Goal: Task Accomplishment & Management: Use online tool/utility

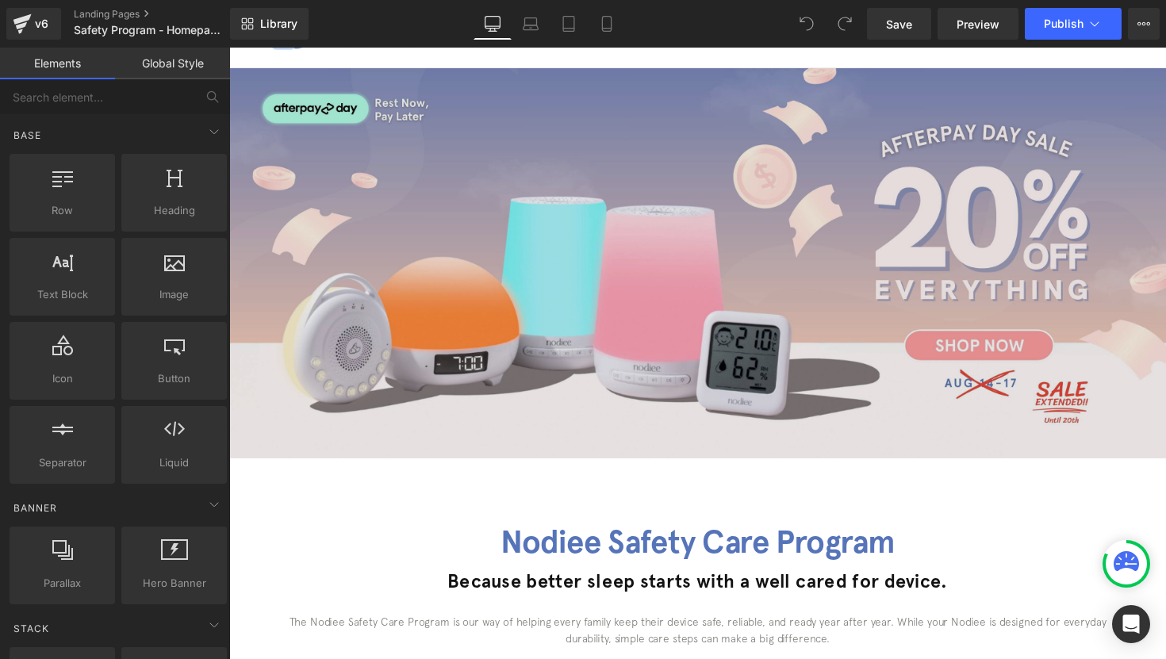
scroll to position [105, 0]
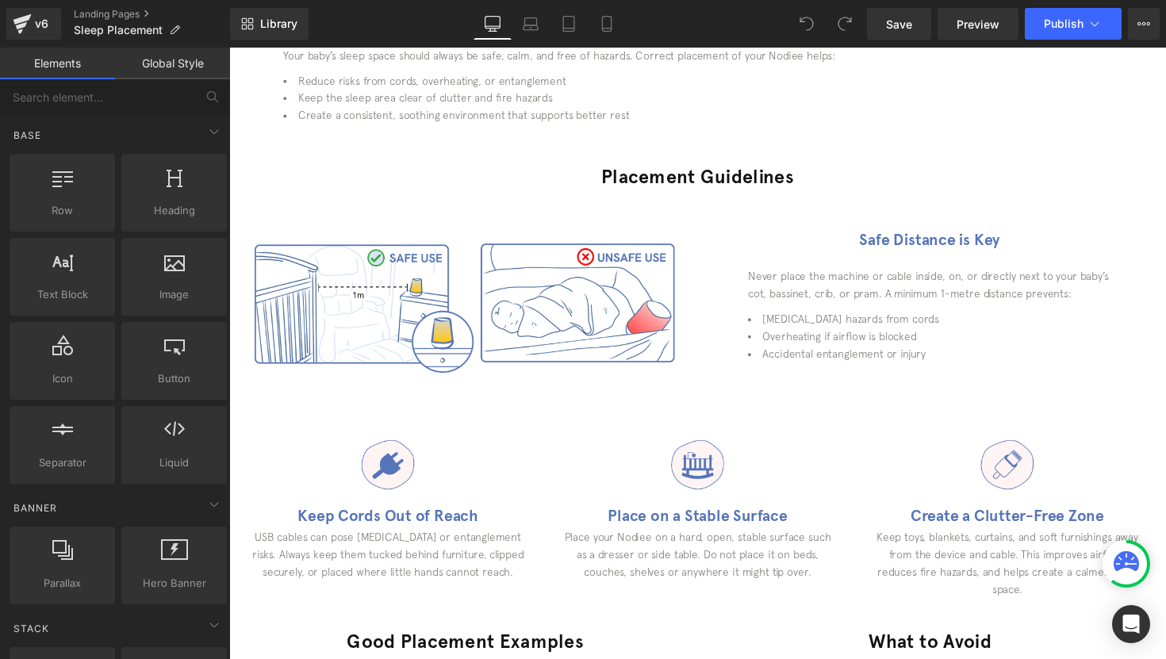
scroll to position [388, 0]
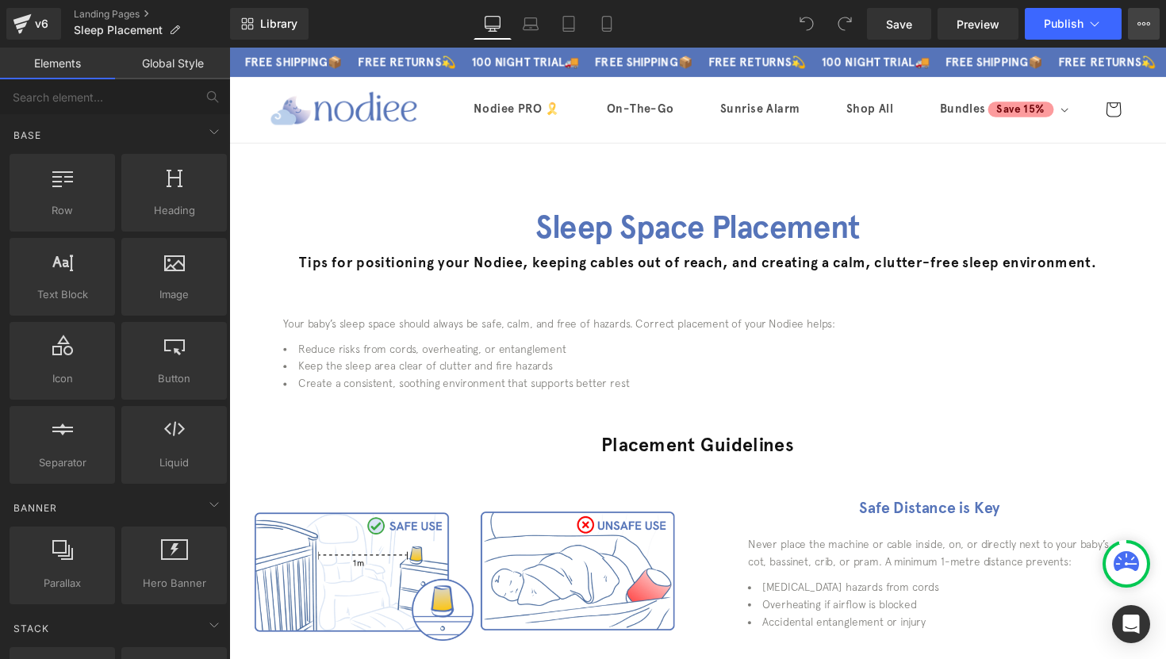
click at [1145, 29] on icon at bounding box center [1143, 23] width 13 height 13
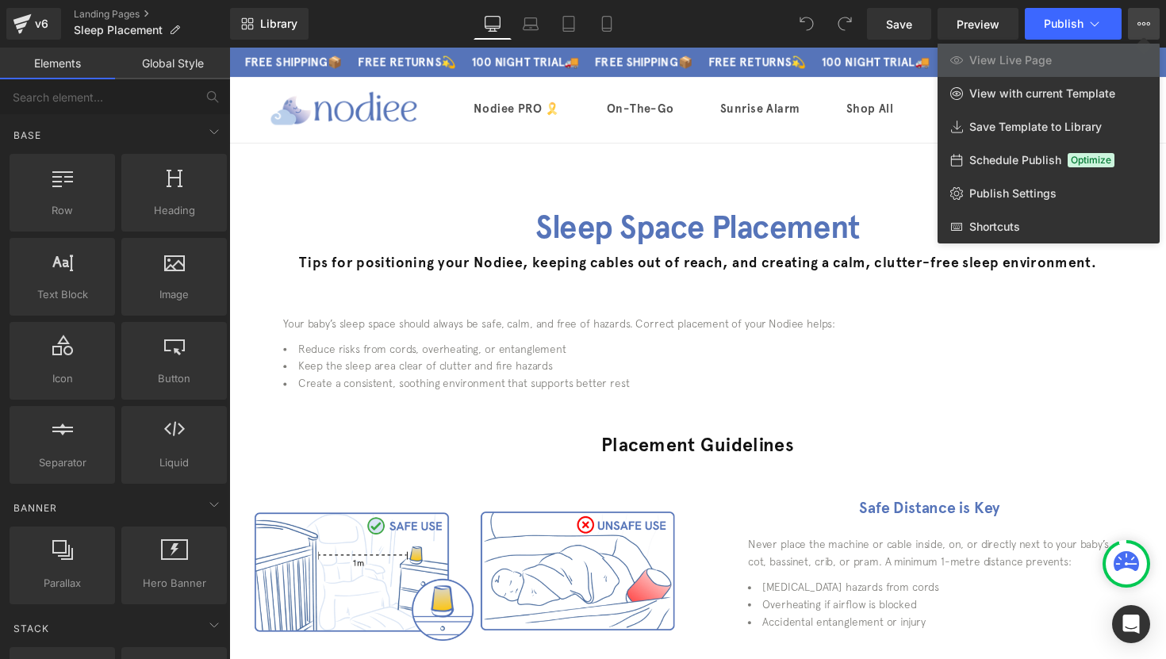
click at [1145, 29] on icon at bounding box center [1143, 23] width 13 height 13
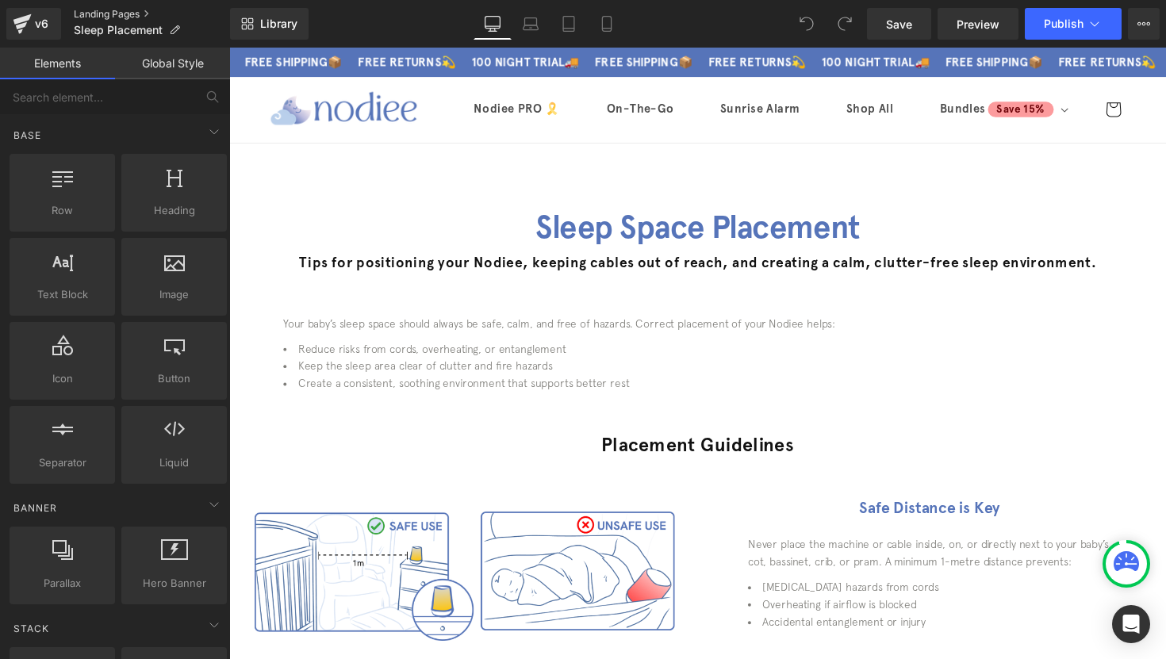
click at [120, 15] on link "Landing Pages" at bounding box center [152, 14] width 156 height 13
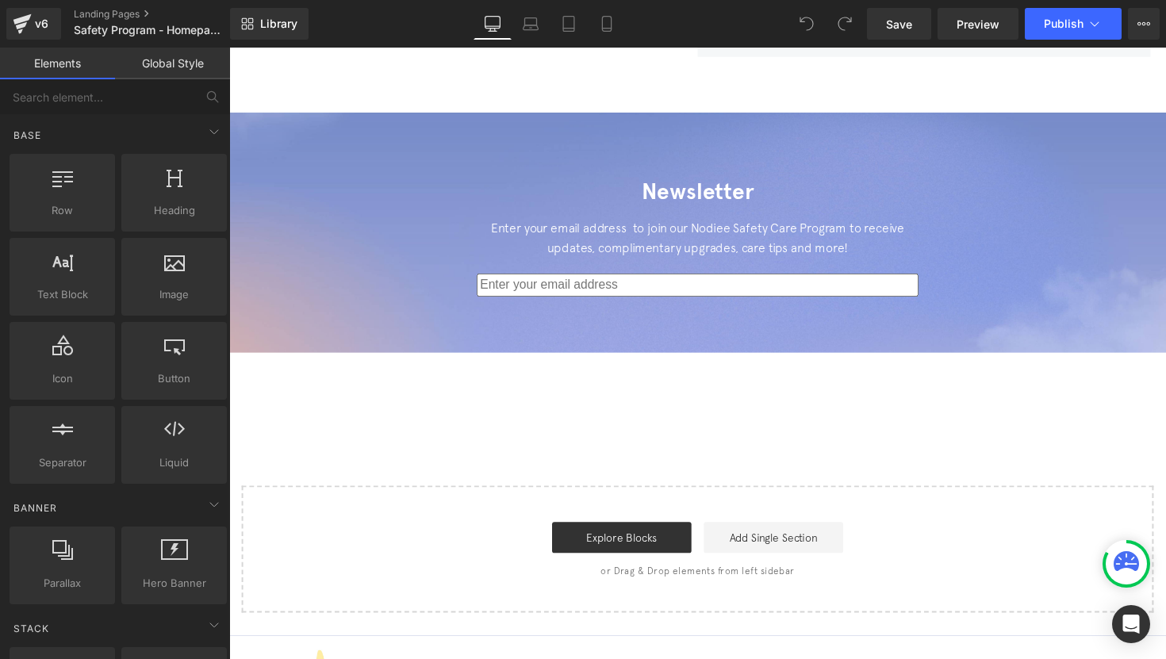
scroll to position [1790, 0]
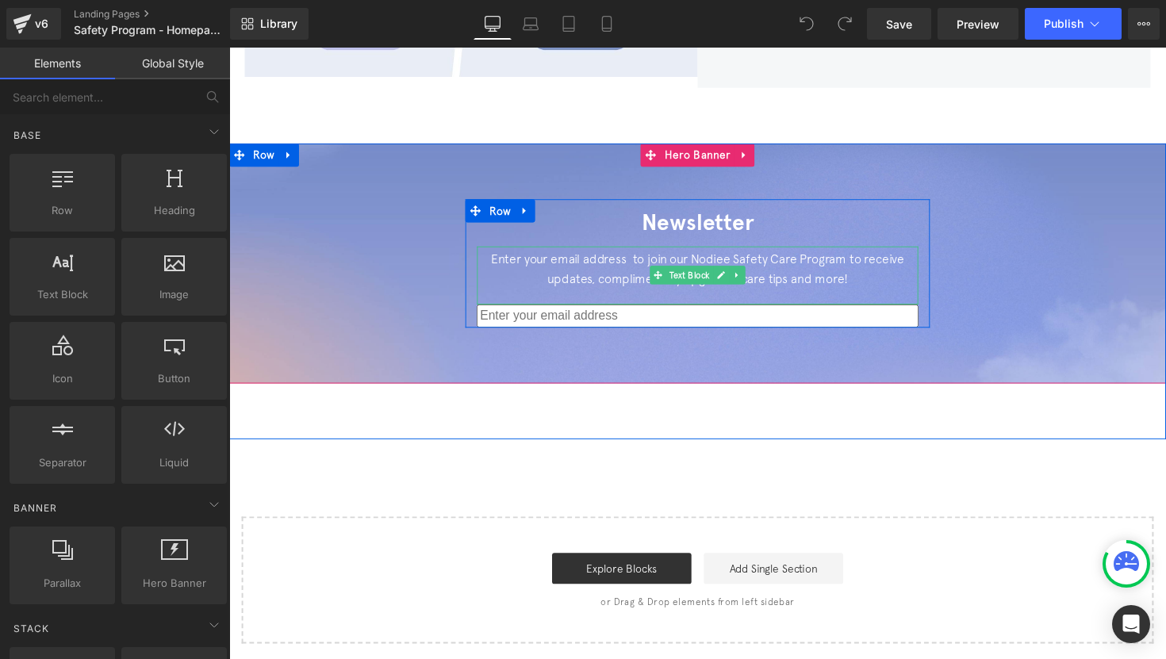
click at [681, 251] on div "Enter your email address to join our Nodiee Safety Care Program to receive upda…" at bounding box center [709, 280] width 452 height 59
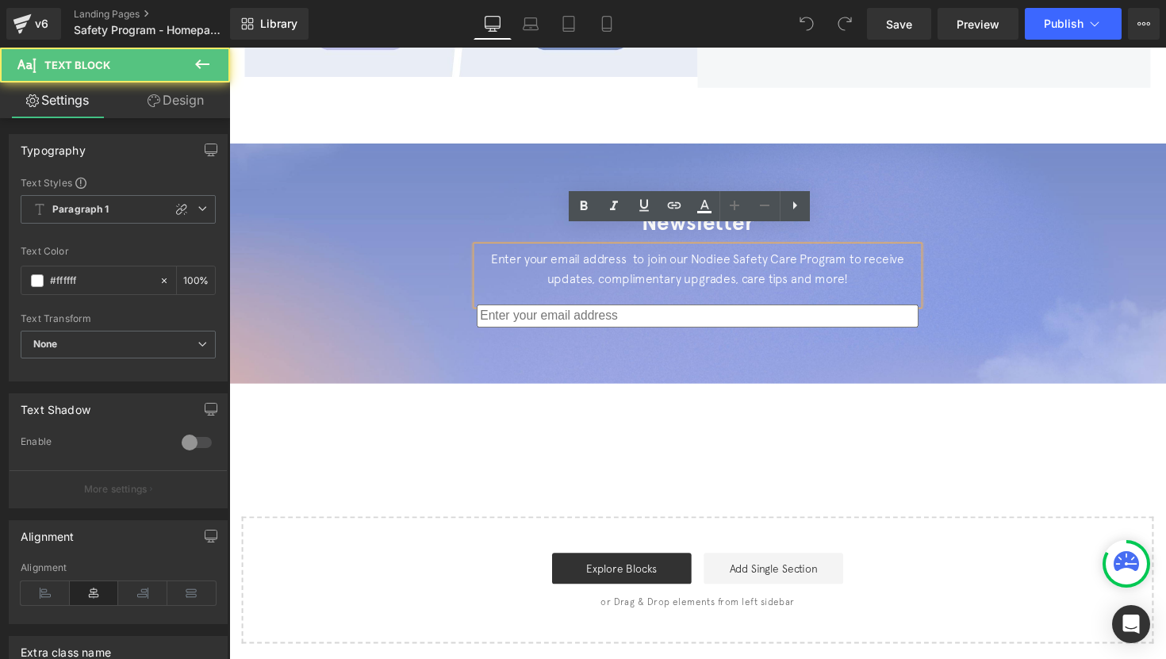
click at [681, 251] on div "Enter your email address to join our Nodiee Safety Care Program to receive upda…" at bounding box center [709, 280] width 452 height 59
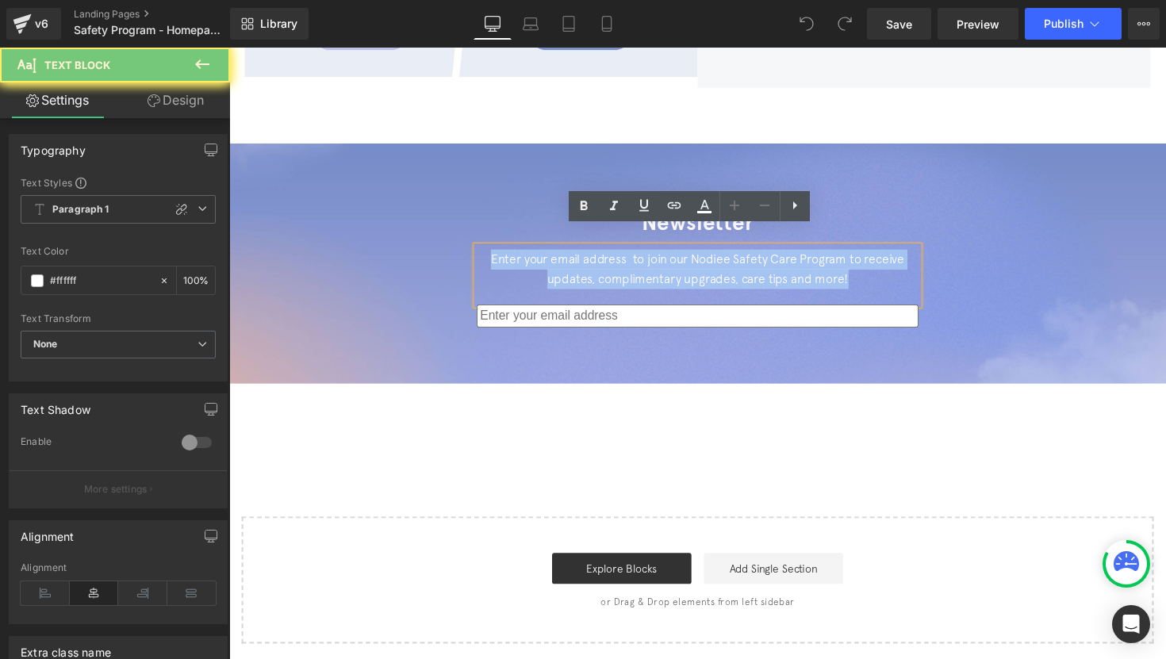
click at [681, 251] on div "Enter your email address to join our Nodiee Safety Care Program to receive upda…" at bounding box center [709, 280] width 452 height 59
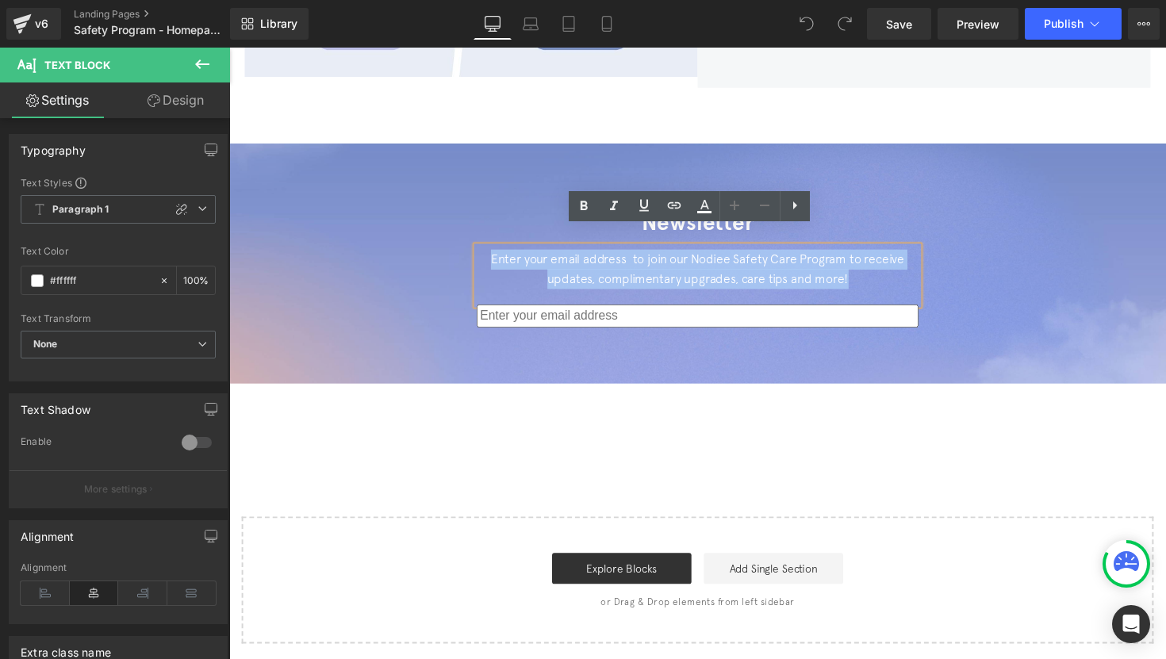
copy div "Enter your email address to join our Nodiee Safety Care Program to receive upda…"
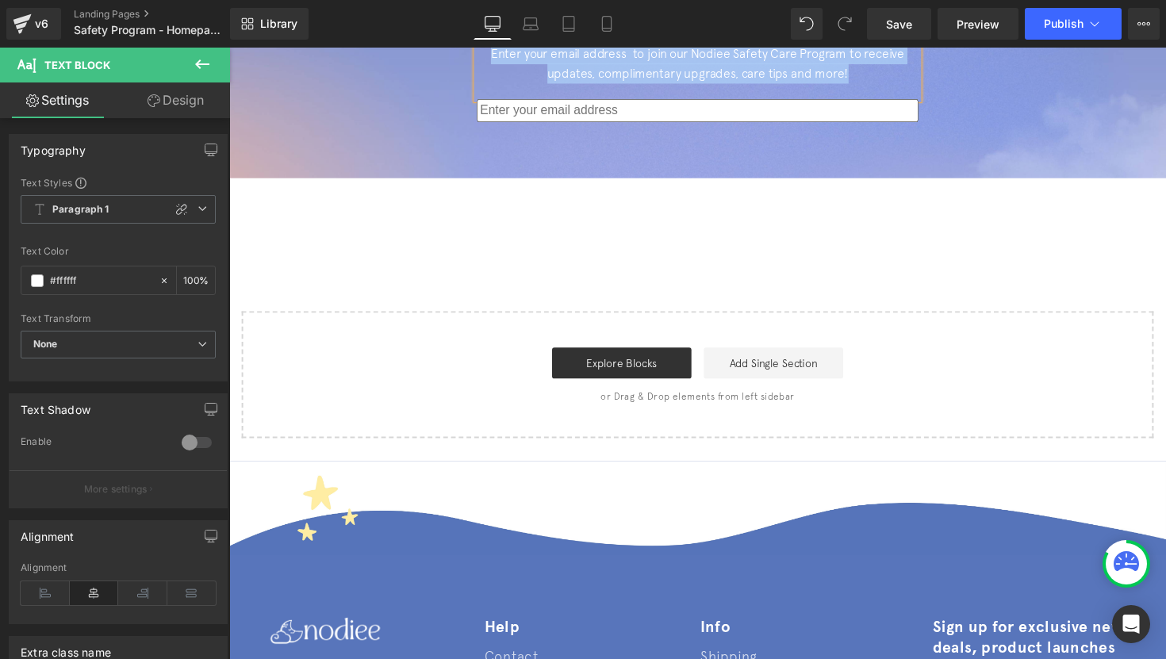
scroll to position [1839, 0]
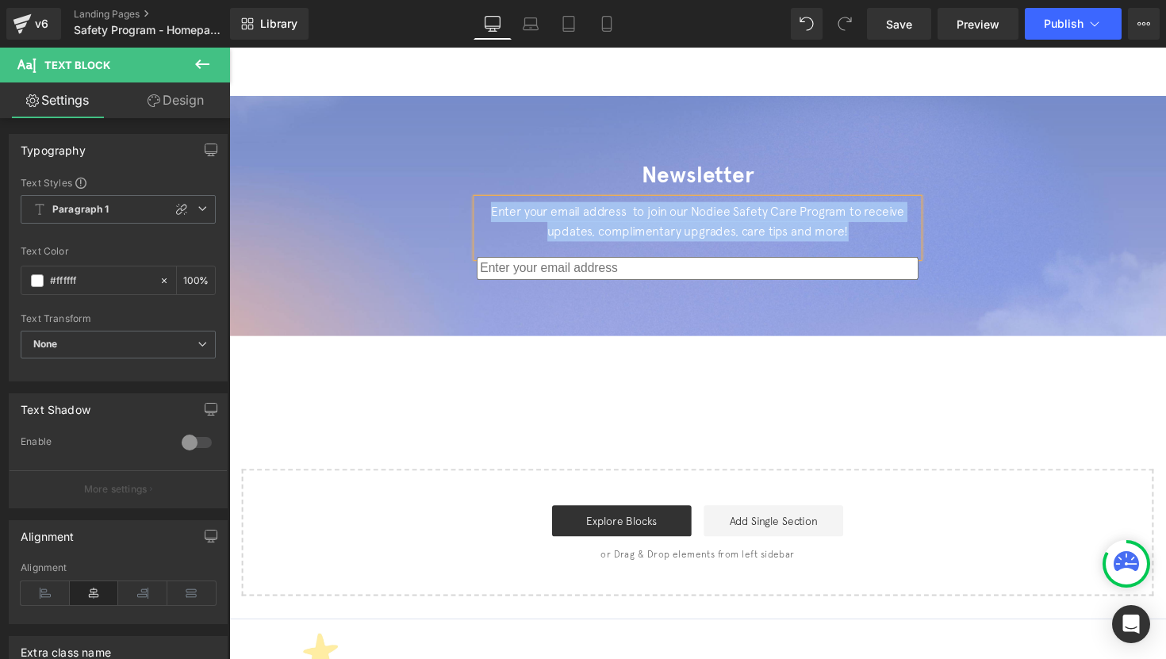
click at [718, 293] on div at bounding box center [709, 220] width 960 height 246
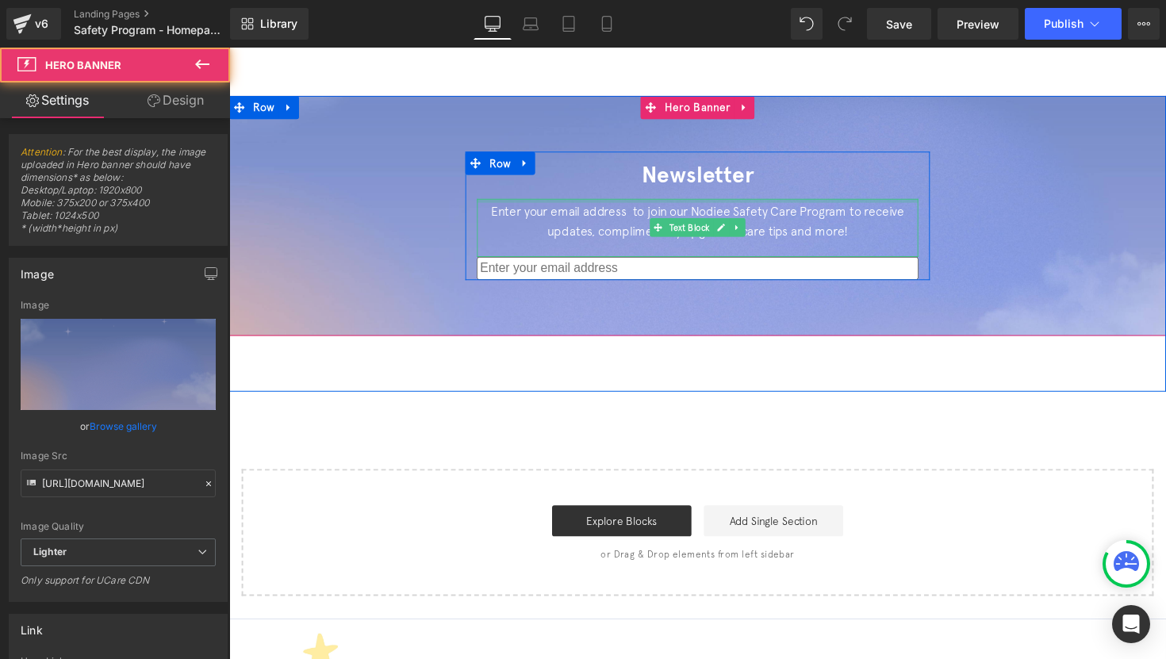
click at [704, 168] on h2 "Newsletter" at bounding box center [709, 178] width 452 height 48
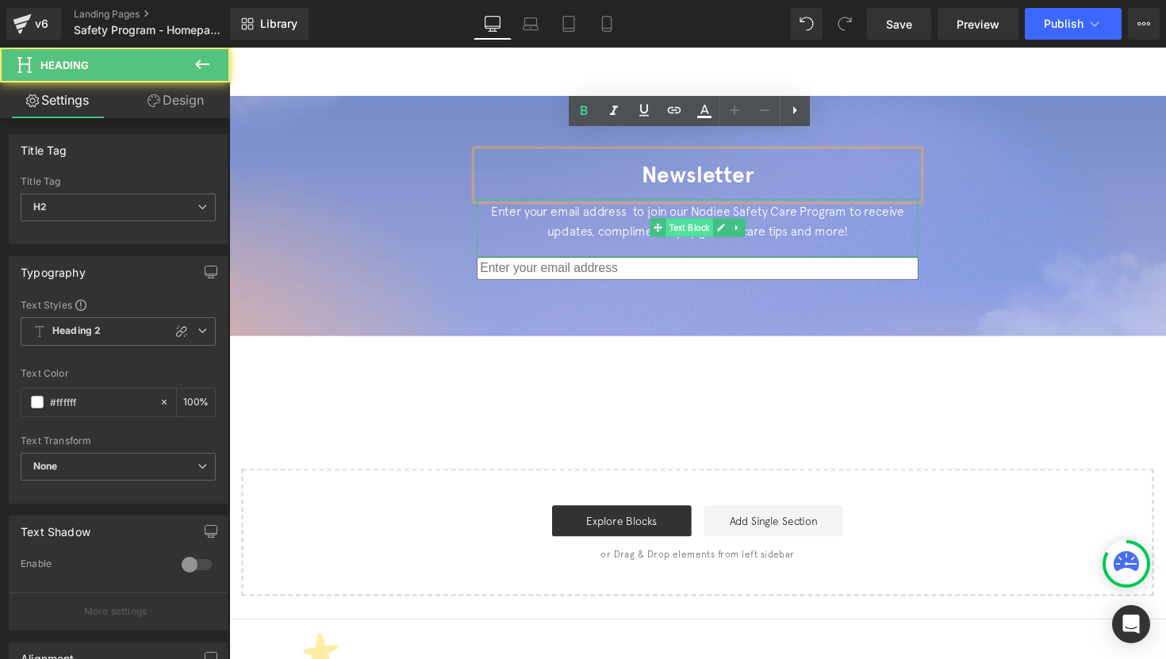
click at [685, 222] on span "Text Block" at bounding box center [701, 231] width 48 height 19
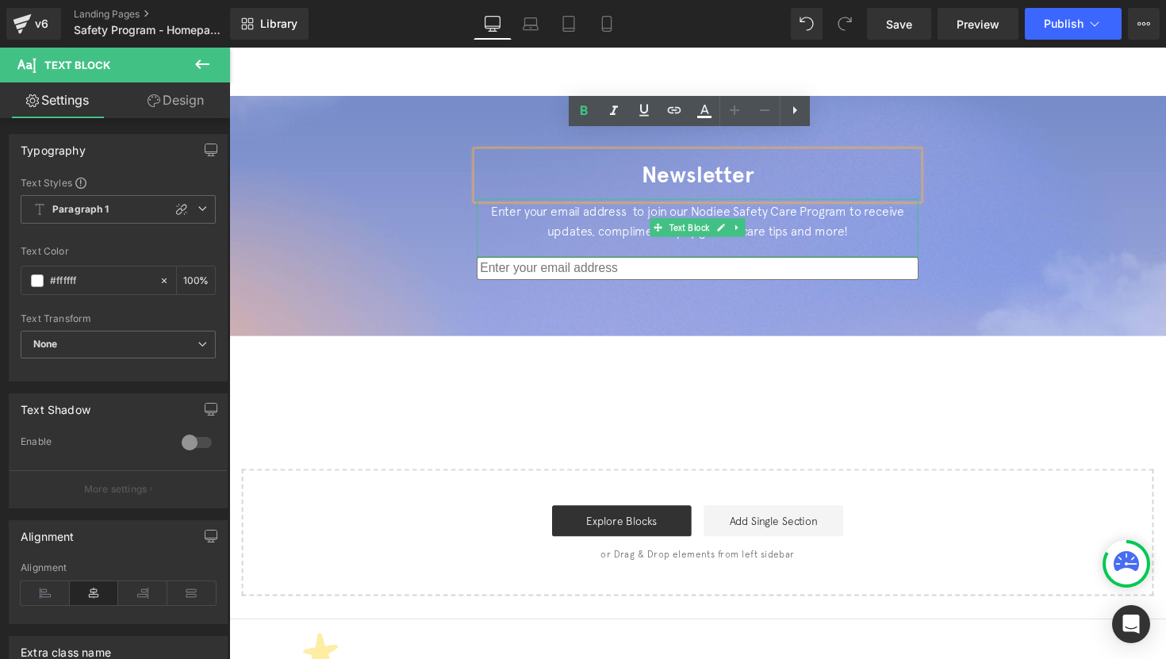
click at [589, 204] on div "Enter your email address to join our Nodiee Safety Care Program to receive upda…" at bounding box center [709, 231] width 452 height 59
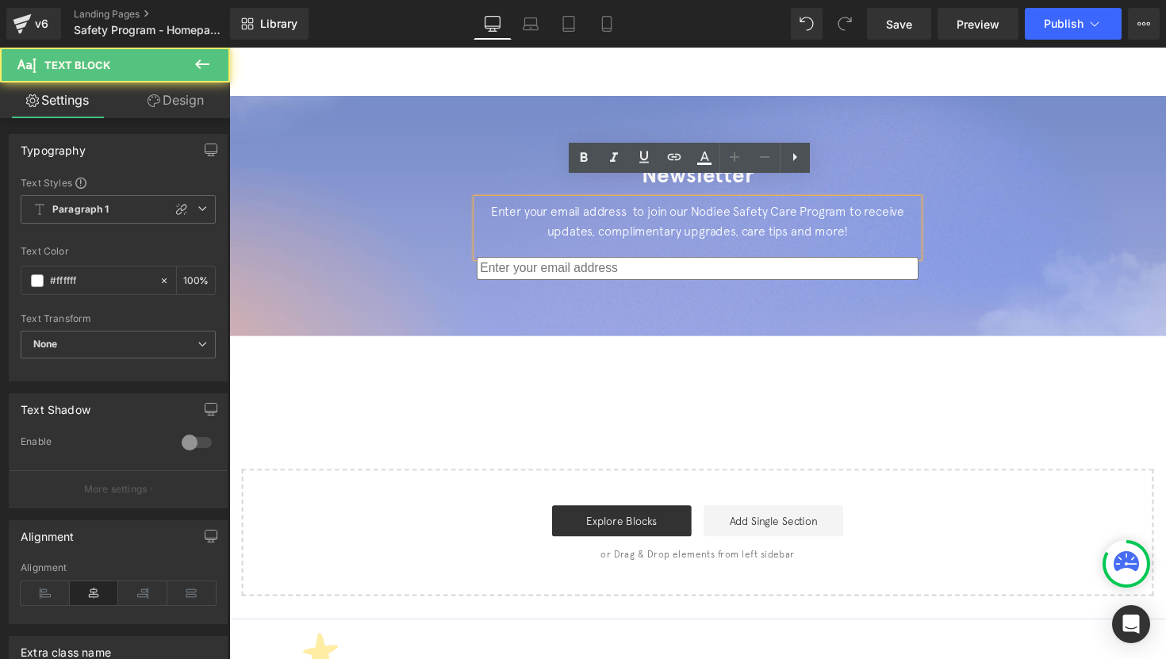
click at [589, 204] on div "Enter your email address to join our Nodiee Safety Care Program to receive upda…" at bounding box center [709, 231] width 452 height 59
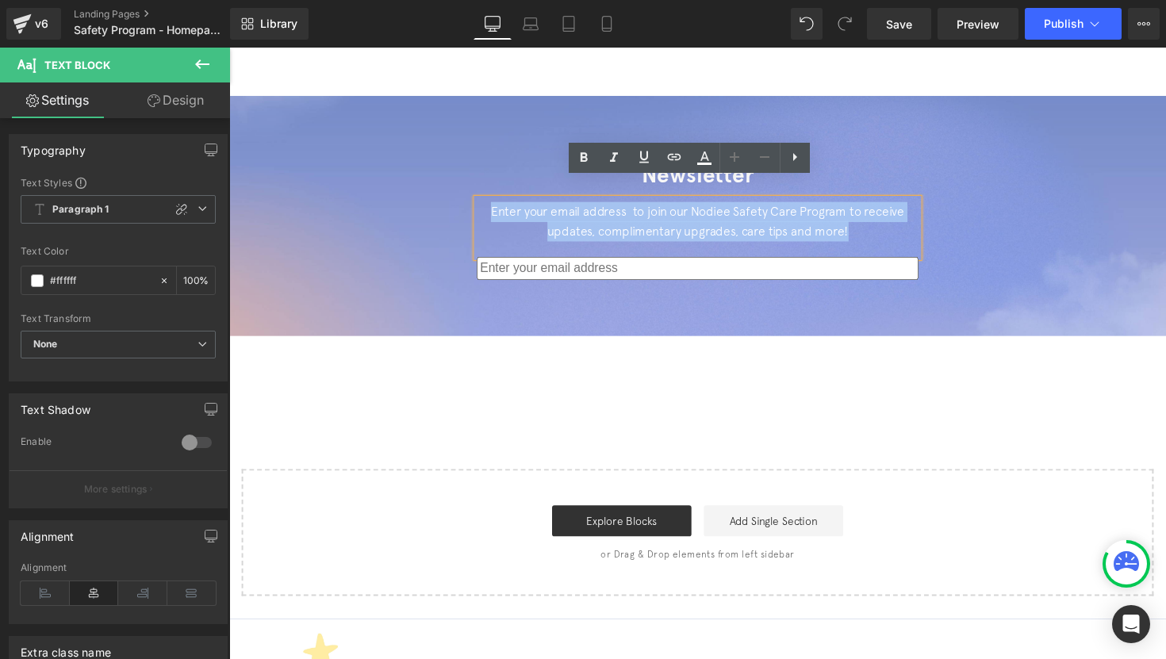
click at [576, 283] on div at bounding box center [709, 220] width 960 height 246
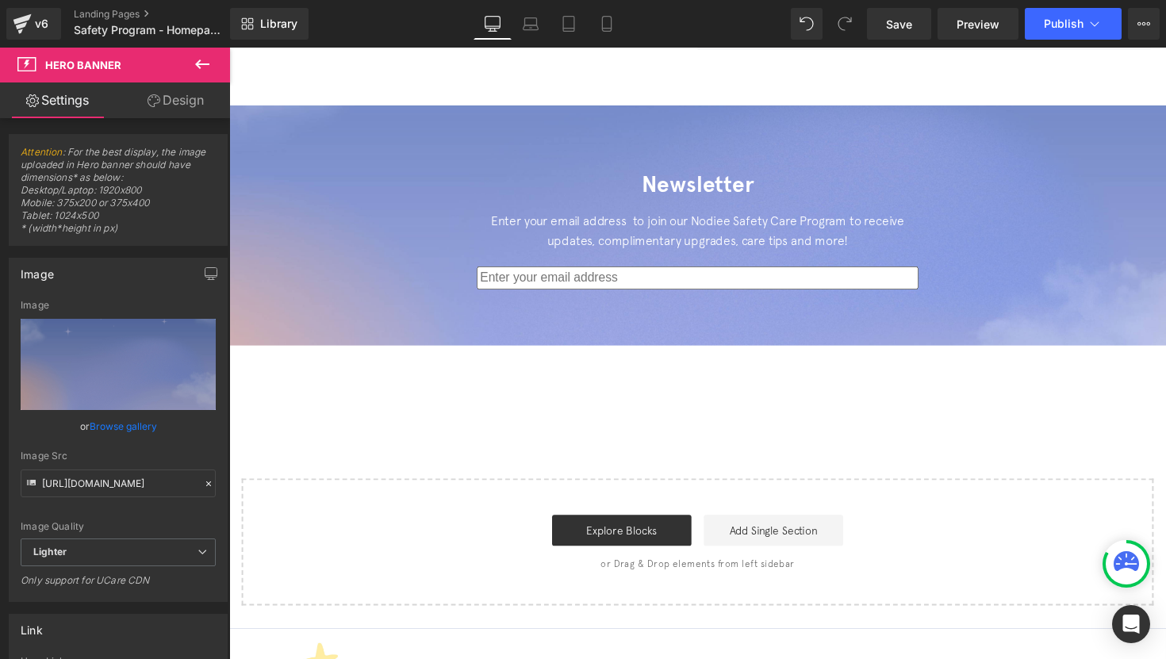
scroll to position [1828, 0]
click at [596, 217] on div "Enter your email address to join our Nodiee Safety Care Program to receive upda…" at bounding box center [709, 242] width 452 height 59
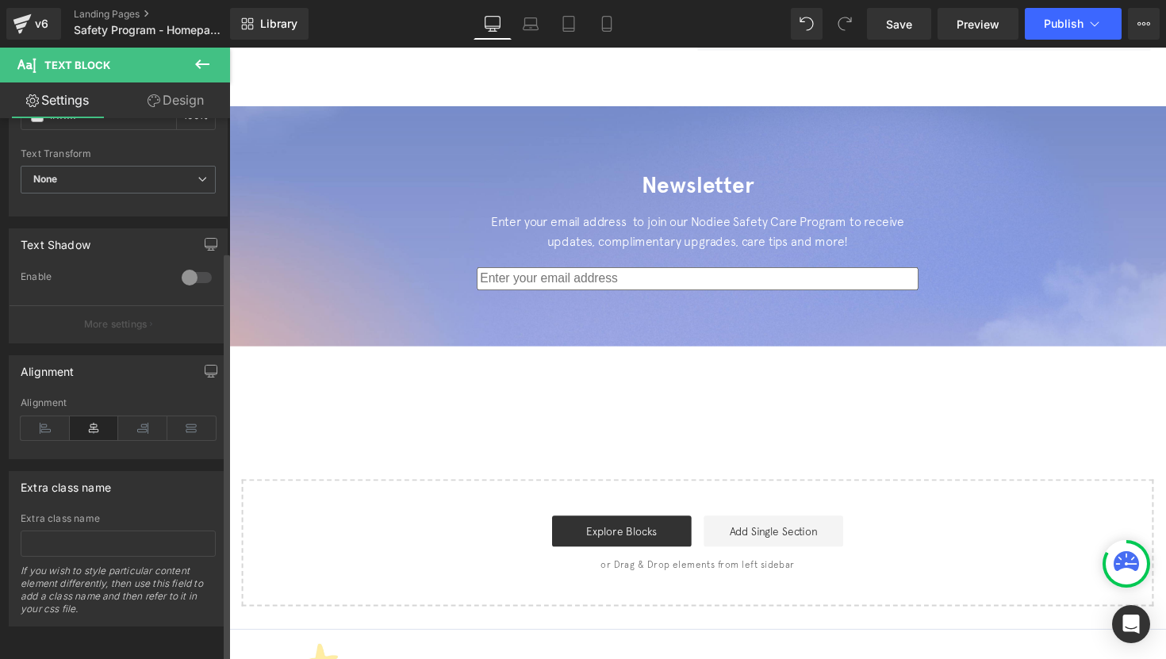
scroll to position [0, 0]
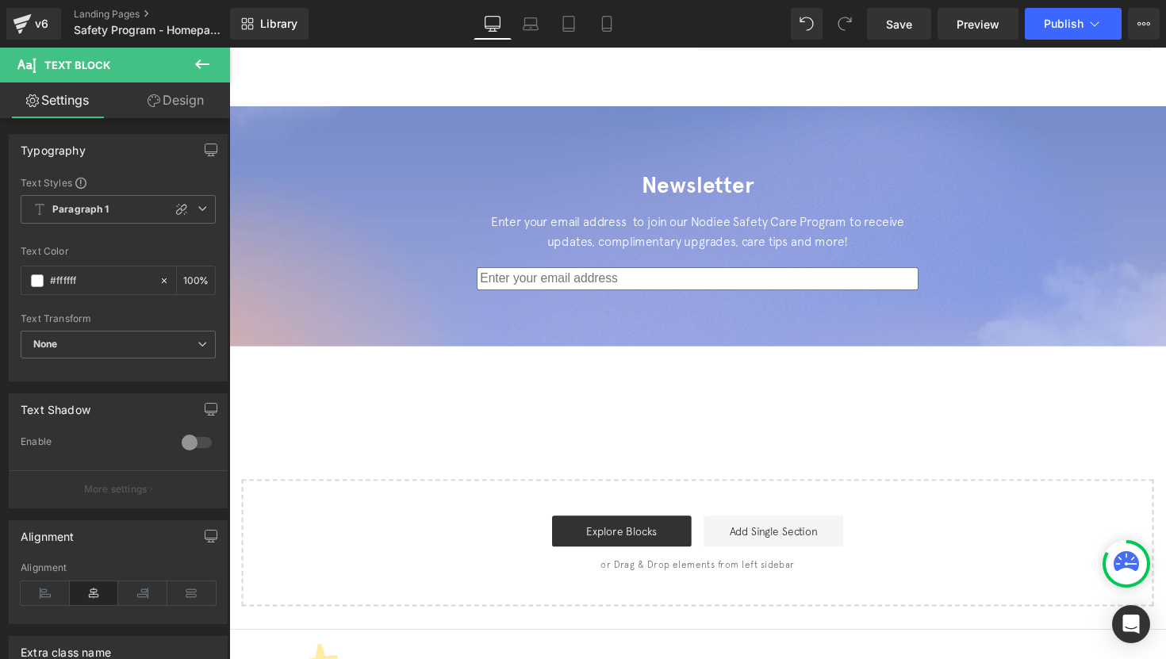
click at [161, 109] on link "Design" at bounding box center [175, 100] width 115 height 36
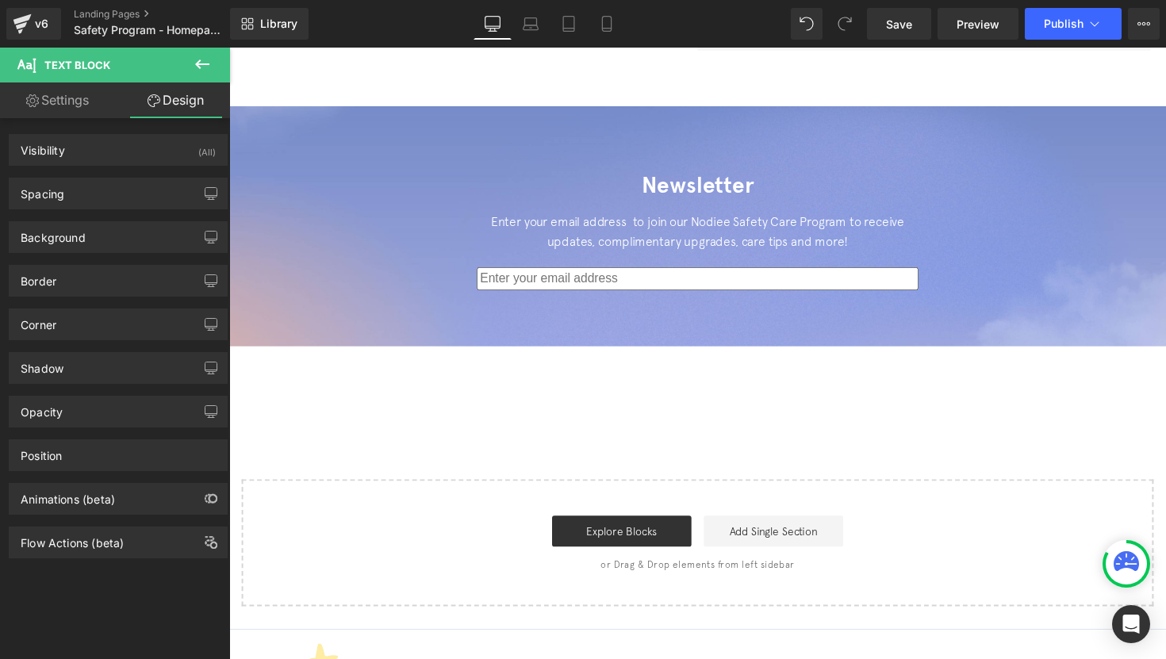
click at [86, 101] on link "Settings" at bounding box center [57, 100] width 115 height 36
type input "100"
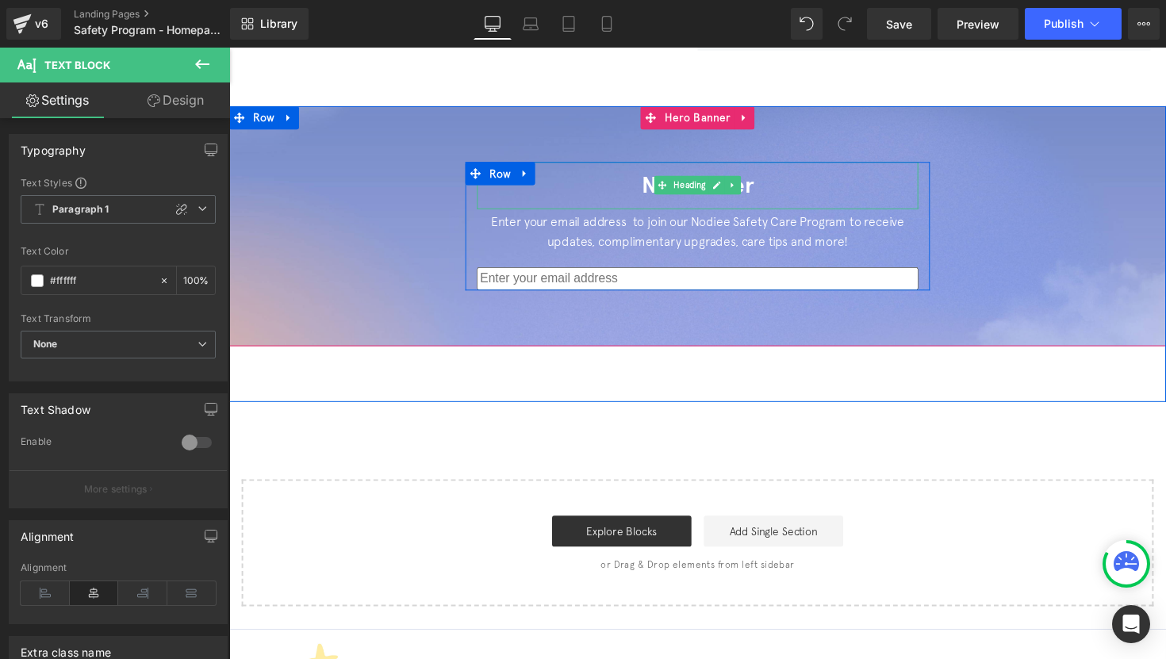
click at [630, 186] on h2 "Newsletter" at bounding box center [709, 189] width 452 height 48
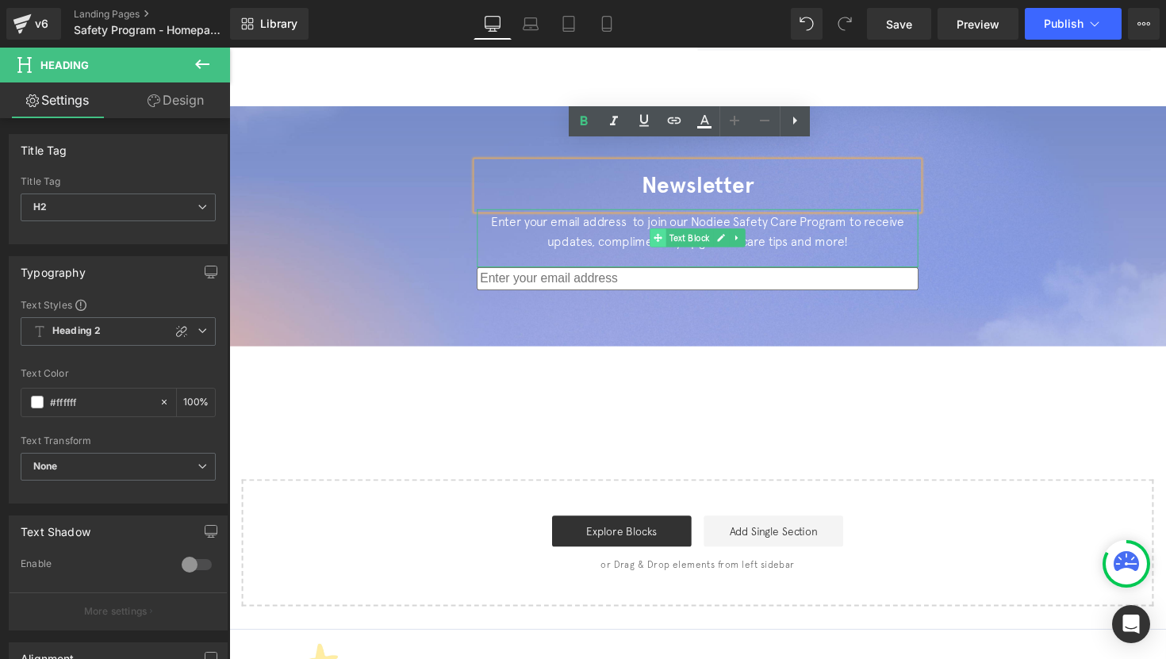
click at [660, 233] on span at bounding box center [668, 242] width 17 height 19
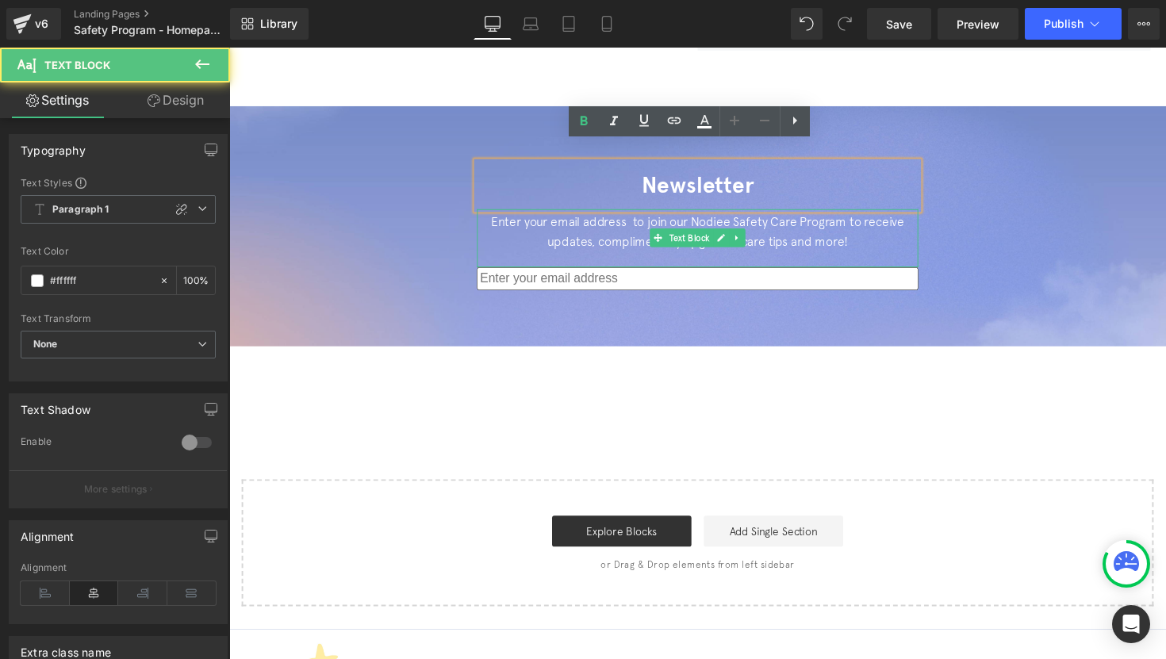
click at [599, 225] on div "Enter your email address to join our Nodiee Safety Care Program to receive upda…" at bounding box center [709, 242] width 452 height 59
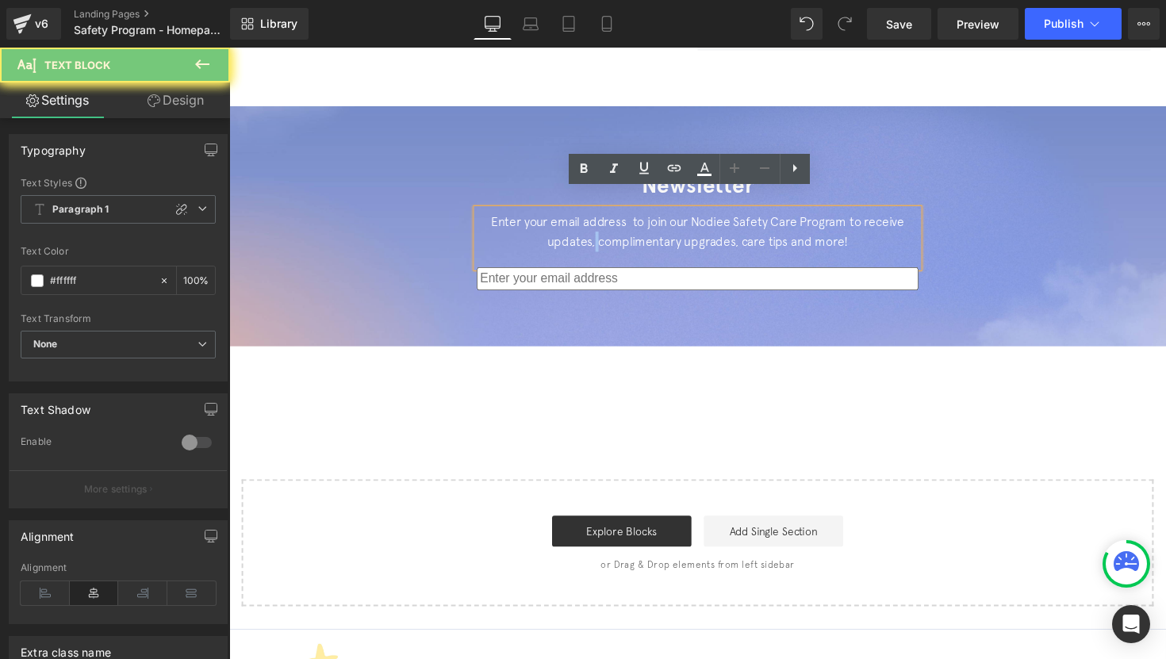
click at [599, 225] on div "Enter your email address to join our Nodiee Safety Care Program to receive upda…" at bounding box center [709, 242] width 452 height 59
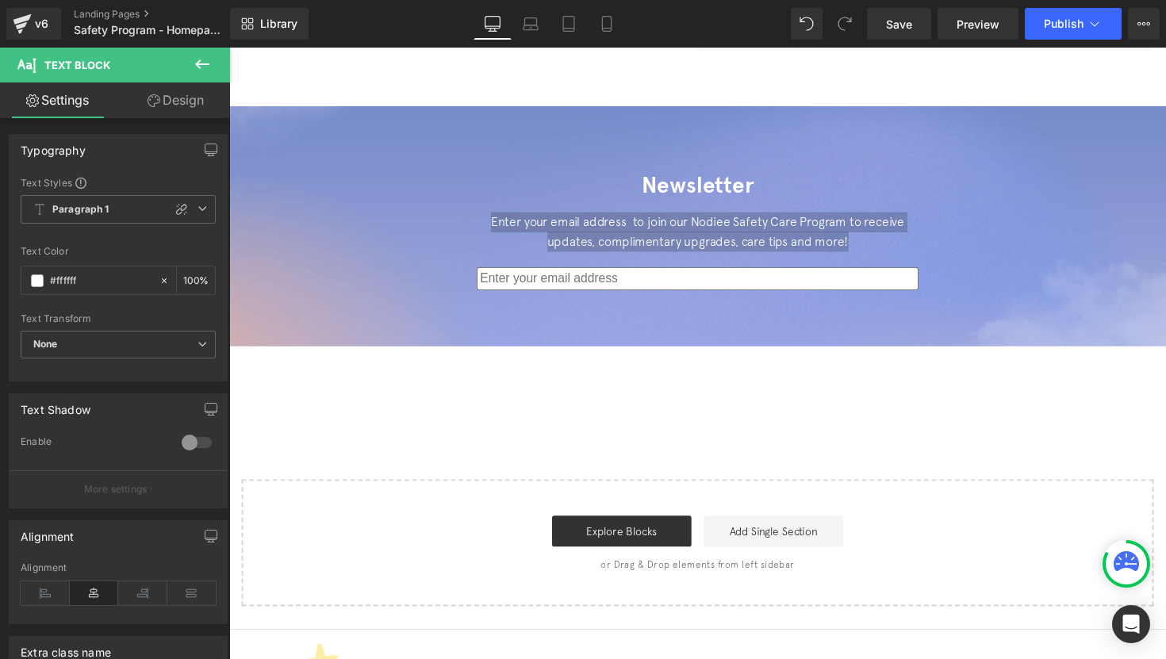
click at [203, 73] on icon at bounding box center [202, 64] width 19 height 19
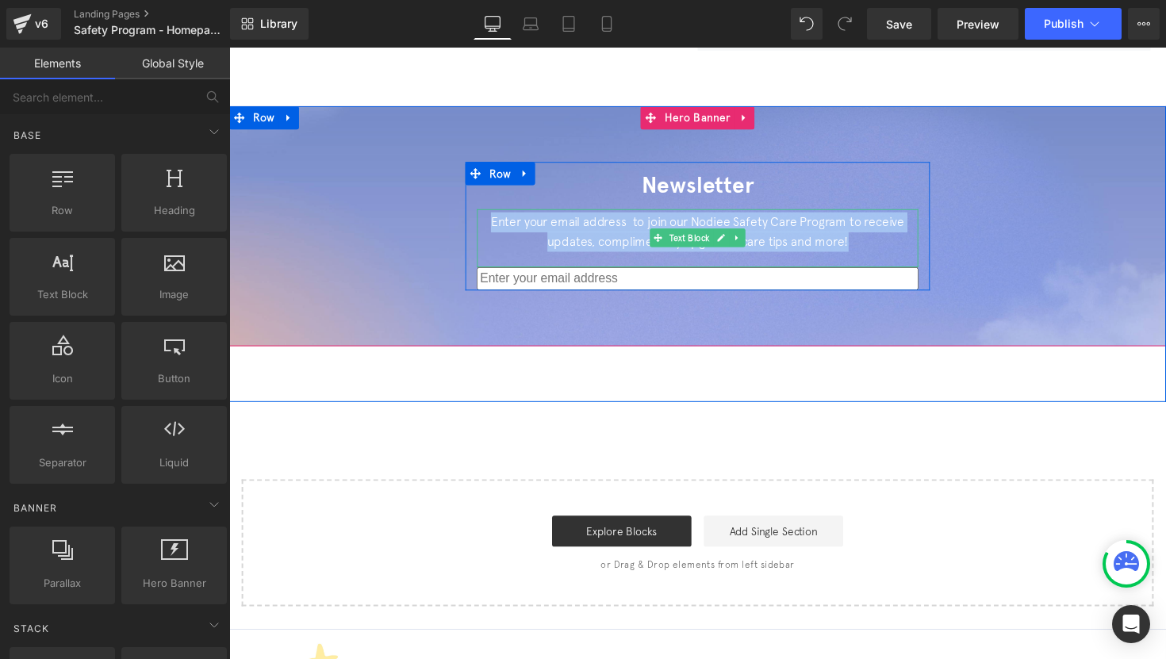
click at [616, 217] on div "Enter your email address to join our Nodiee Safety Care Program to receive upda…" at bounding box center [709, 242] width 452 height 59
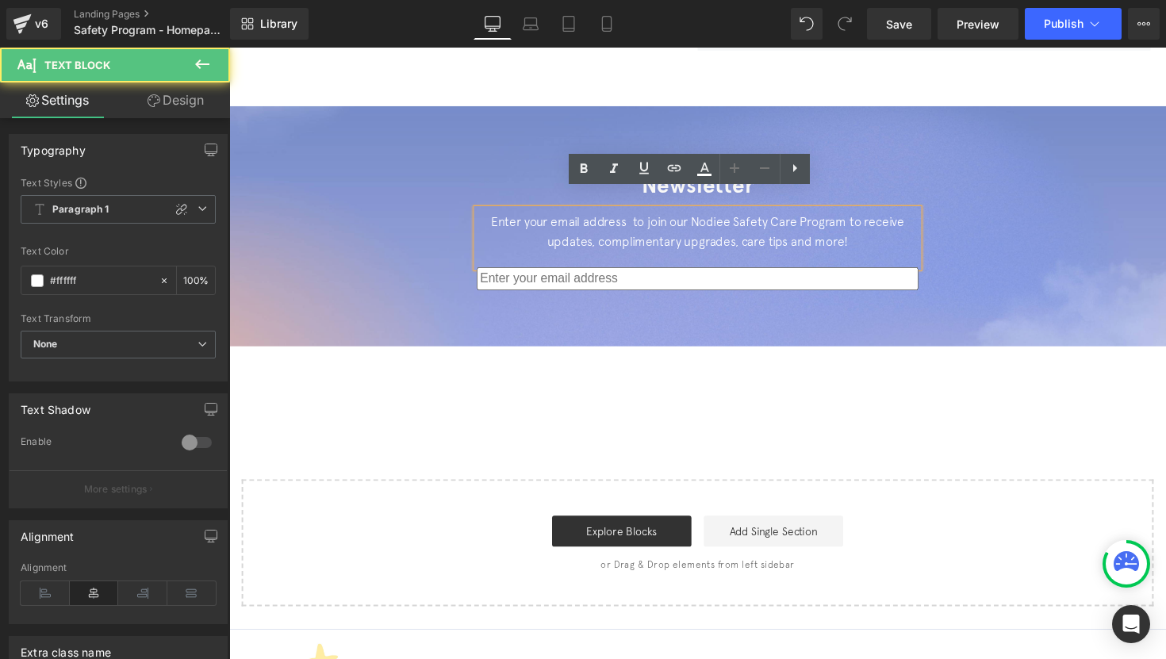
click at [616, 217] on div "Enter your email address to join our Nodiee Safety Care Program to receive upda…" at bounding box center [709, 242] width 452 height 59
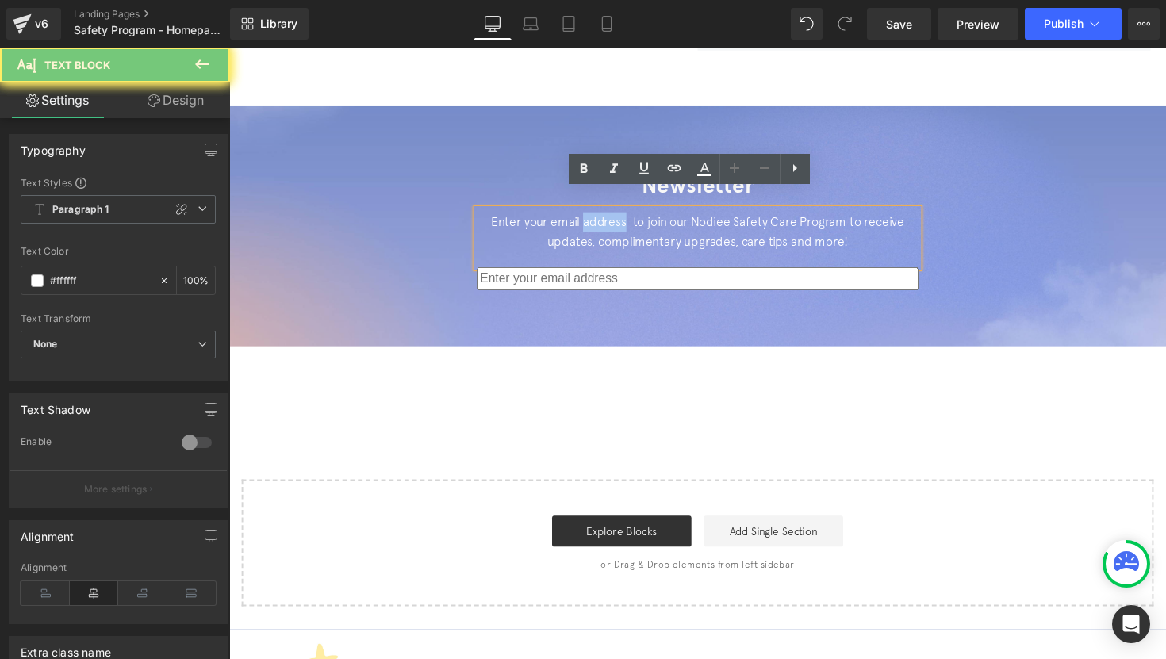
click at [616, 217] on div "Enter your email address to join our Nodiee Safety Care Program to receive upda…" at bounding box center [709, 242] width 452 height 59
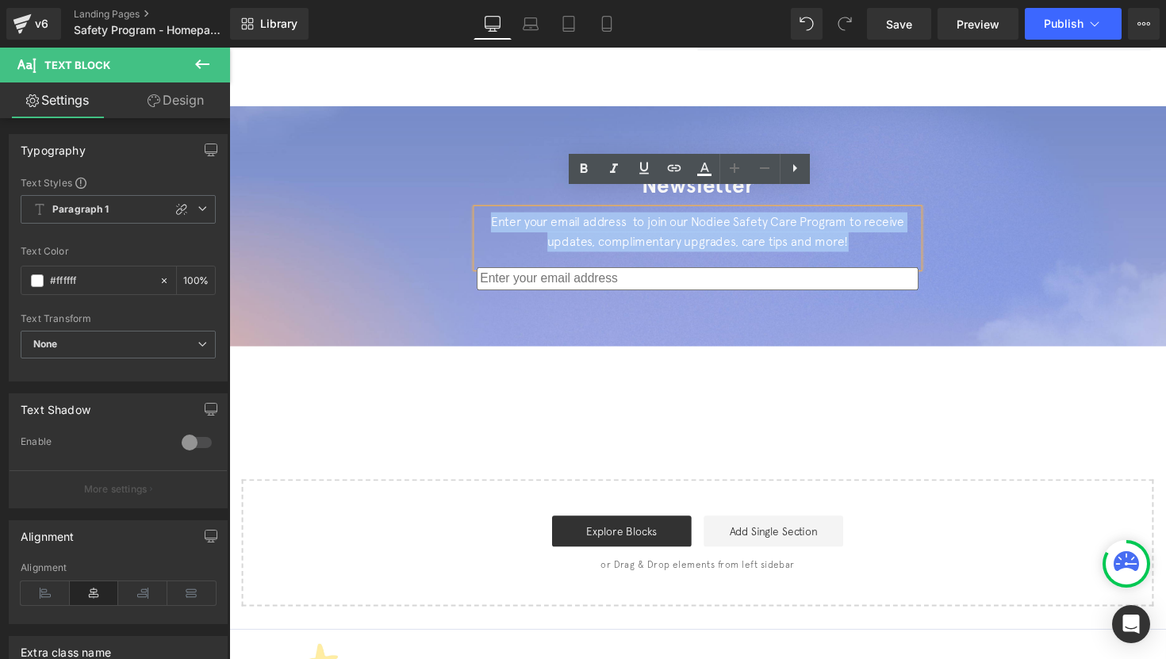
click at [642, 297] on div at bounding box center [709, 231] width 960 height 246
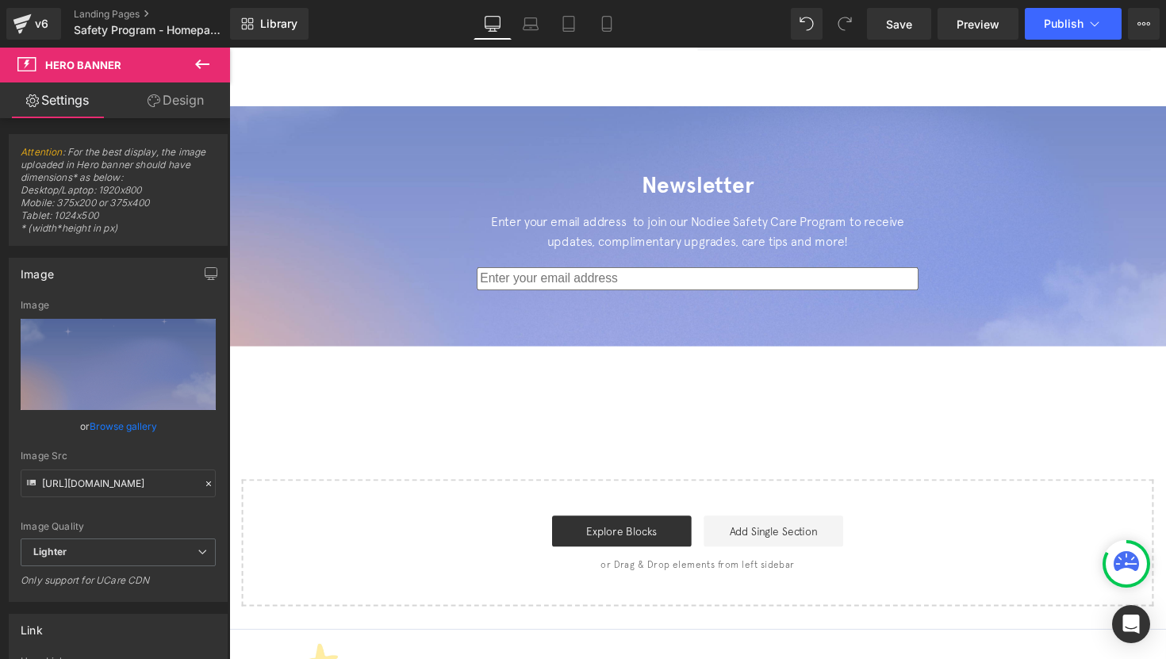
click at [206, 59] on icon at bounding box center [202, 64] width 19 height 19
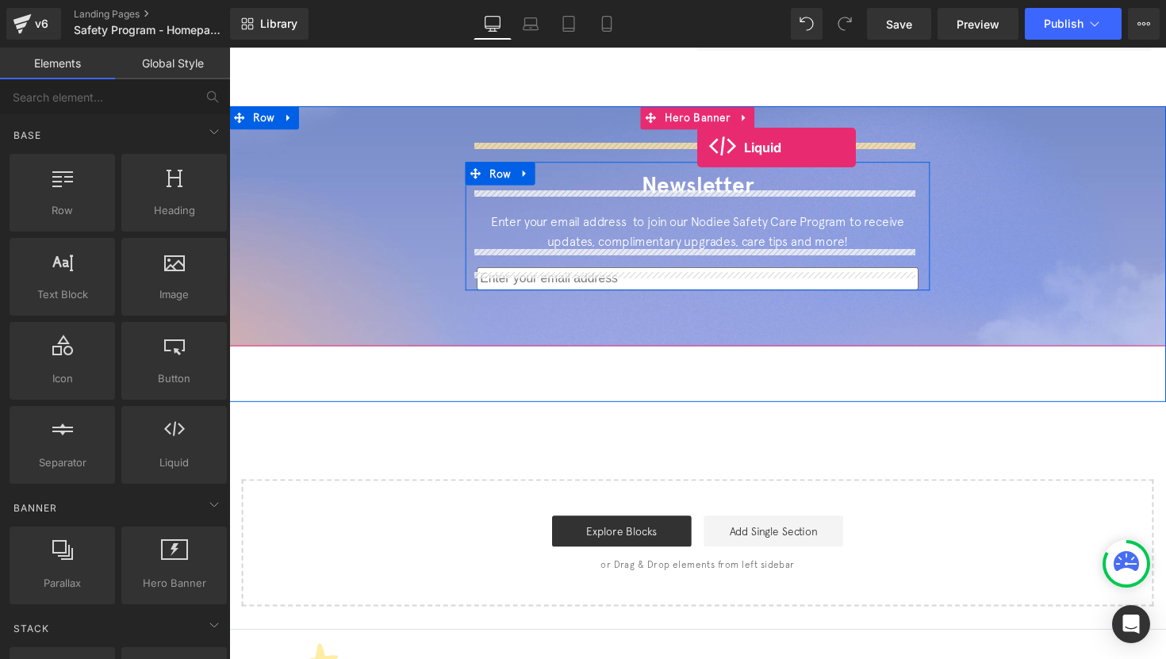
drag, startPoint x: 414, startPoint y: 500, endPoint x: 708, endPoint y: 150, distance: 457.1
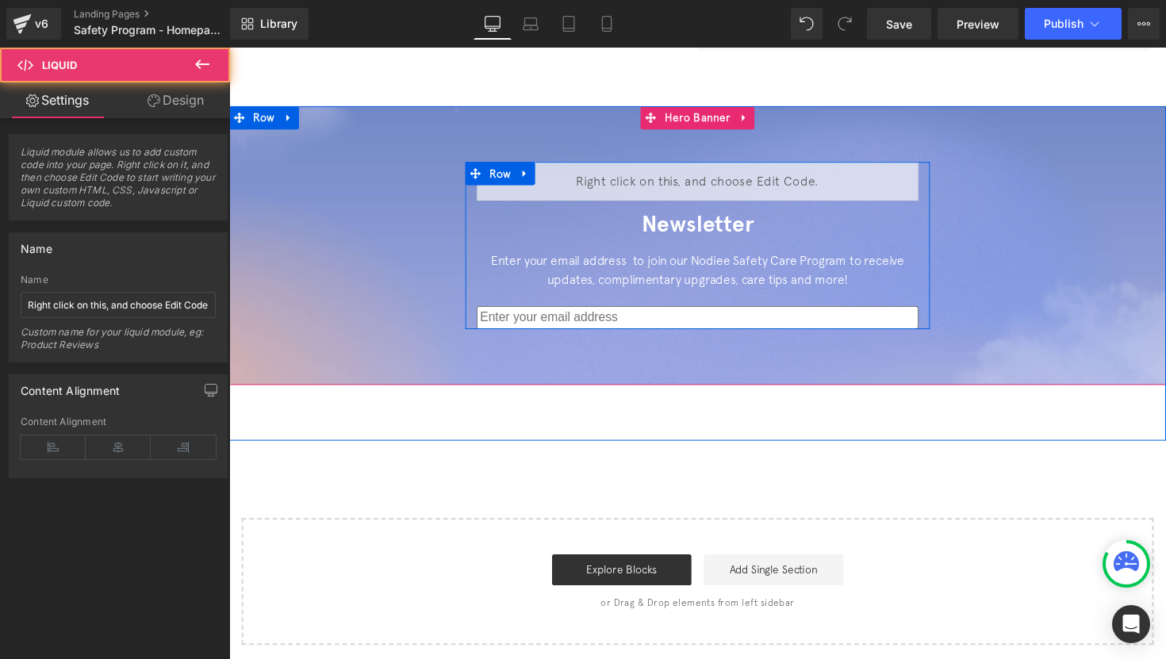
click at [722, 165] on div "Liquid" at bounding box center [709, 185] width 452 height 40
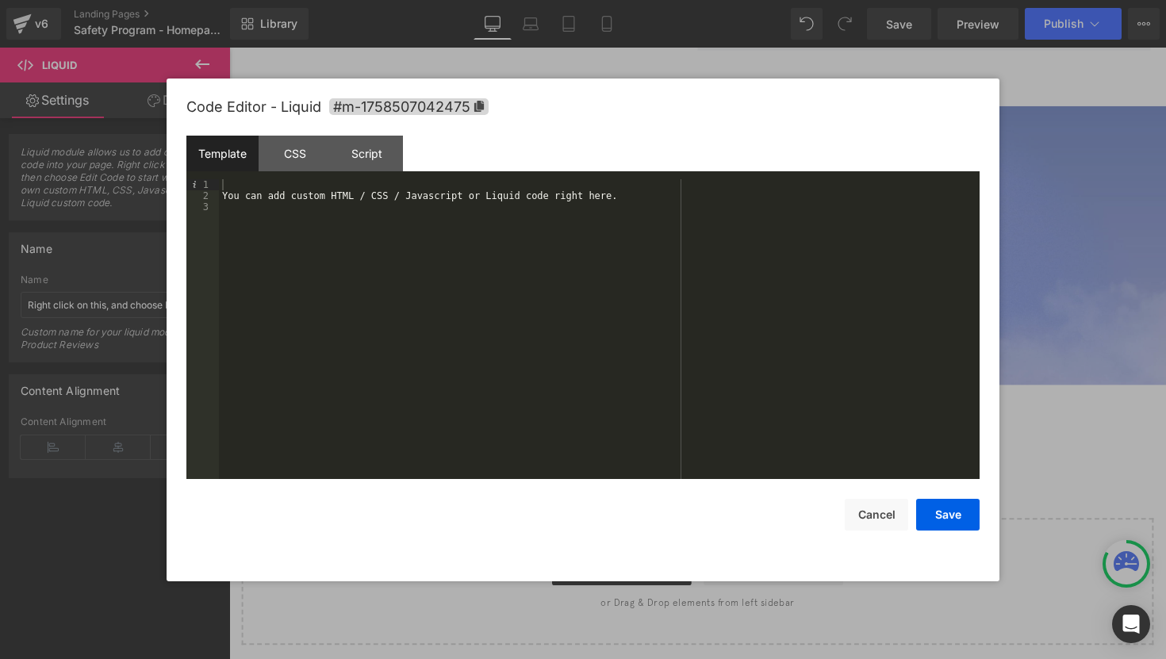
click at [595, 213] on div "You can add custom HTML / CSS / Javascript or Liquid code right here." at bounding box center [599, 340] width 761 height 322
click at [585, 204] on div "You can add custom HTML / CSS / Javascript or Liquid code right here." at bounding box center [599, 340] width 761 height 322
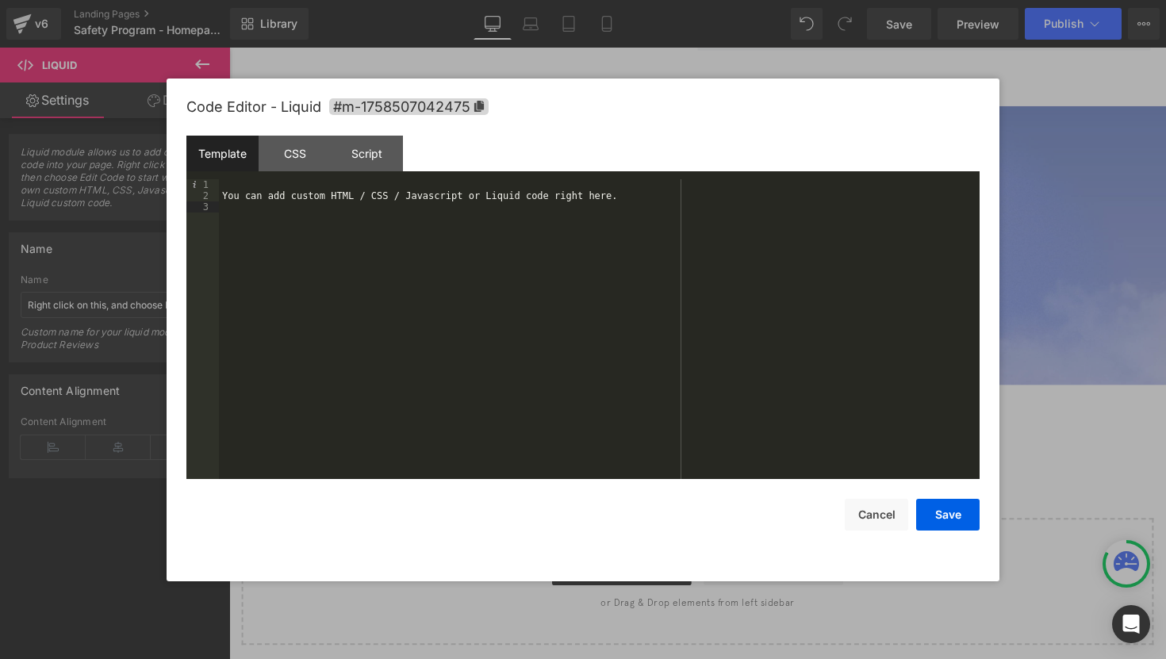
click at [585, 204] on div "You can add custom HTML / CSS / Javascript or Liquid code right here." at bounding box center [599, 340] width 761 height 322
click at [556, 194] on div "You can add custom HTML / CSS / Javascript or Liquid code right here." at bounding box center [599, 340] width 761 height 322
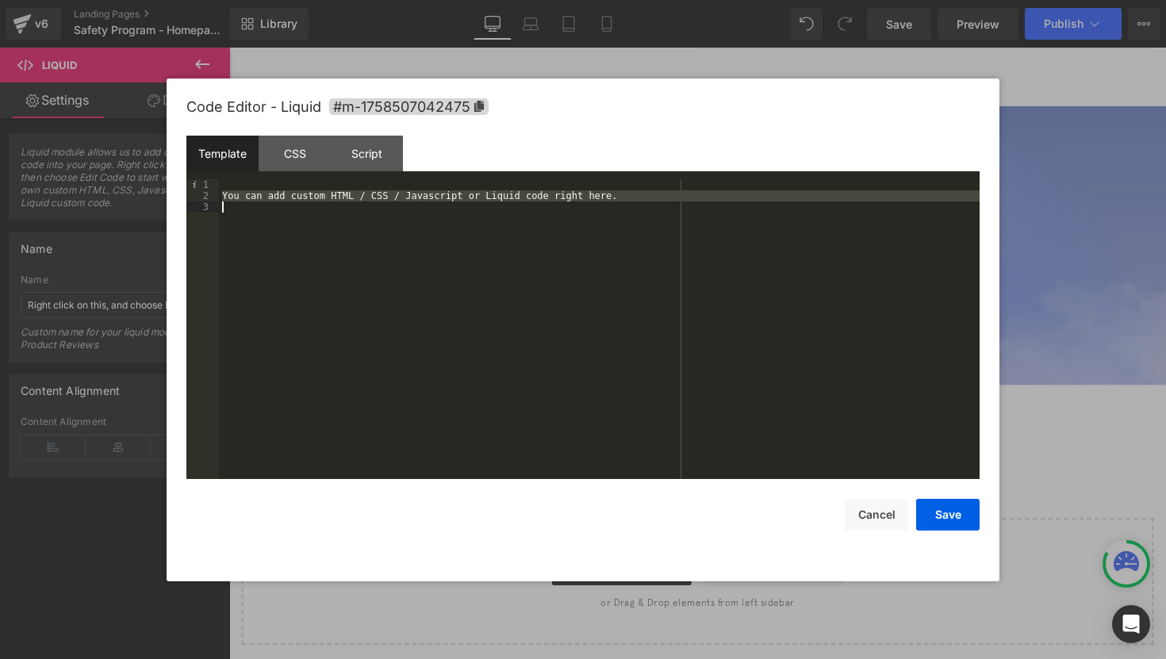
click at [541, 189] on div "You can add custom HTML / CSS / Javascript or Liquid code right here." at bounding box center [599, 340] width 761 height 322
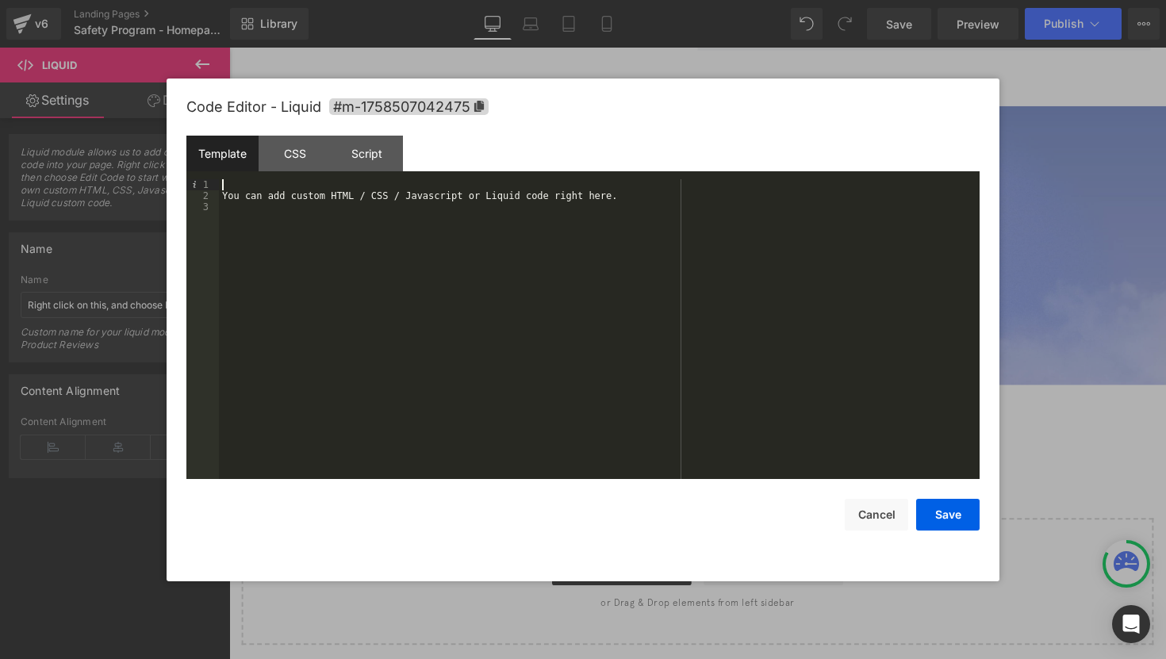
click at [516, 212] on div "You can add custom HTML / CSS / Javascript or Liquid code right here." at bounding box center [599, 340] width 761 height 322
click at [532, 197] on div "You can add custom HTML / CSS / Javascript or Liquid code right here." at bounding box center [599, 340] width 761 height 322
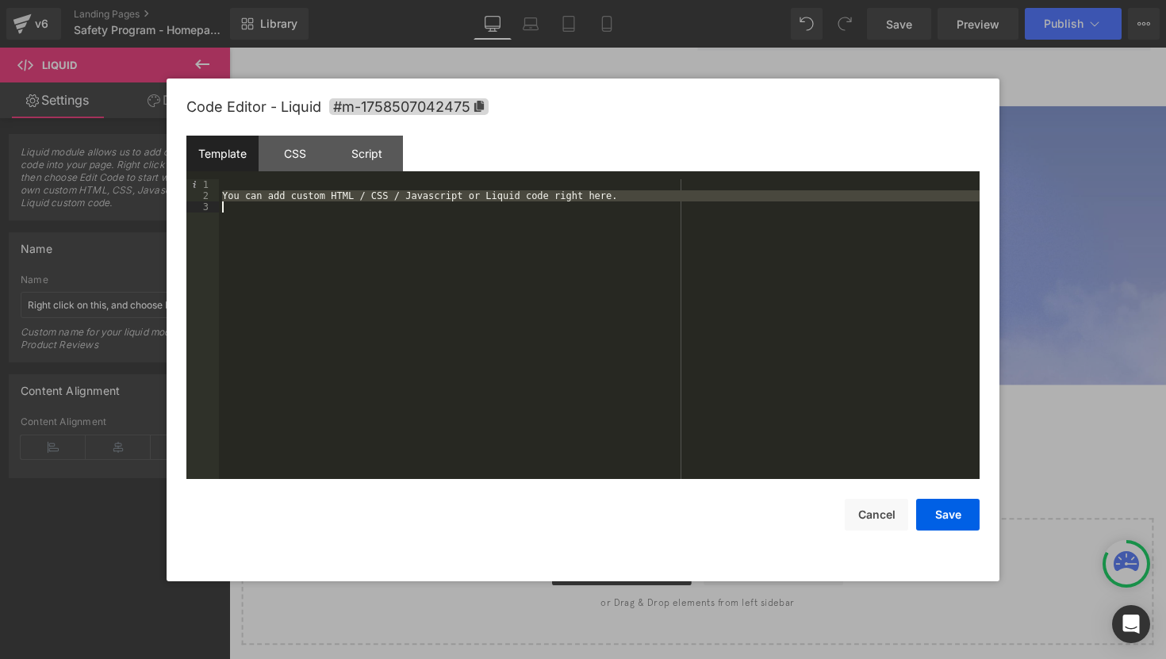
click at [532, 197] on div "You can add custom HTML / CSS / Javascript or Liquid code right here." at bounding box center [599, 340] width 761 height 322
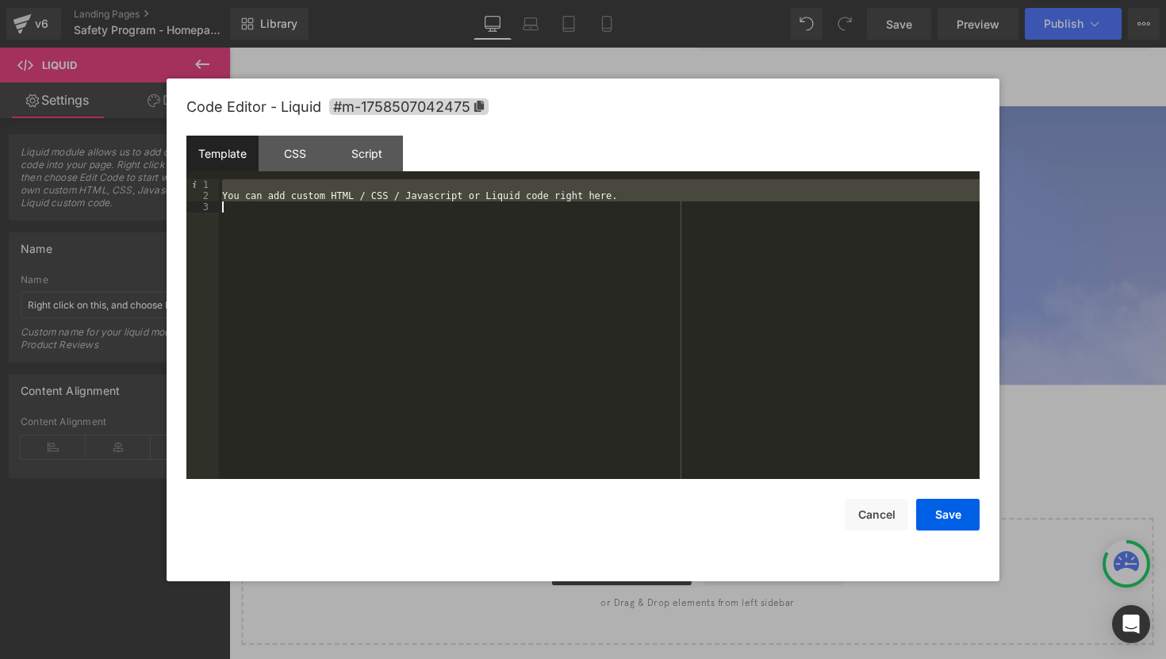
click at [532, 197] on div "You can add custom HTML / CSS / Javascript or Liquid code right here." at bounding box center [599, 340] width 761 height 322
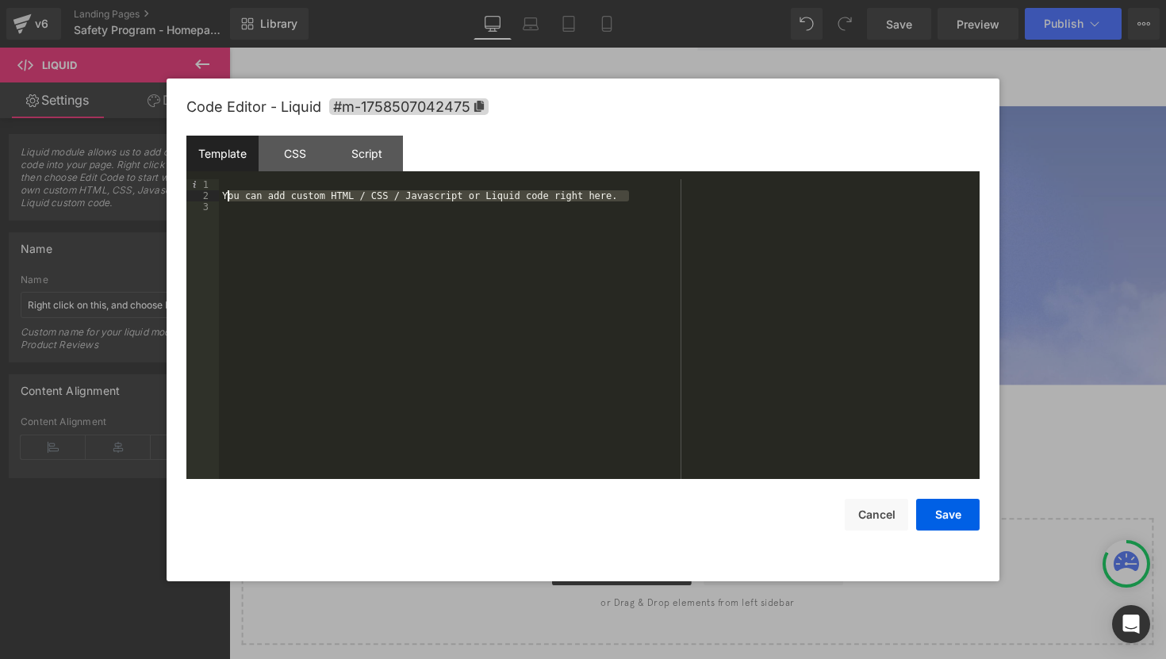
drag, startPoint x: 658, startPoint y: 194, endPoint x: 230, endPoint y: 198, distance: 427.6
click at [230, 198] on div "You can add custom HTML / CSS / Javascript or Liquid code right here." at bounding box center [599, 340] width 761 height 322
click at [382, 194] on div "You can add custom HTML / CSS / Javascript or Liquid code right here." at bounding box center [599, 340] width 761 height 322
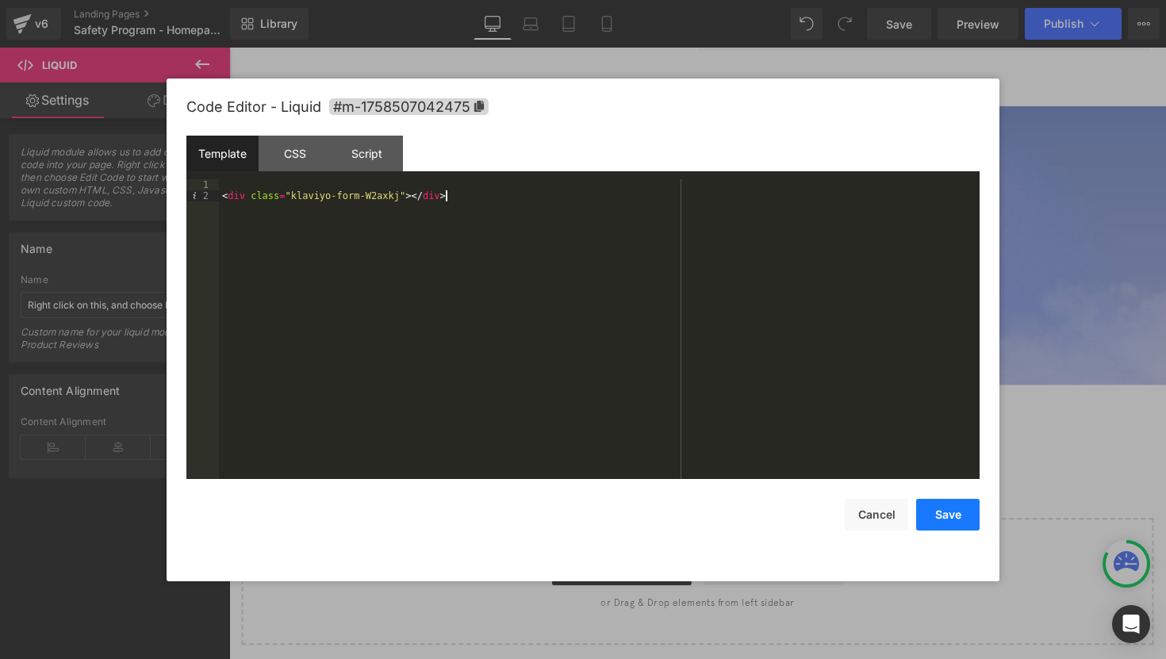
click at [953, 511] on button "Save" at bounding box center [947, 515] width 63 height 32
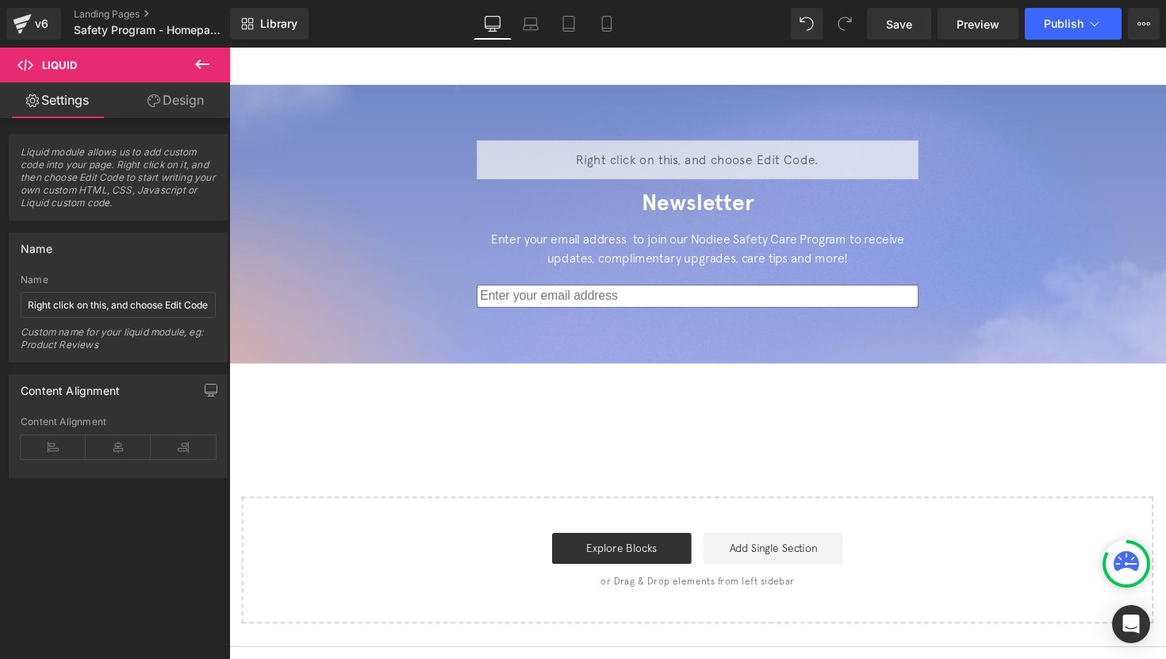
scroll to position [1851, 0]
click at [972, 33] on link "Preview" at bounding box center [978, 24] width 81 height 32
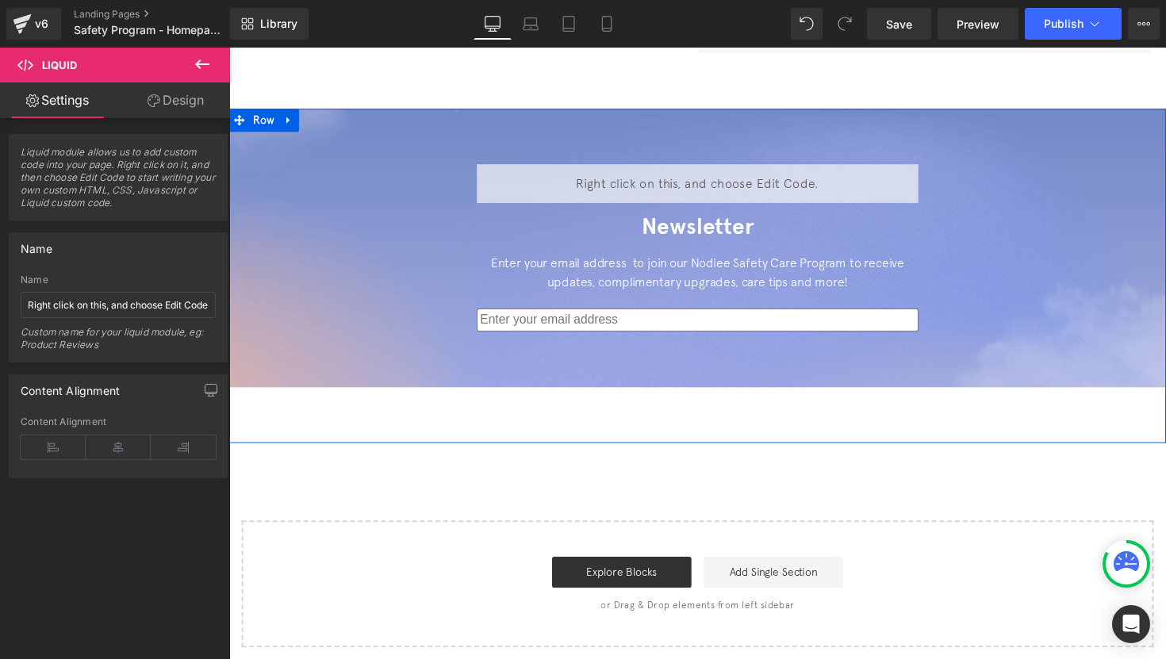
scroll to position [1823, 0]
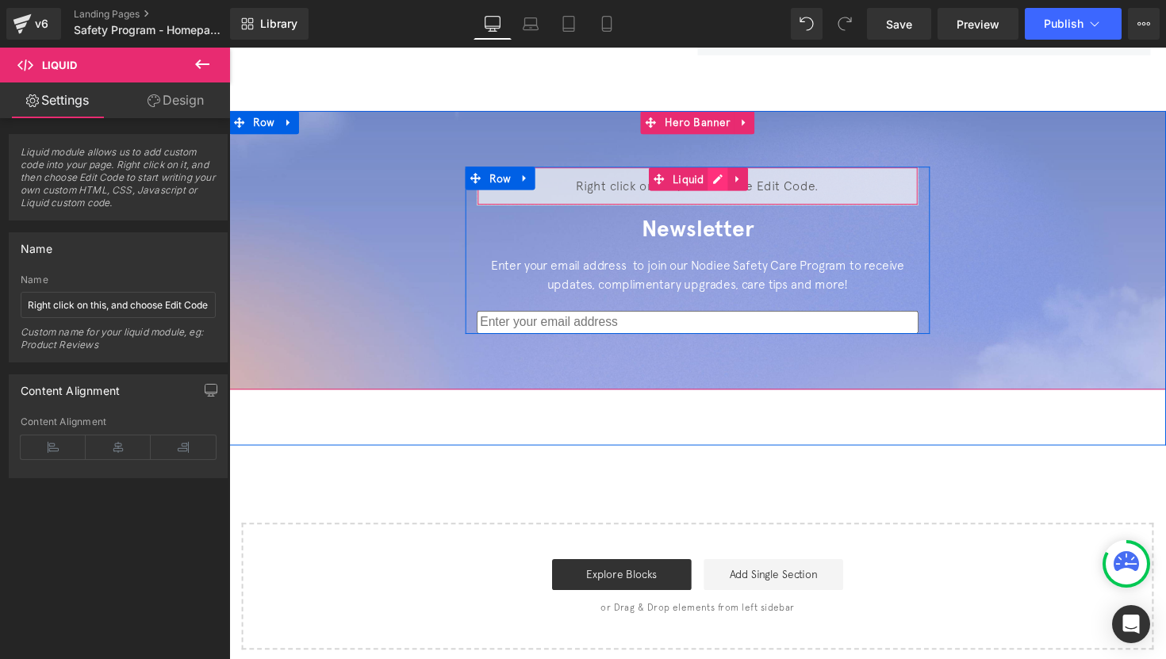
click at [714, 170] on div "Liquid" at bounding box center [709, 190] width 452 height 40
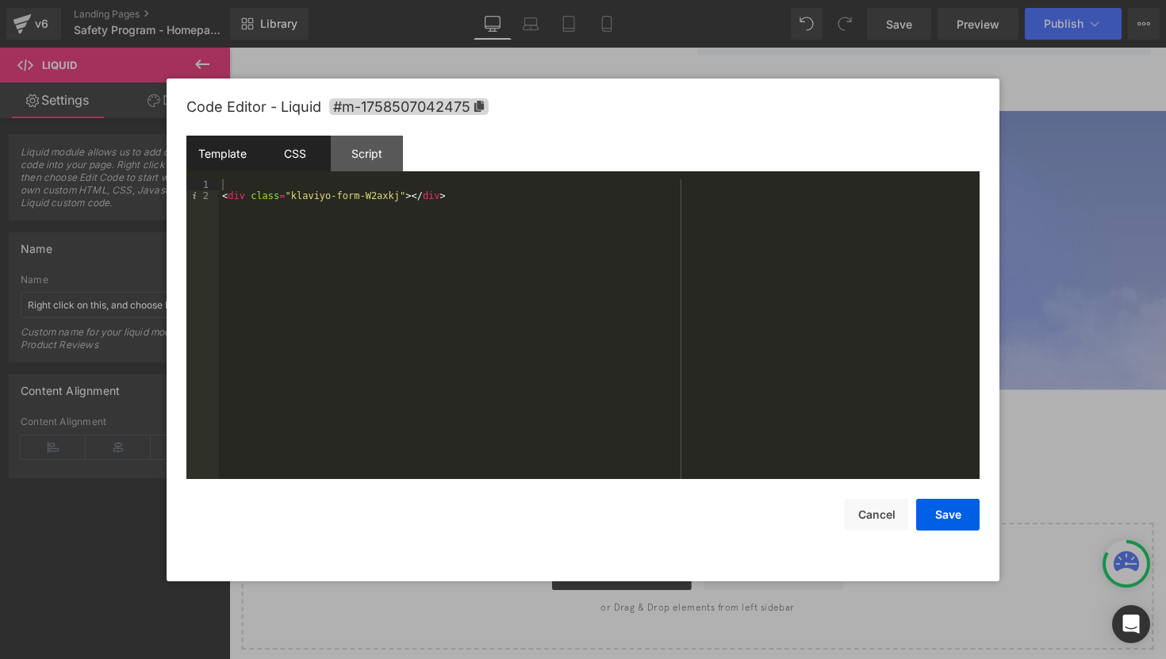
click at [318, 159] on div "CSS" at bounding box center [295, 154] width 72 height 36
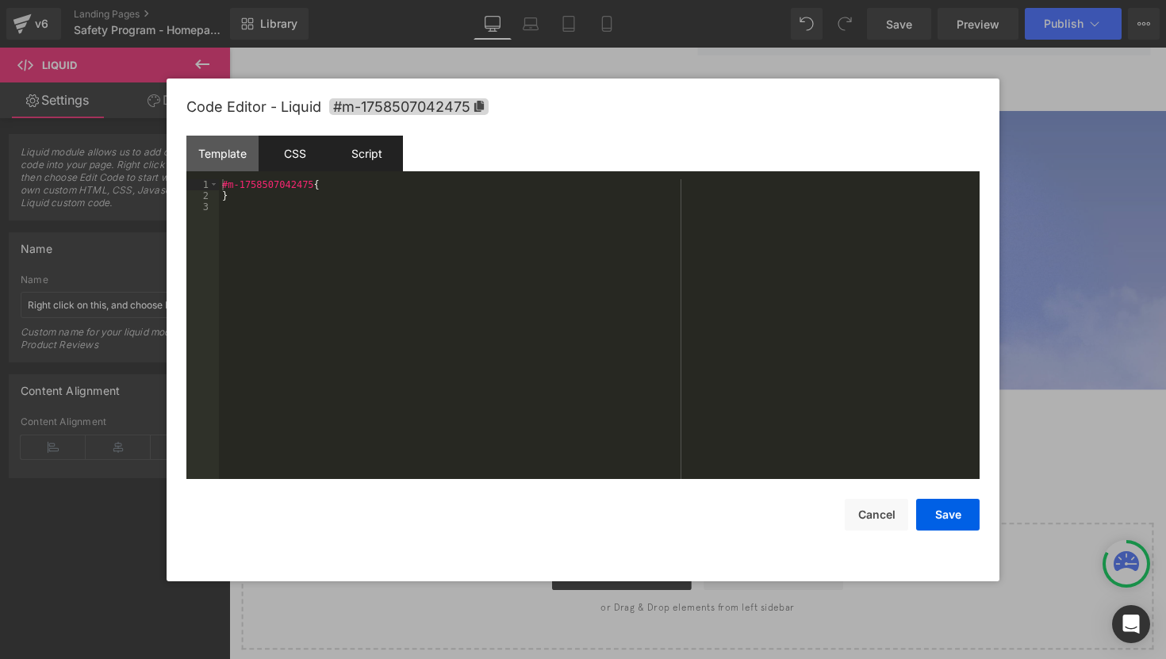
click at [366, 162] on div "Script" at bounding box center [367, 154] width 72 height 36
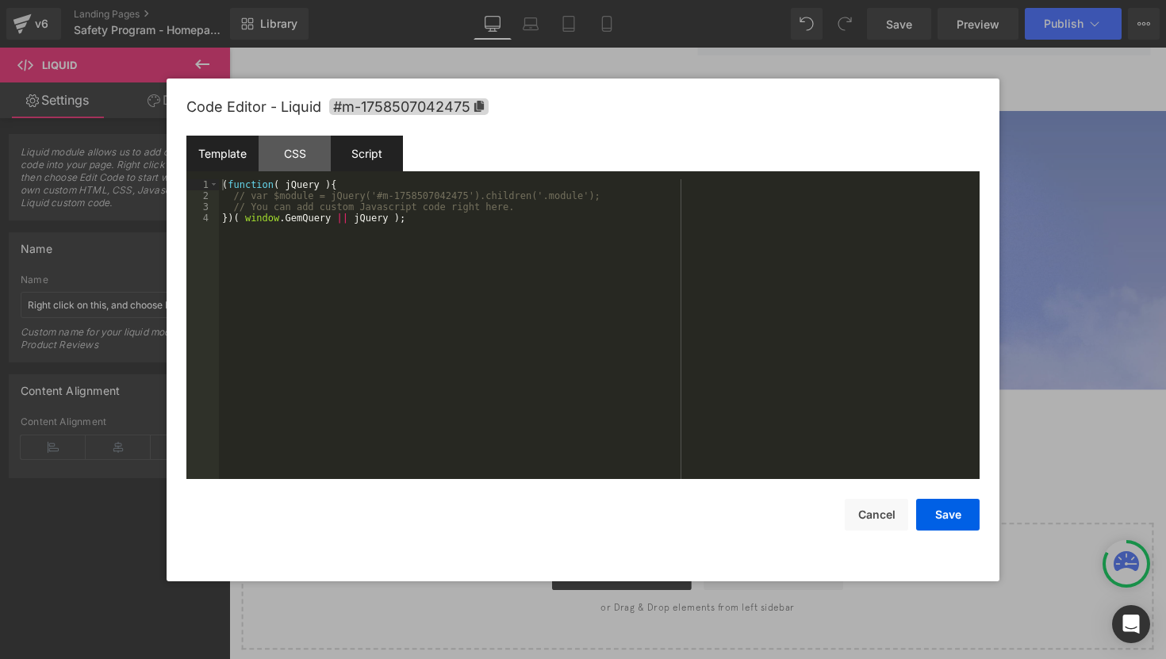
click at [218, 152] on div "Template" at bounding box center [222, 154] width 72 height 36
click at [310, 192] on div "< div class = "klaviyo-form-W2axkj" > </ div >" at bounding box center [599, 340] width 761 height 322
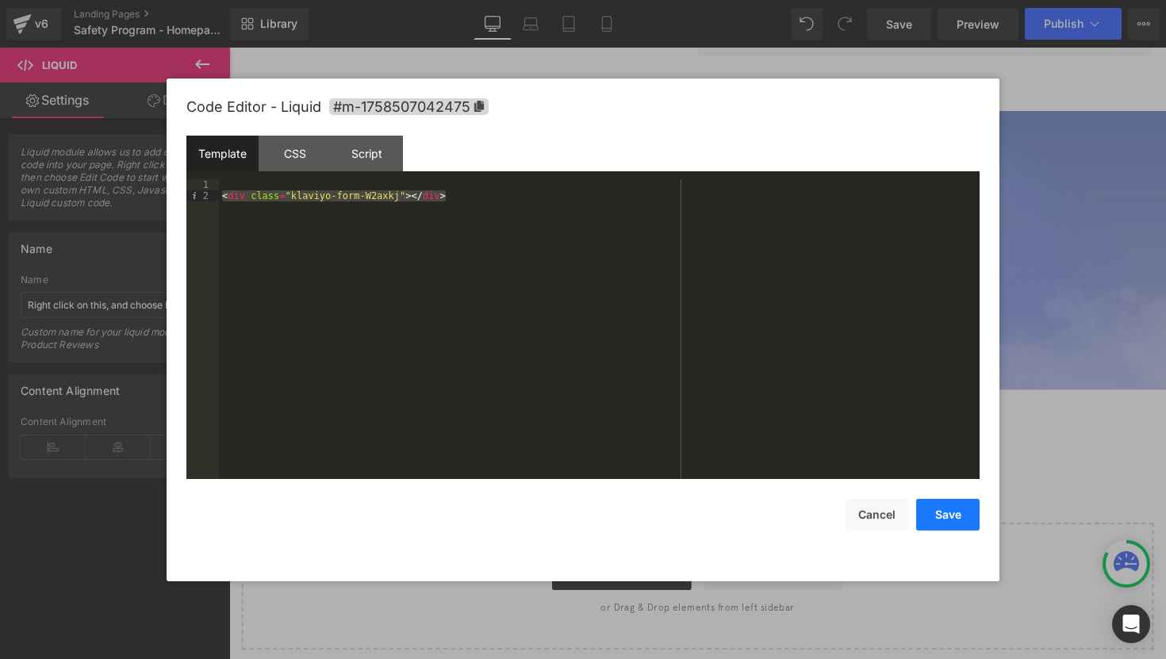
click at [932, 522] on button "Save" at bounding box center [947, 515] width 63 height 32
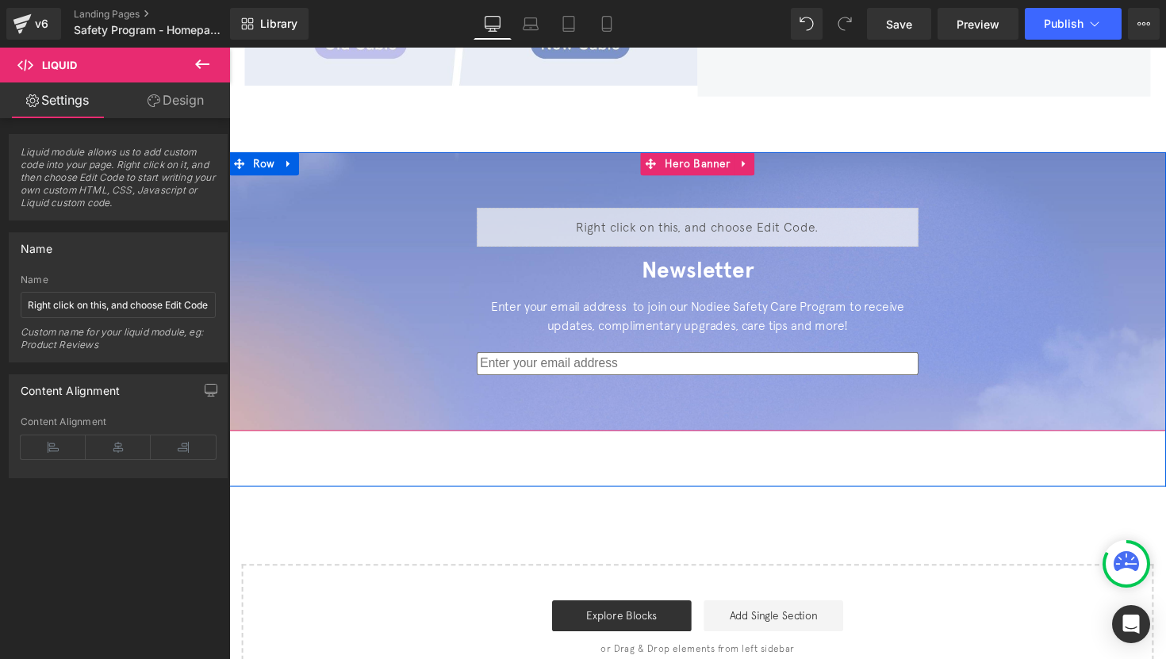
scroll to position [1769, 0]
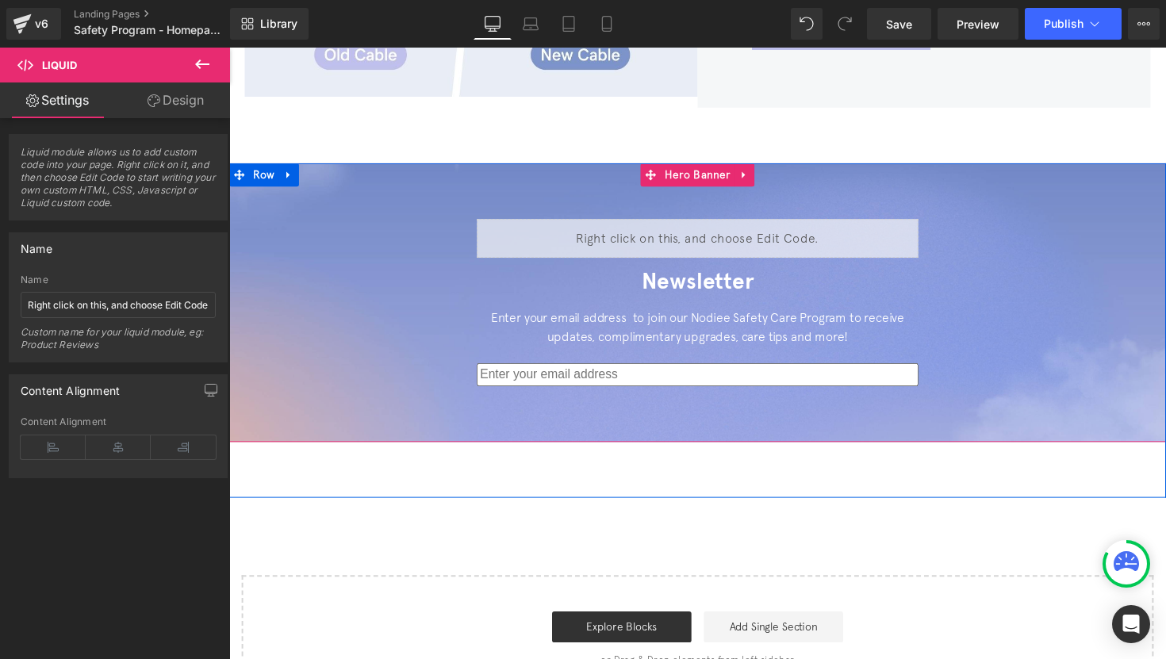
click at [687, 224] on div "Liquid" at bounding box center [709, 244] width 452 height 40
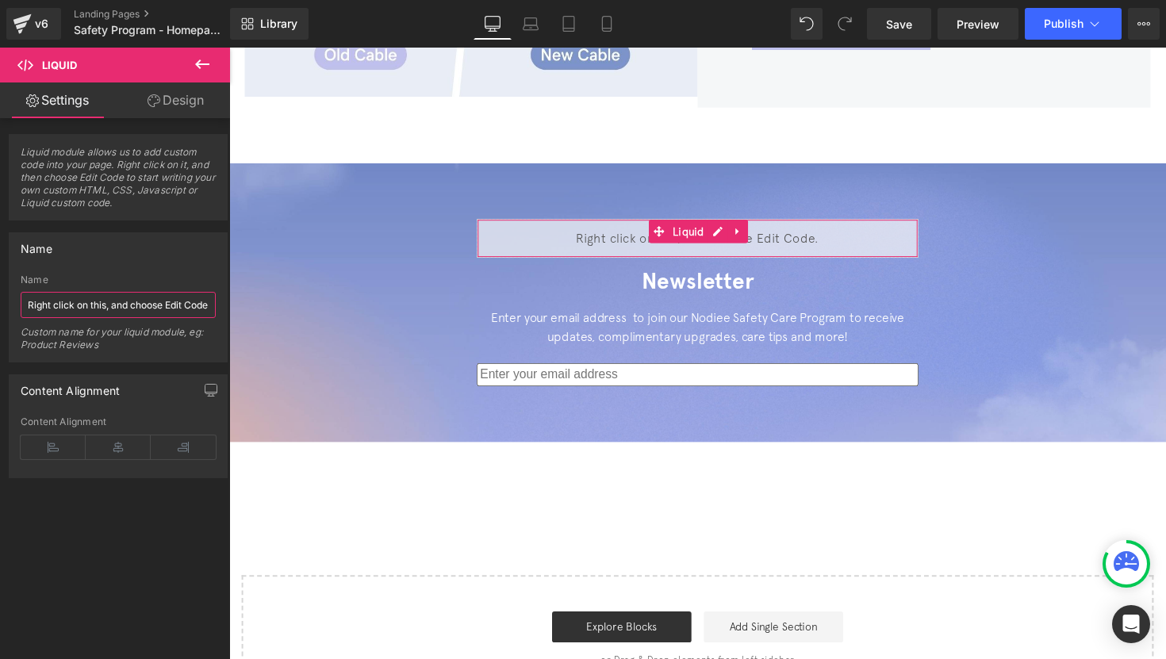
click at [149, 299] on input "Right click on this, and choose Edit Code." at bounding box center [118, 305] width 195 height 26
click at [149, 282] on div "Name" at bounding box center [118, 279] width 195 height 11
click at [972, 25] on span "Preview" at bounding box center [978, 24] width 43 height 17
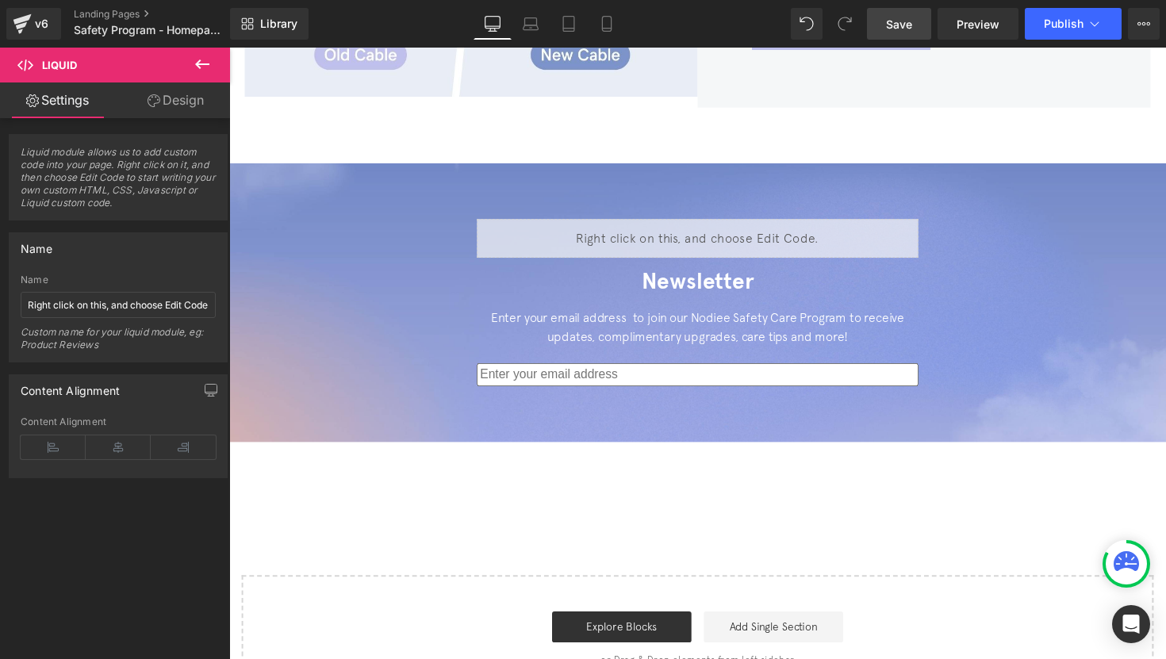
click at [900, 24] on span "Save" at bounding box center [899, 24] width 26 height 17
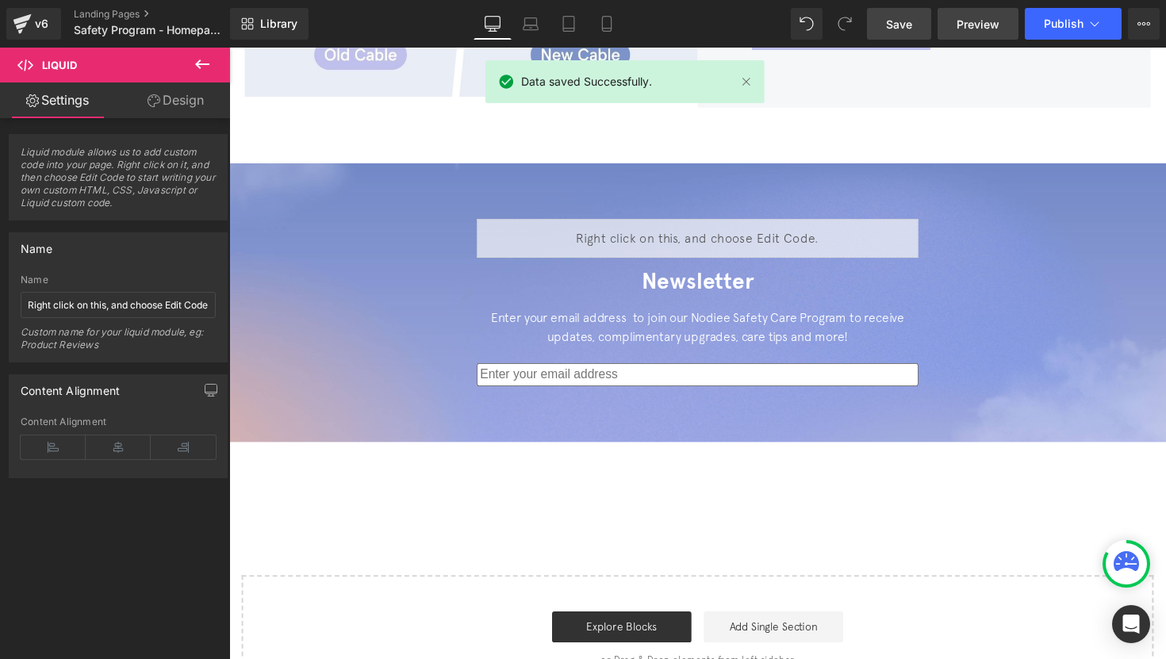
click at [968, 29] on span "Preview" at bounding box center [978, 24] width 43 height 17
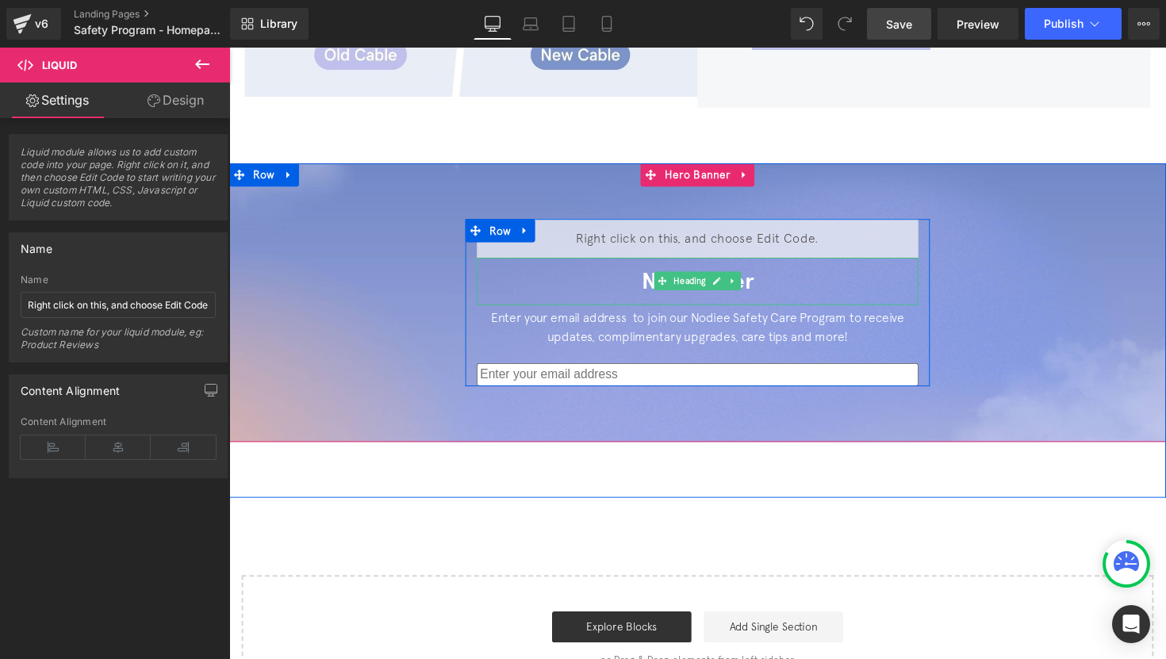
click at [780, 274] on h2 "Newsletter" at bounding box center [709, 287] width 452 height 48
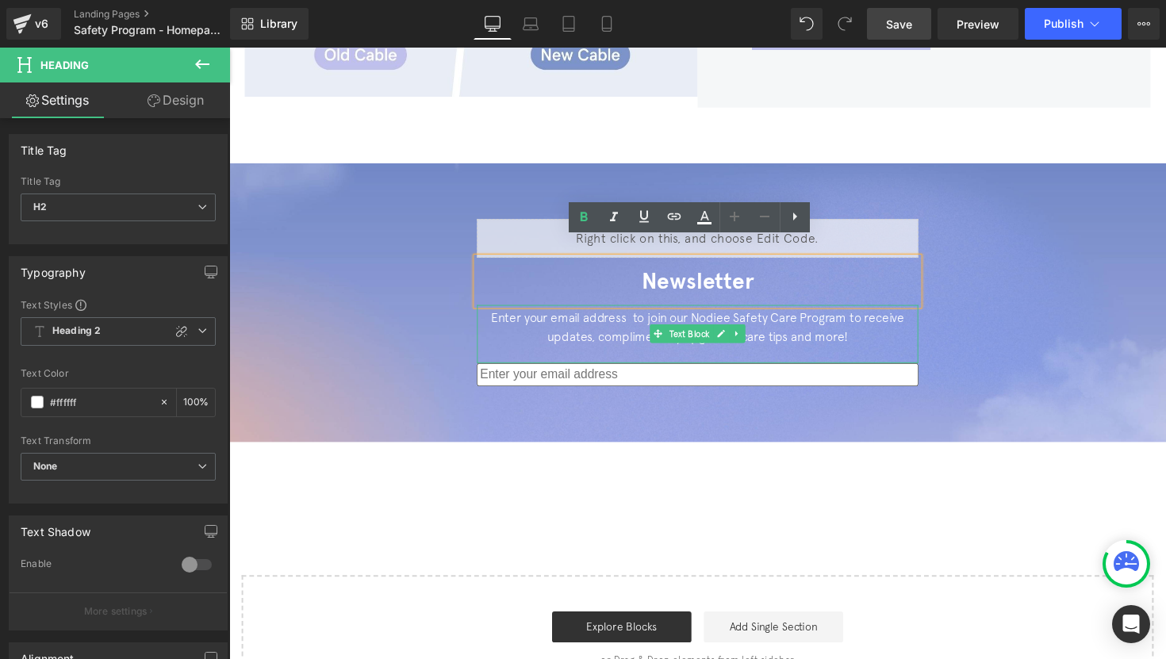
click at [871, 325] on div "Enter your email address to join our Nodiee Safety Care Program to receive upda…" at bounding box center [709, 341] width 452 height 59
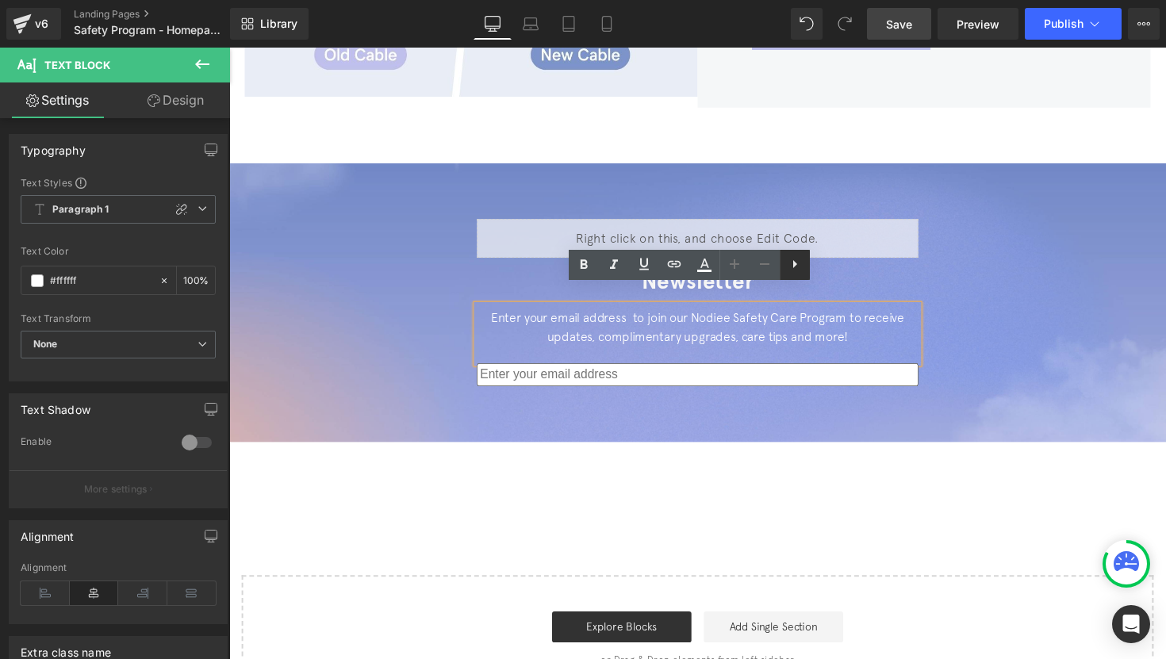
click at [801, 270] on icon at bounding box center [794, 264] width 19 height 19
click at [803, 312] on div "Enter your email address to join our Nodiee Safety Care Program to receive upda…" at bounding box center [709, 341] width 452 height 59
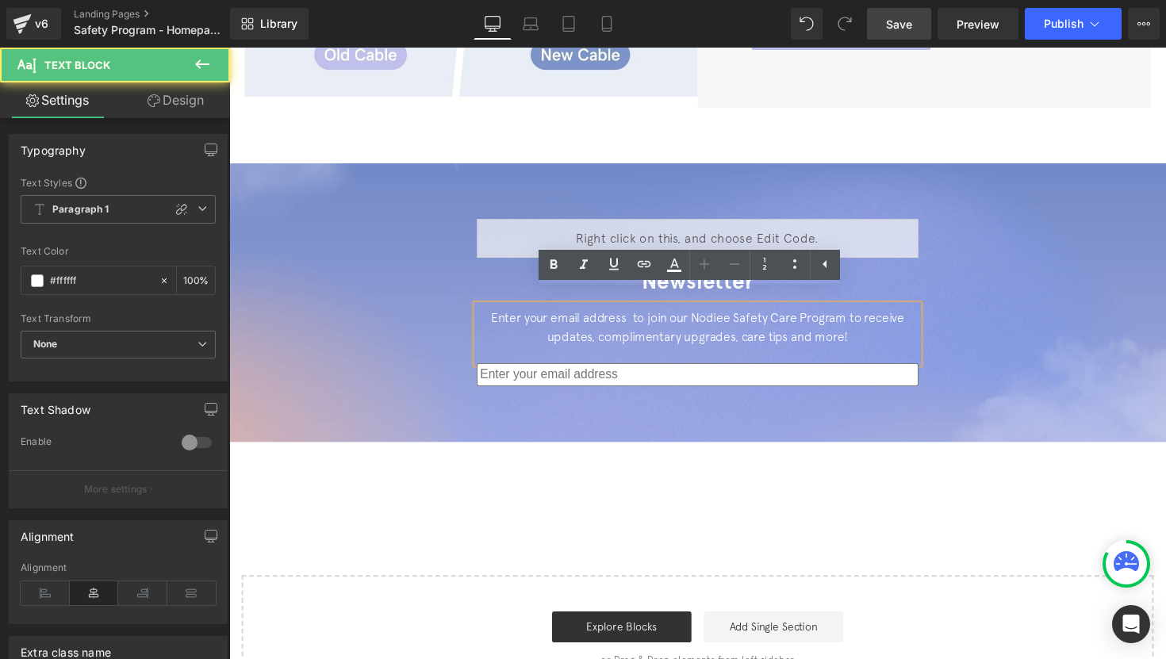
click at [803, 312] on div "Enter your email address to join our Nodiee Safety Care Program to receive upda…" at bounding box center [709, 341] width 452 height 59
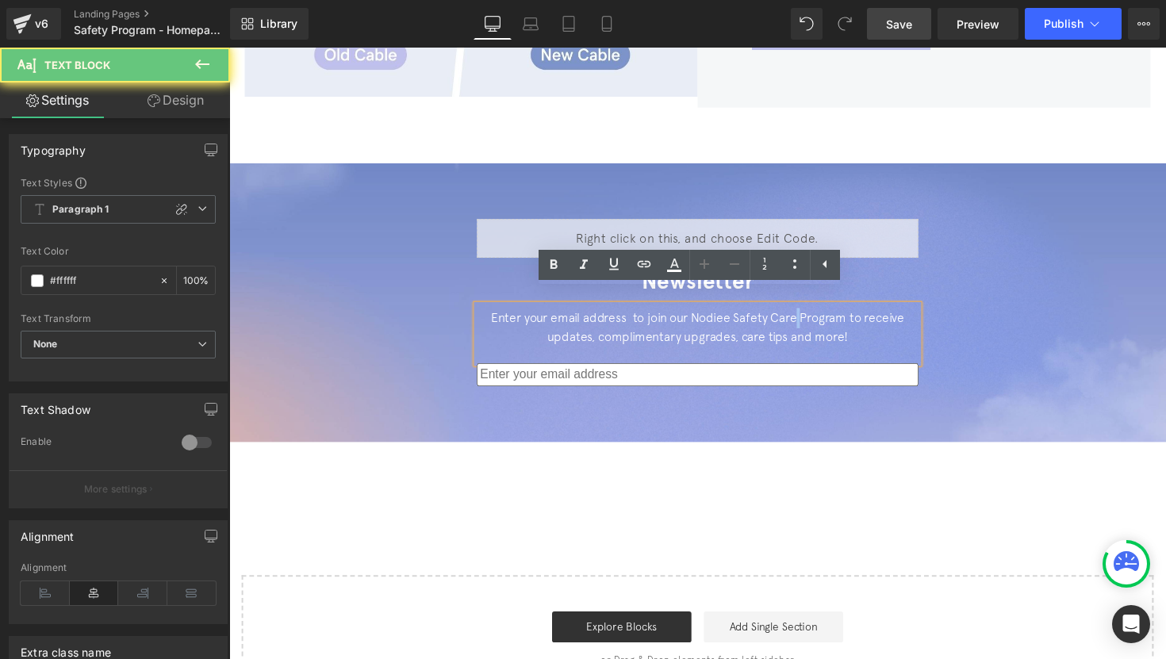
click at [793, 333] on div "Enter your email address to join our Nodiee Safety Care Program to receive upda…" at bounding box center [709, 341] width 452 height 59
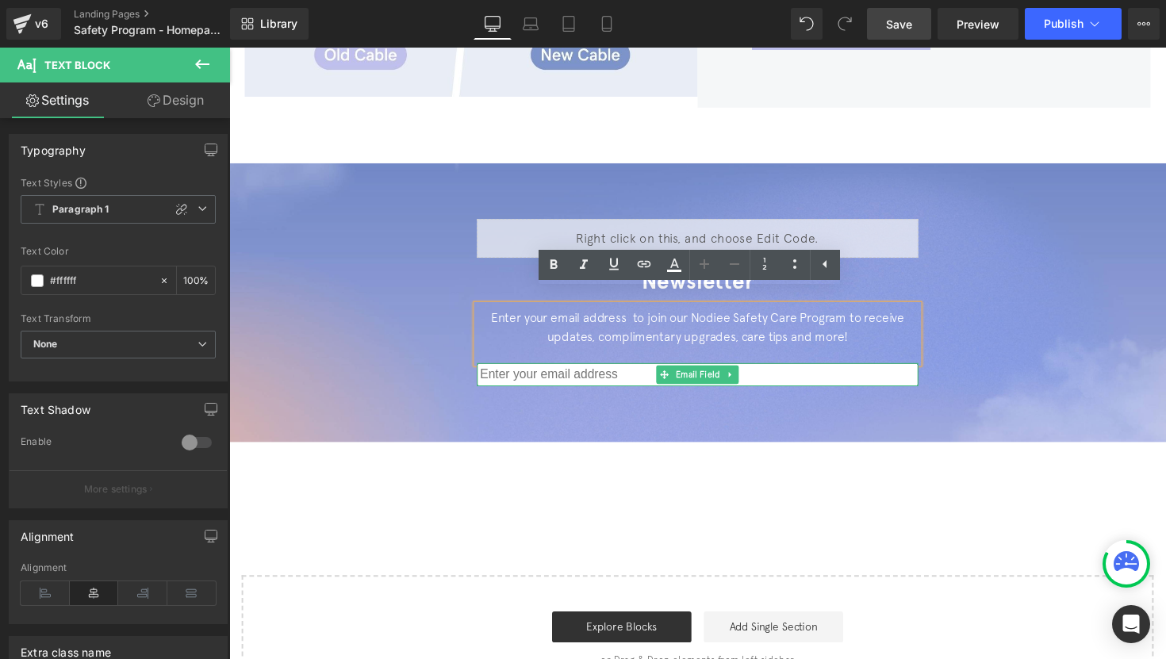
click at [774, 371] on input "email" at bounding box center [709, 383] width 452 height 24
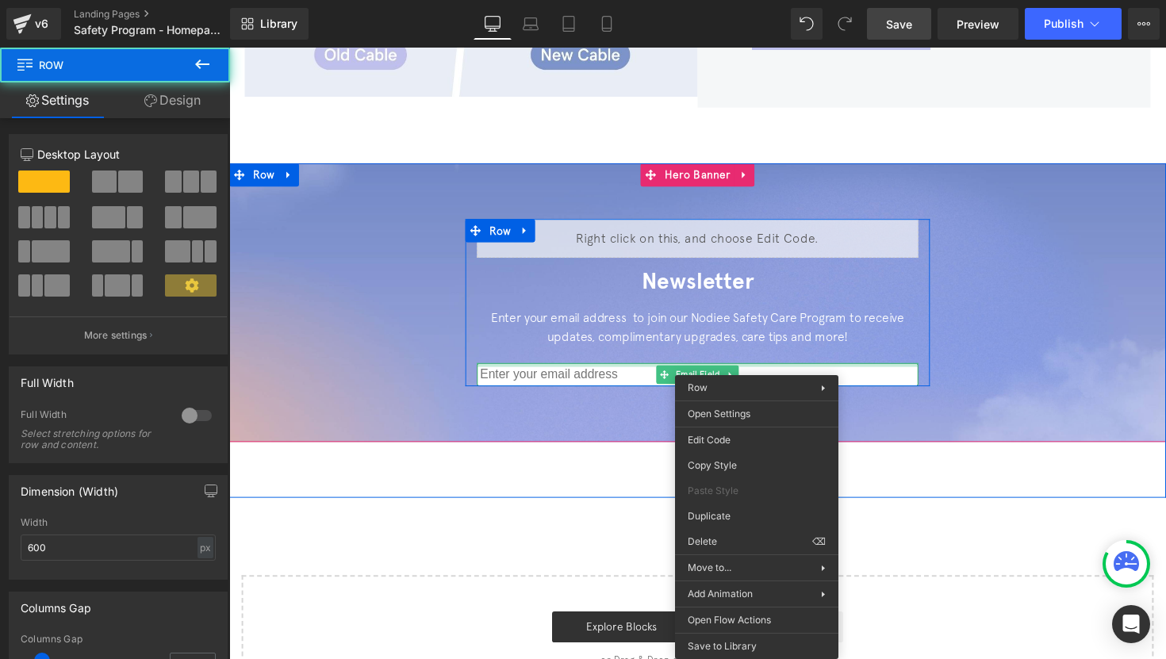
click at [756, 327] on div "Enter your email address to join our Nodiee Safety Care Program to receive upda…" at bounding box center [709, 341] width 452 height 59
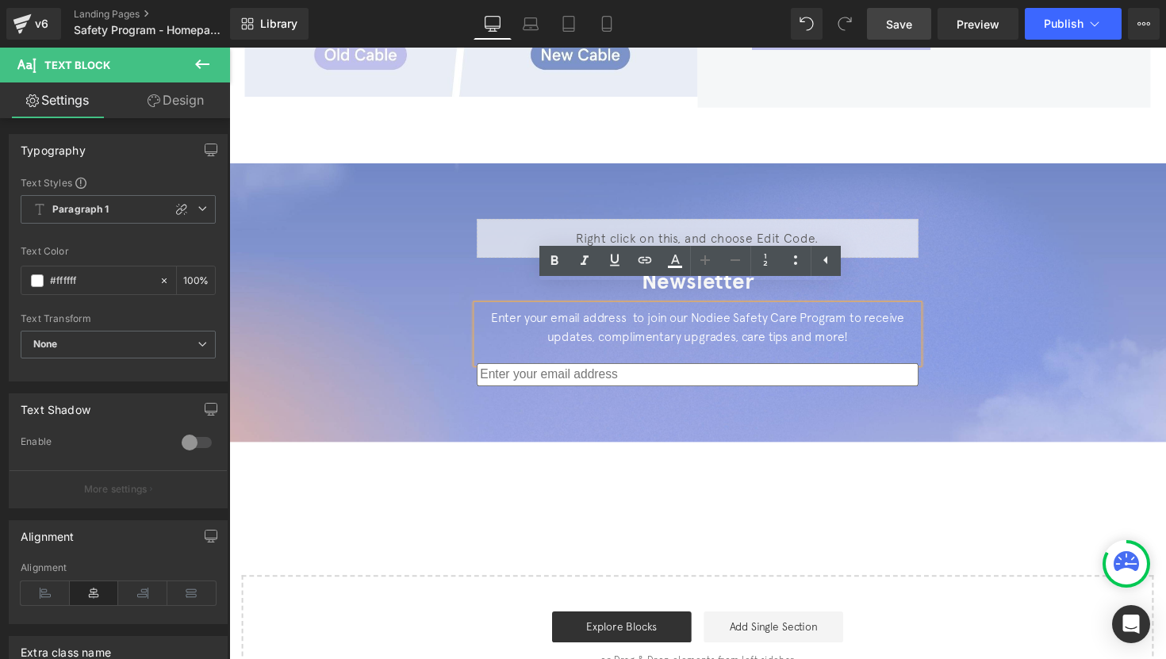
click at [765, 319] on div "Enter your email address to join our Nodiee Safety Care Program to receive upda…" at bounding box center [709, 341] width 452 height 59
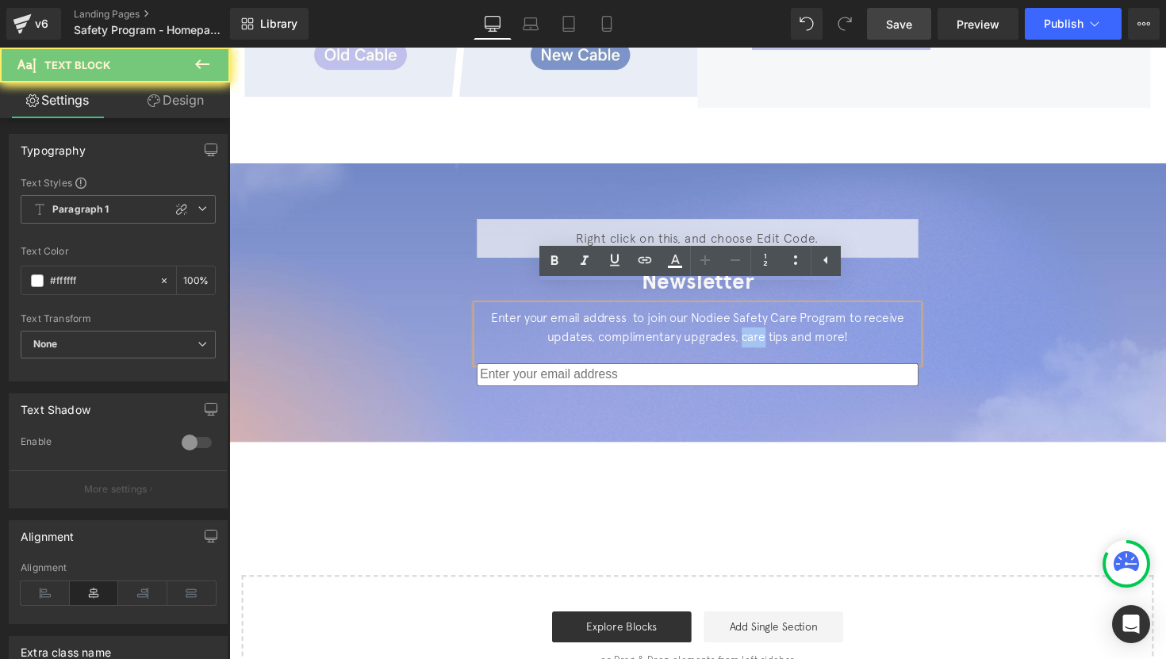
click at [765, 319] on div "Enter your email address to join our Nodiee Safety Care Program to receive upda…" at bounding box center [709, 341] width 452 height 59
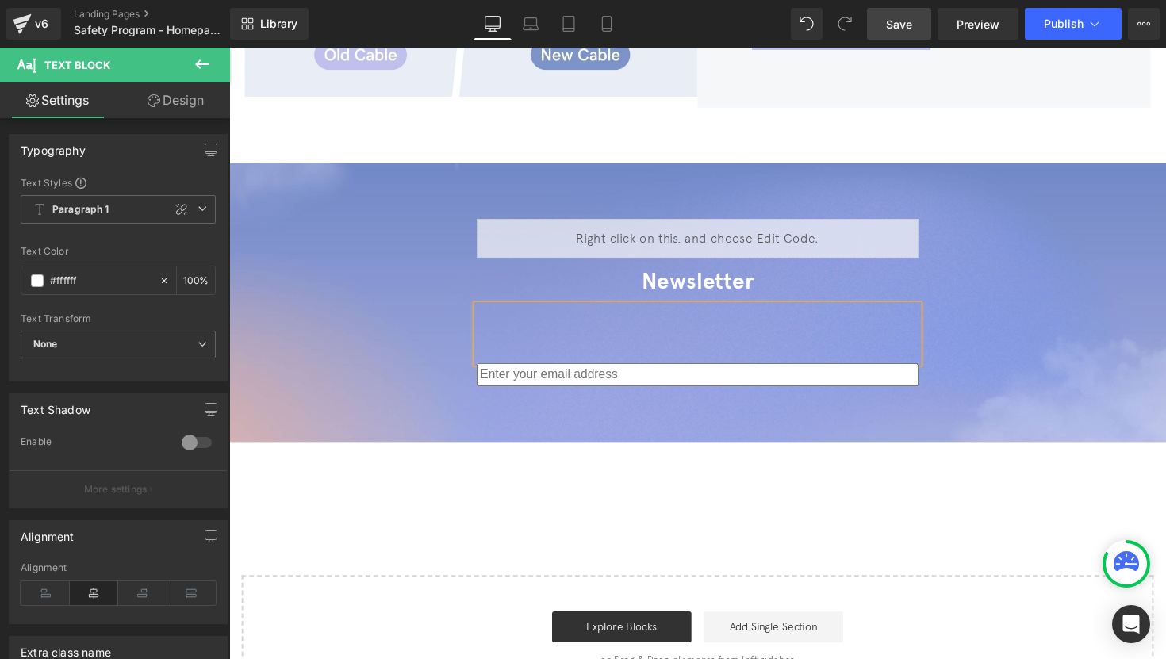
click at [765, 319] on div at bounding box center [709, 341] width 452 height 59
click at [883, 286] on h2 "Newsletter" at bounding box center [709, 287] width 452 height 48
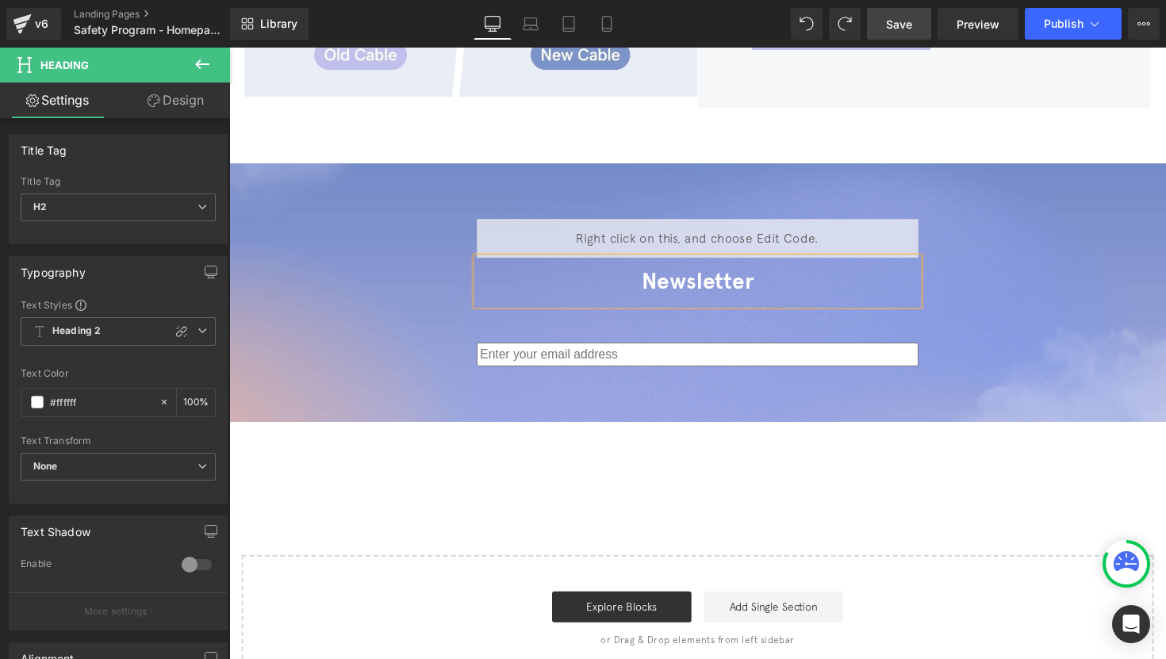
click at [730, 274] on h2 "Newsletter" at bounding box center [709, 287] width 452 height 48
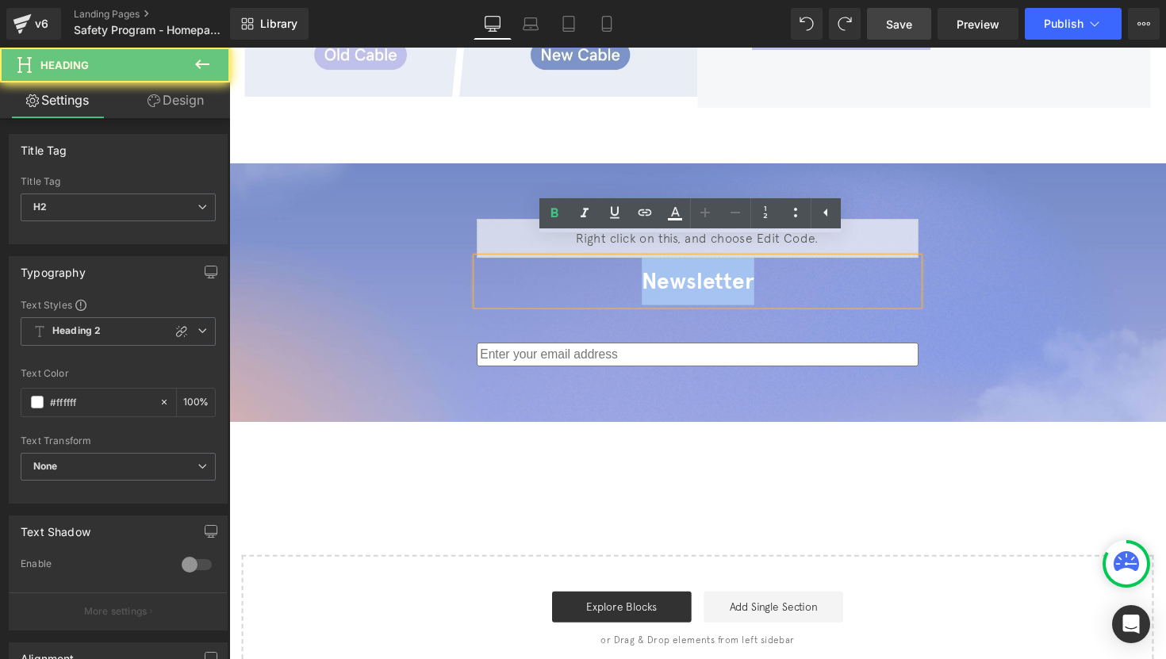
click at [730, 274] on h2 "Newsletter" at bounding box center [709, 287] width 452 height 48
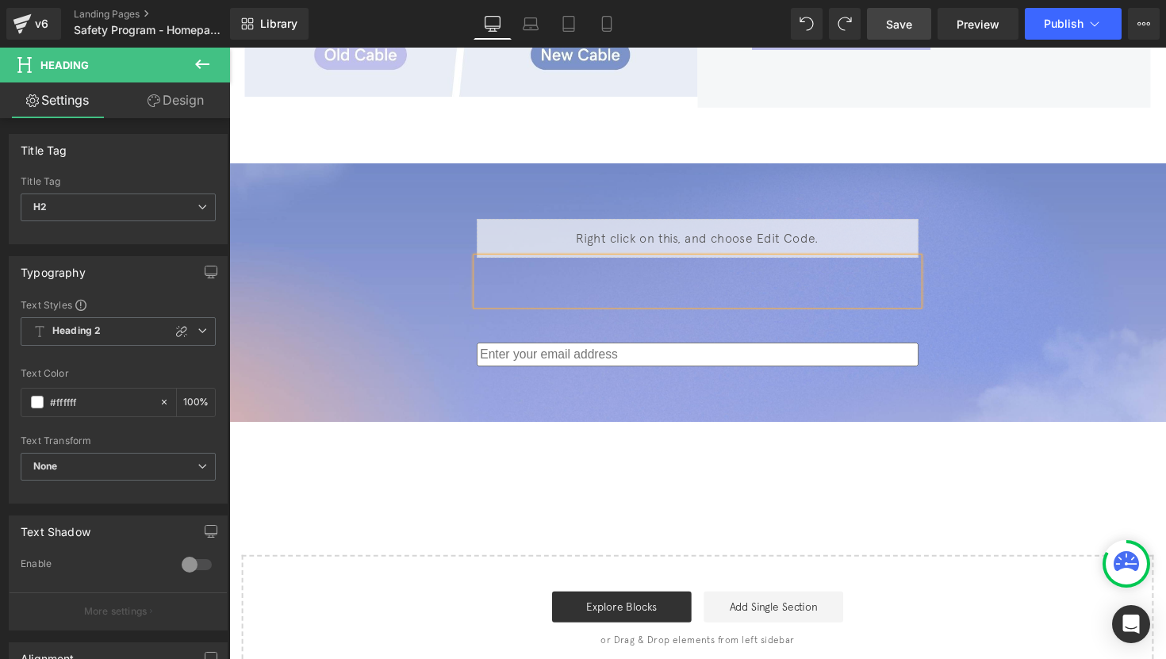
click at [719, 353] on span "Email Field" at bounding box center [709, 362] width 52 height 19
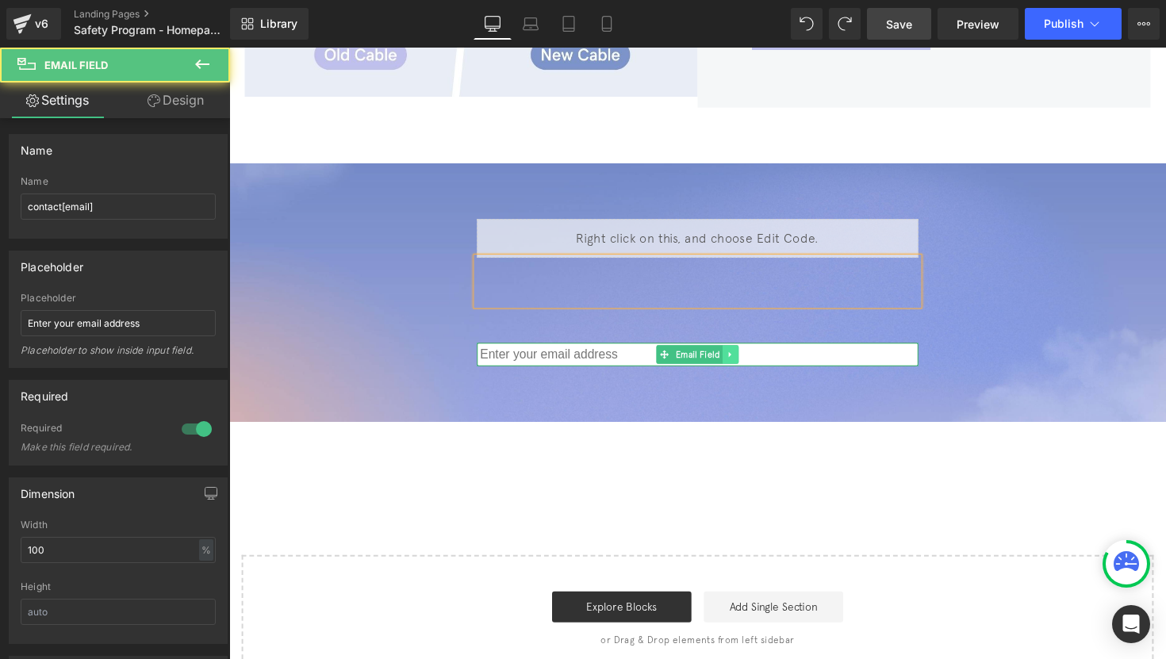
click at [741, 360] on icon at bounding box center [742, 363] width 2 height 6
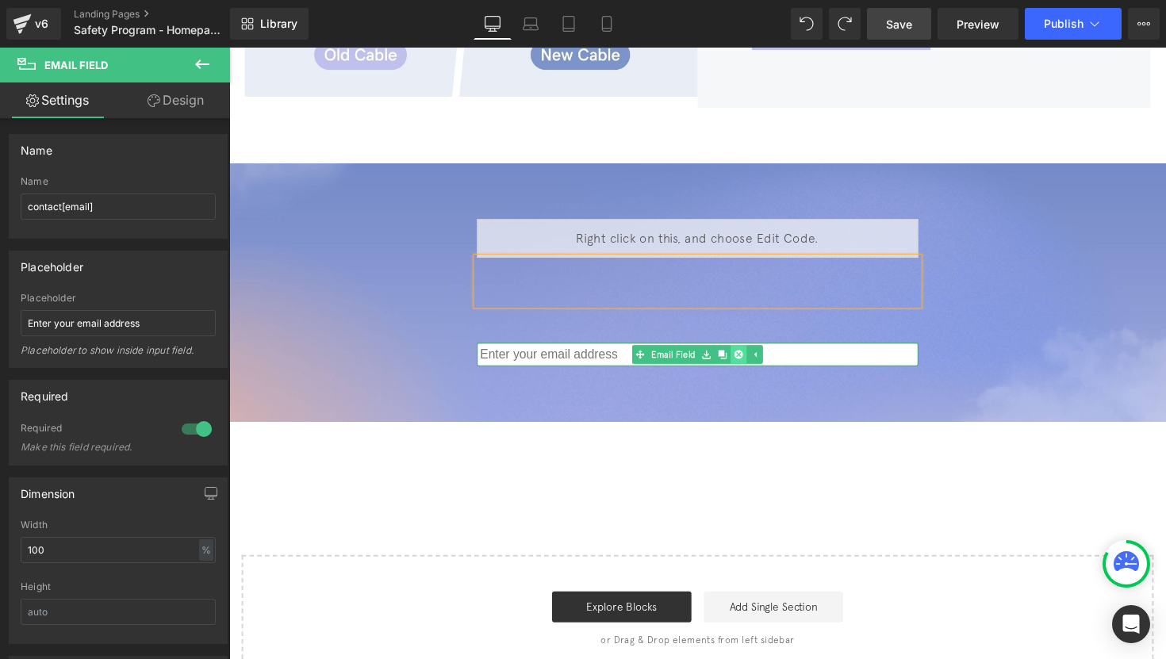
click at [750, 353] on link at bounding box center [751, 362] width 17 height 19
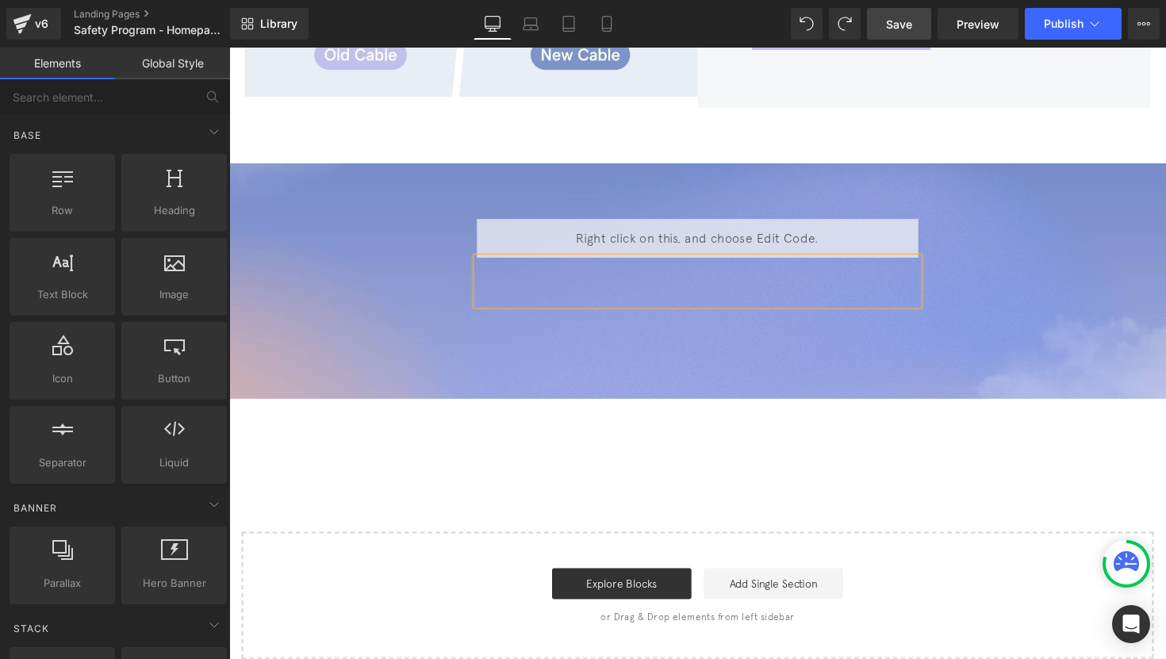
click at [924, 263] on div at bounding box center [709, 287] width 452 height 48
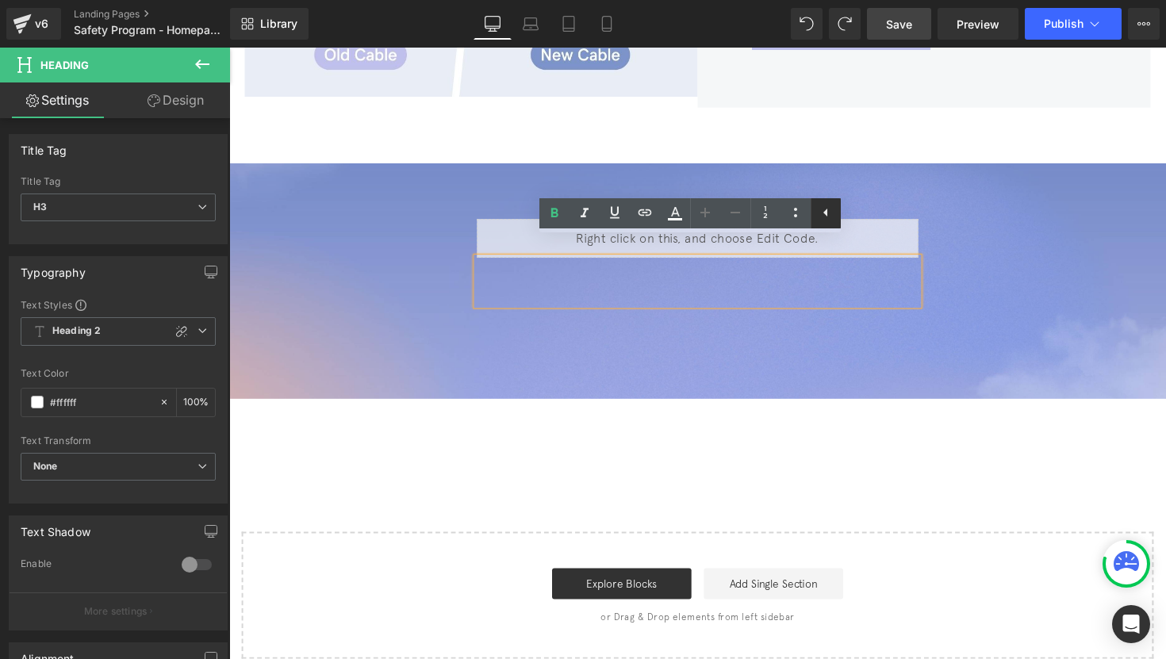
click at [828, 216] on icon at bounding box center [825, 212] width 19 height 19
click at [857, 312] on div at bounding box center [709, 332] width 452 height 40
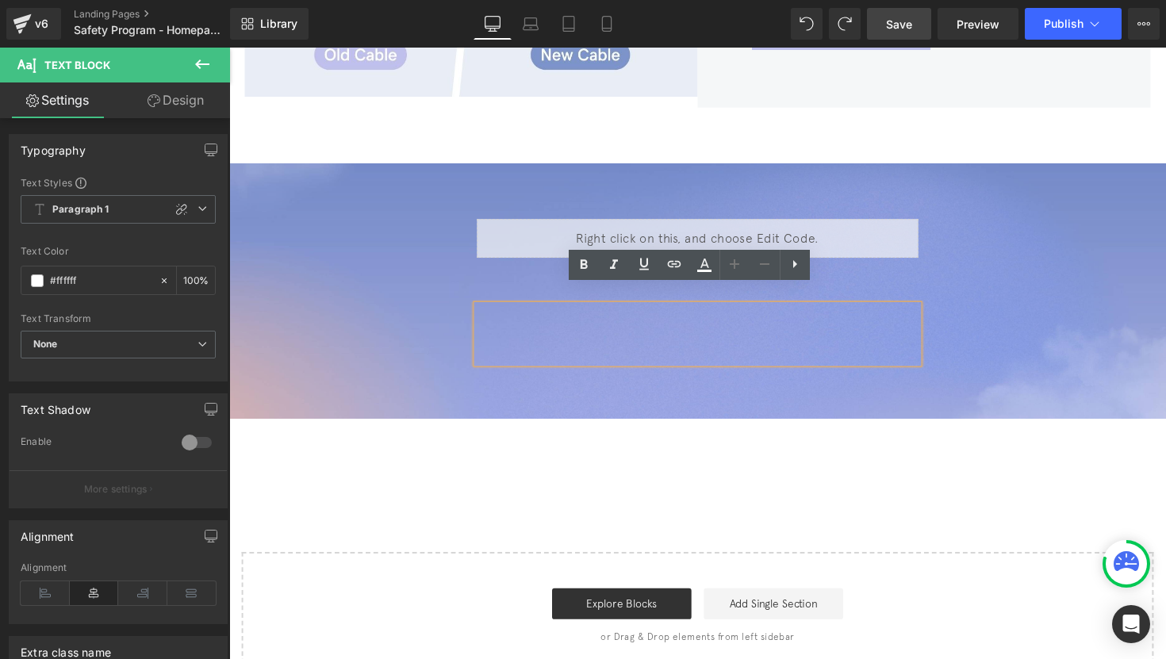
click at [888, 312] on div at bounding box center [709, 341] width 452 height 59
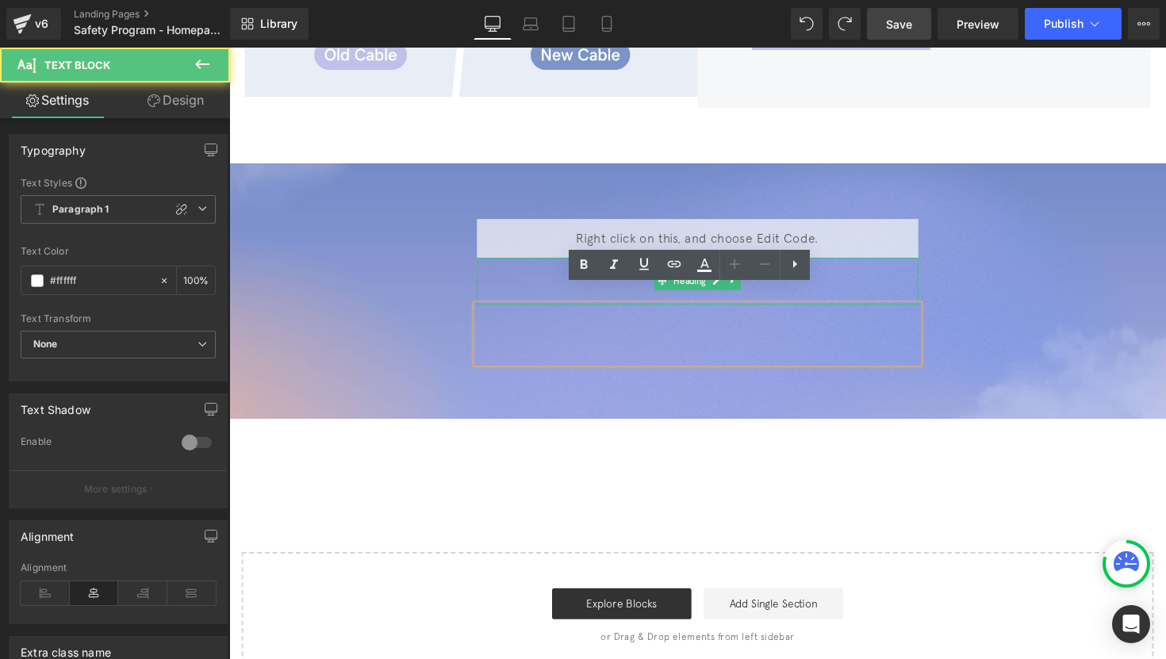
click at [868, 268] on div at bounding box center [709, 287] width 452 height 48
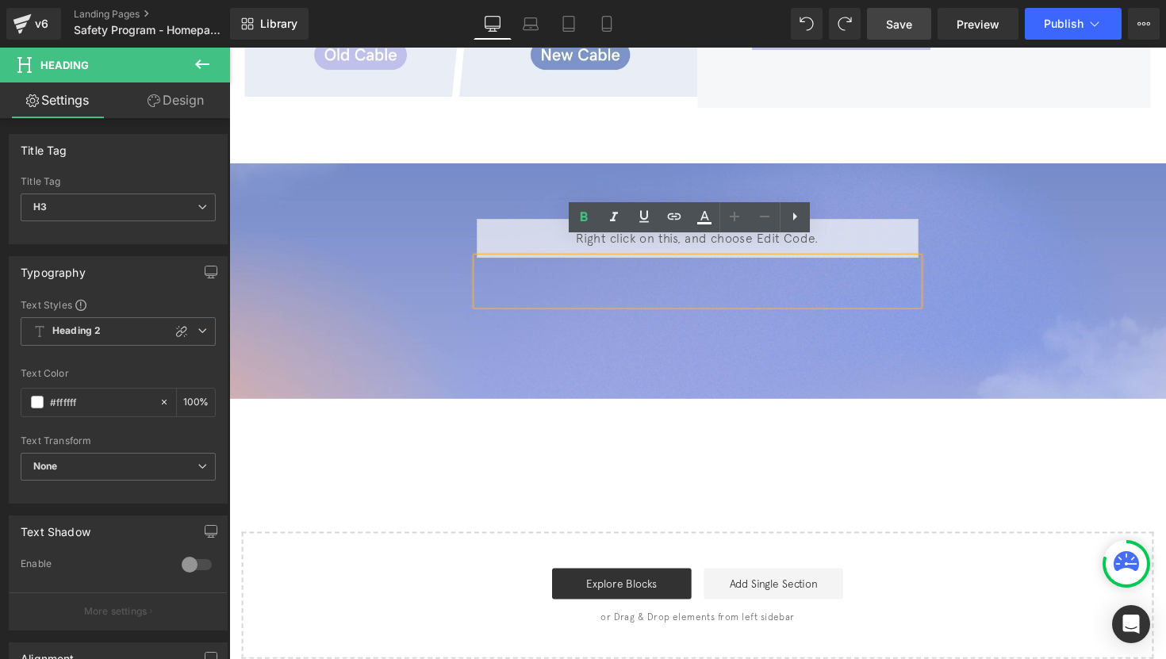
click at [860, 287] on div at bounding box center [709, 287] width 452 height 48
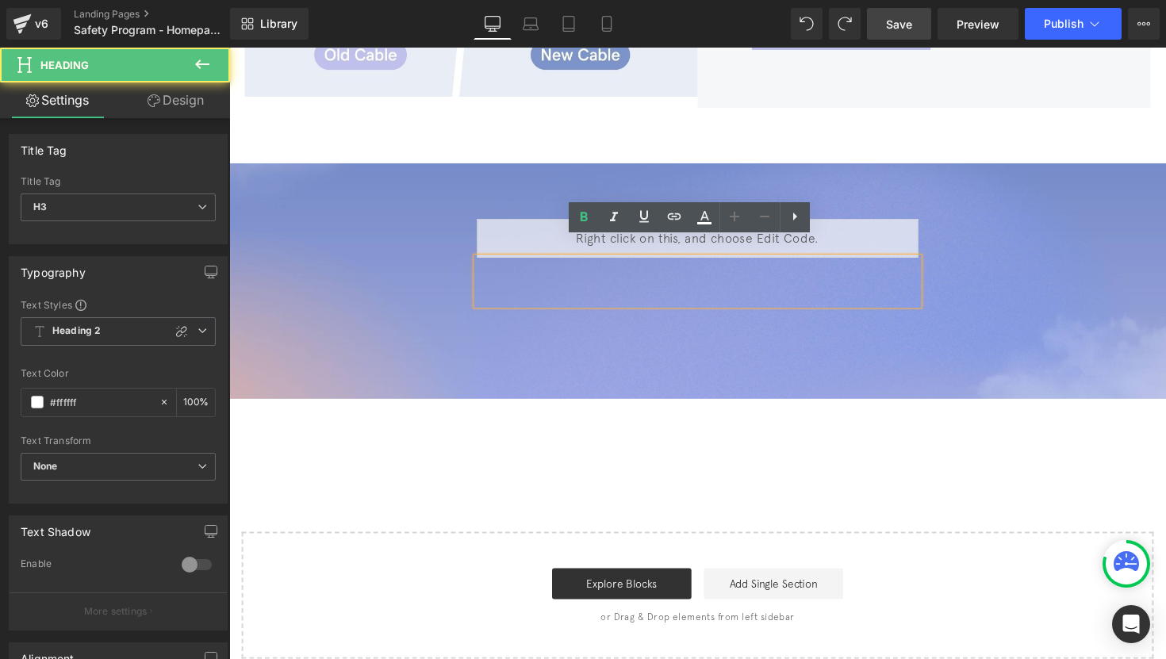
click at [777, 340] on div at bounding box center [709, 288] width 960 height 242
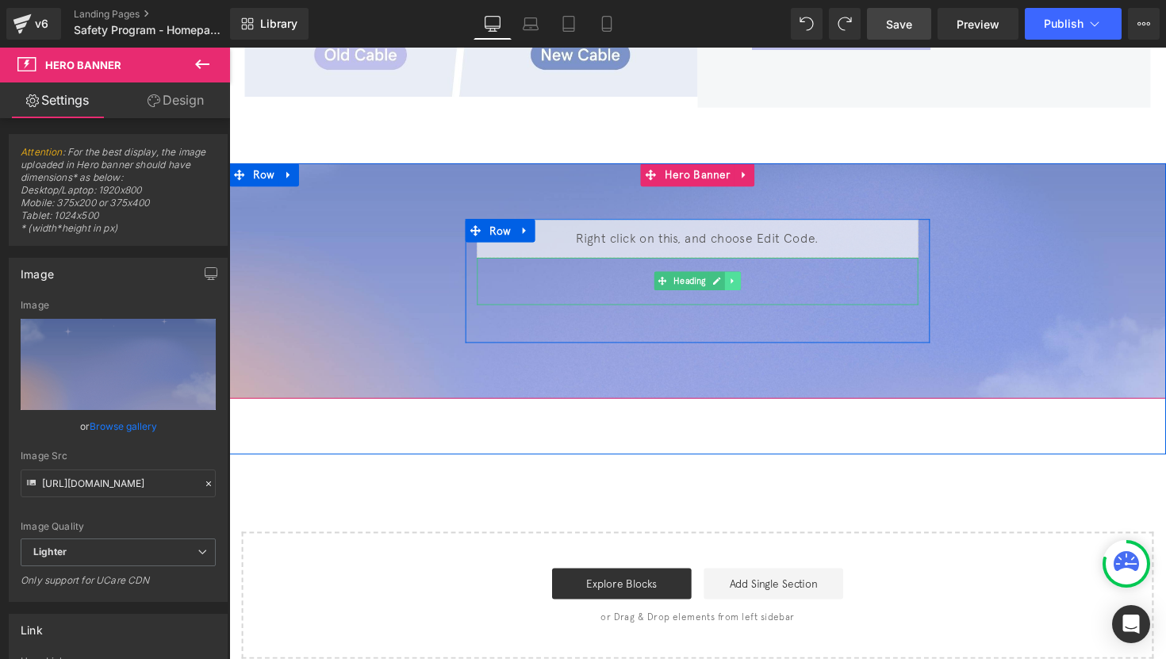
click at [743, 285] on icon at bounding box center [744, 288] width 2 height 6
click at [750, 283] on icon at bounding box center [753, 287] width 9 height 9
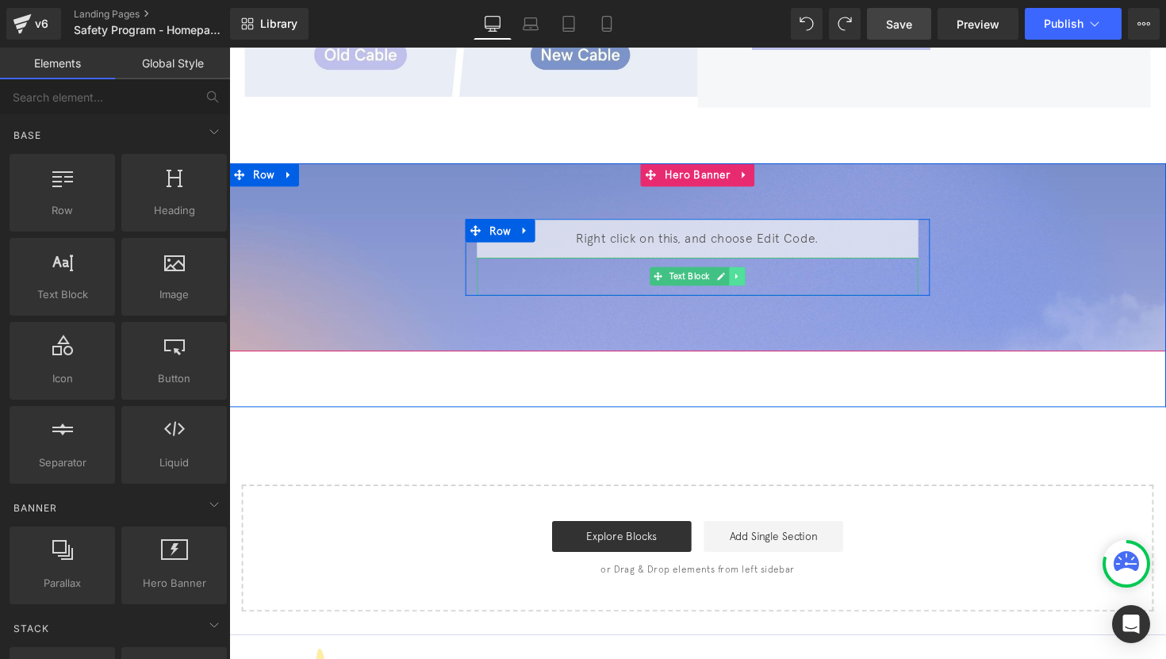
click at [746, 278] on icon at bounding box center [750, 283] width 9 height 10
click at [750, 273] on link at bounding box center [758, 282] width 17 height 19
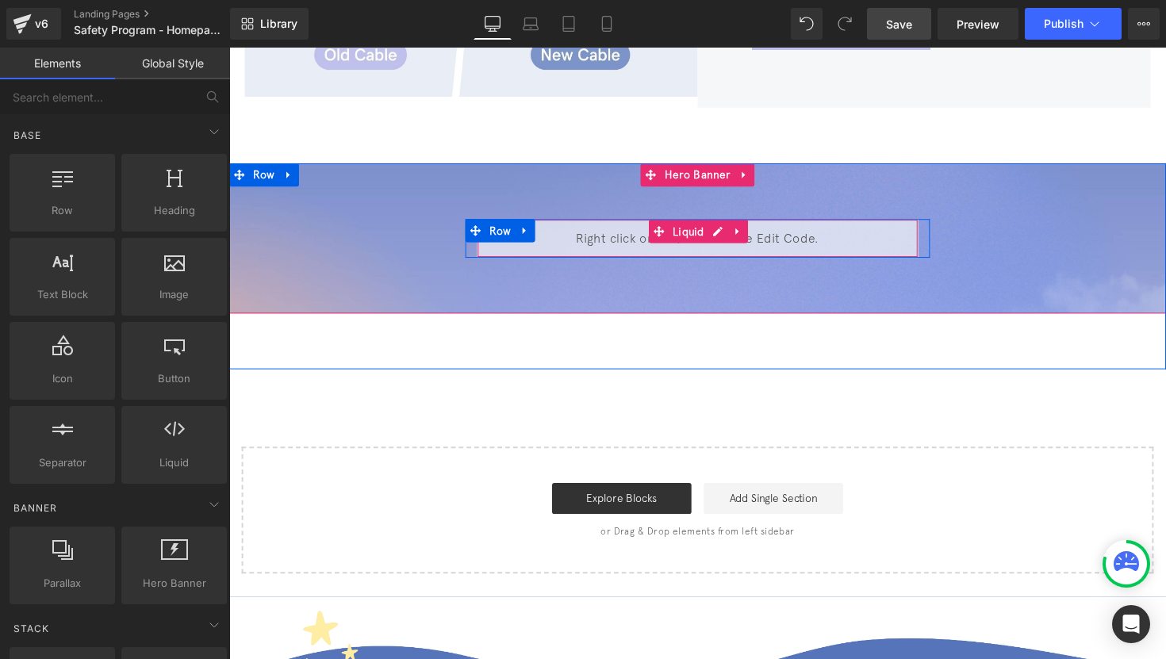
click at [723, 233] on div "Liquid" at bounding box center [709, 244] width 452 height 40
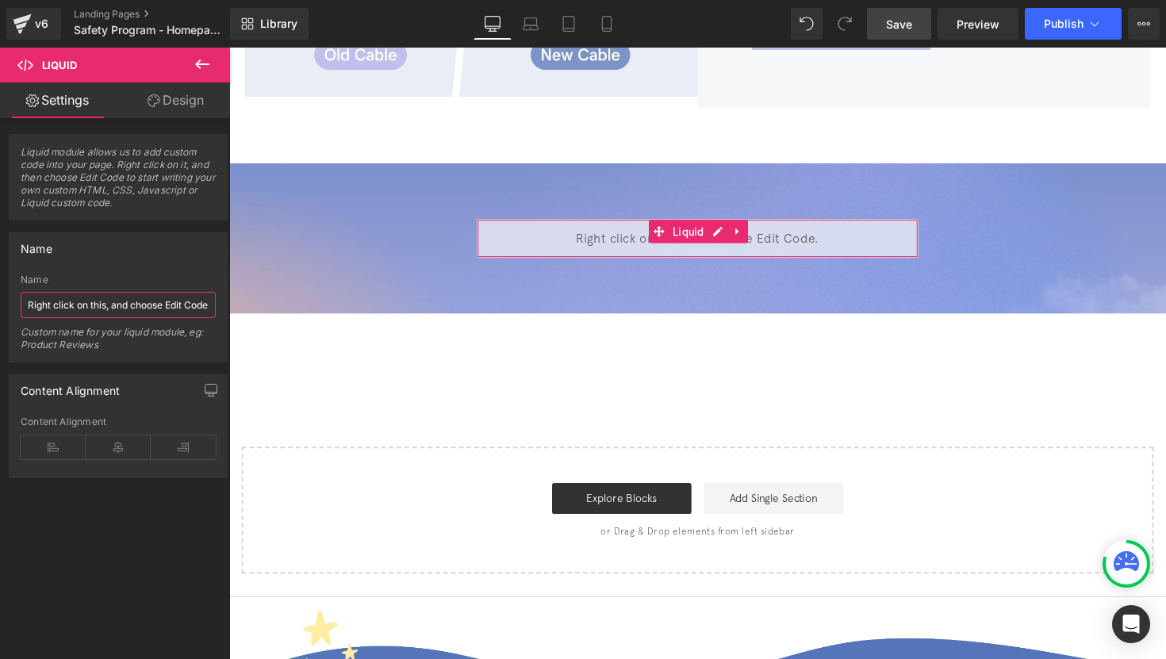
click at [170, 297] on input "Right click on this, and choose Edit Code." at bounding box center [118, 305] width 195 height 26
type input "Sign Up Form"
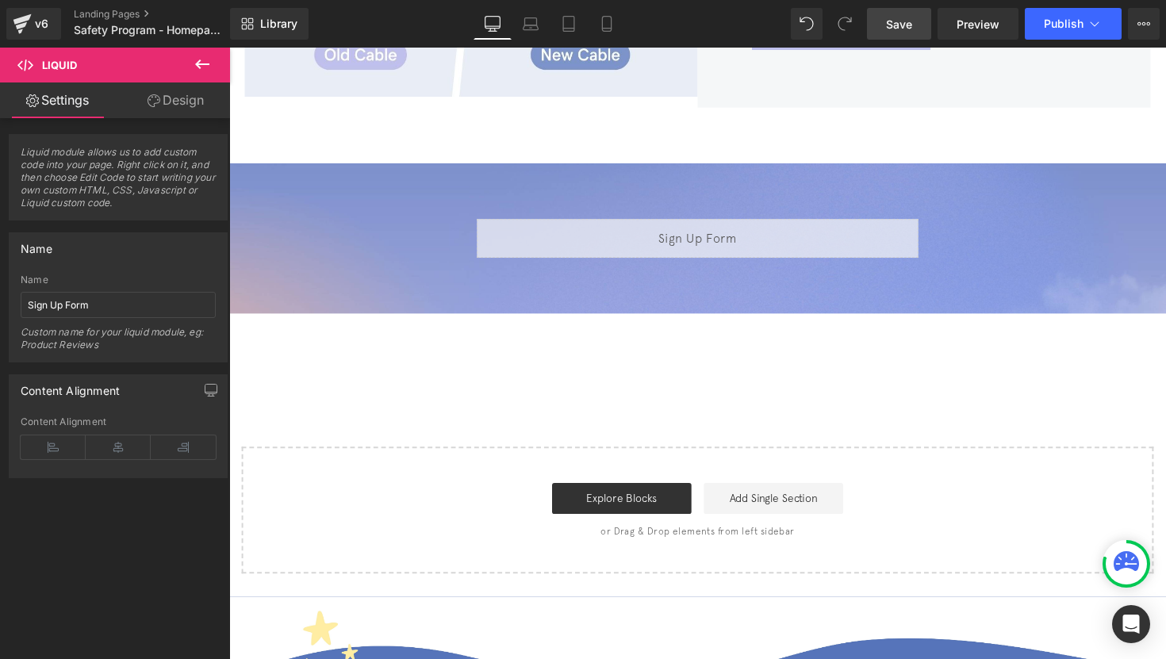
click at [900, 27] on span "Save" at bounding box center [899, 24] width 26 height 17
click at [890, 26] on span "Save" at bounding box center [899, 24] width 26 height 17
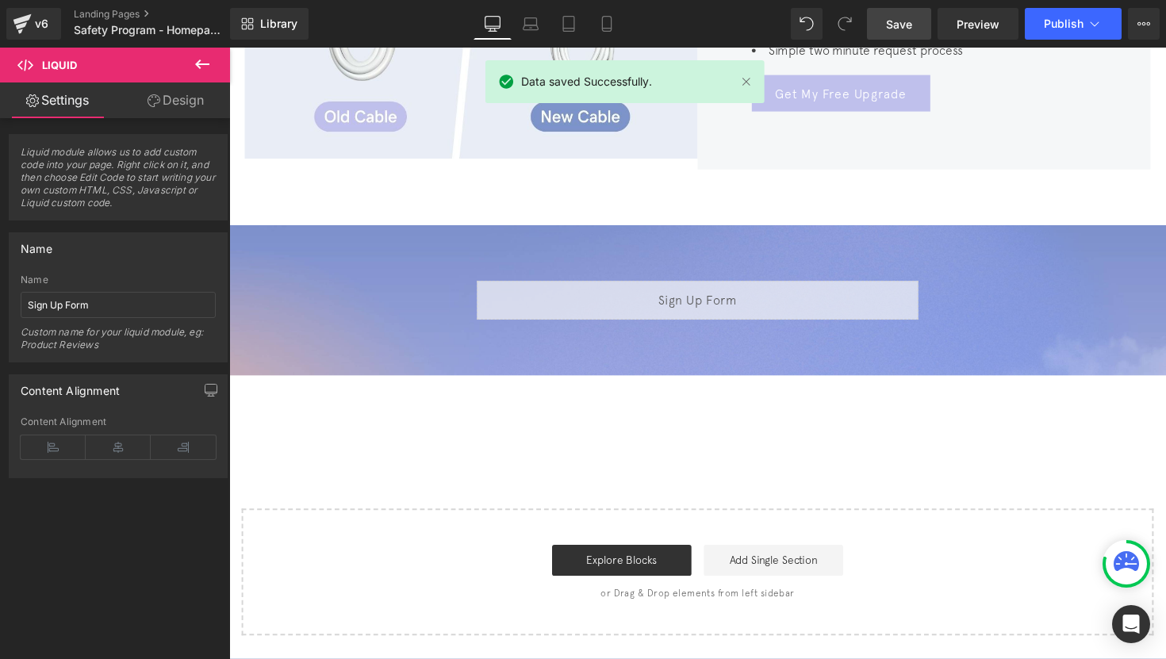
scroll to position [1699, 0]
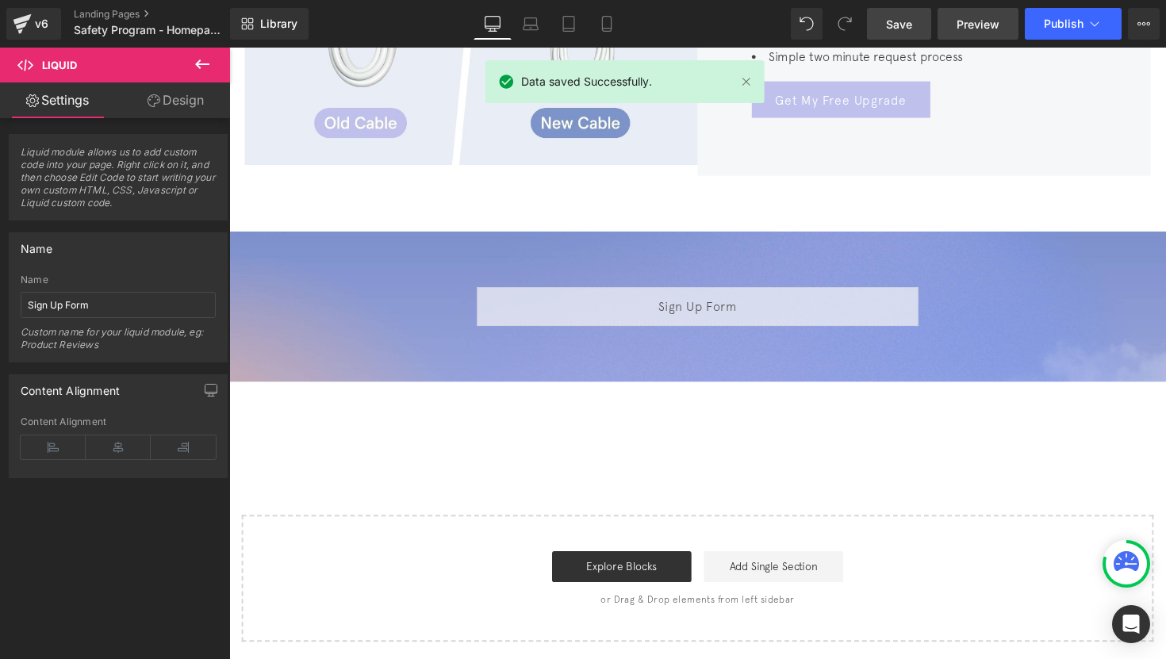
click at [972, 24] on span "Preview" at bounding box center [978, 24] width 43 height 17
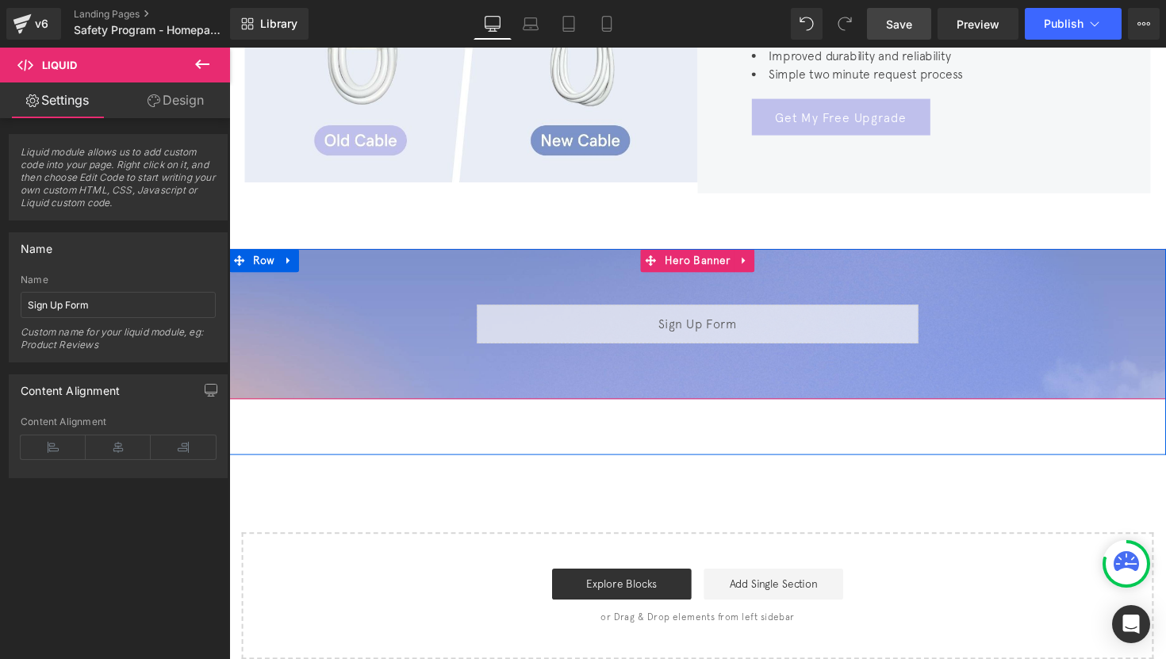
scroll to position [1658, 0]
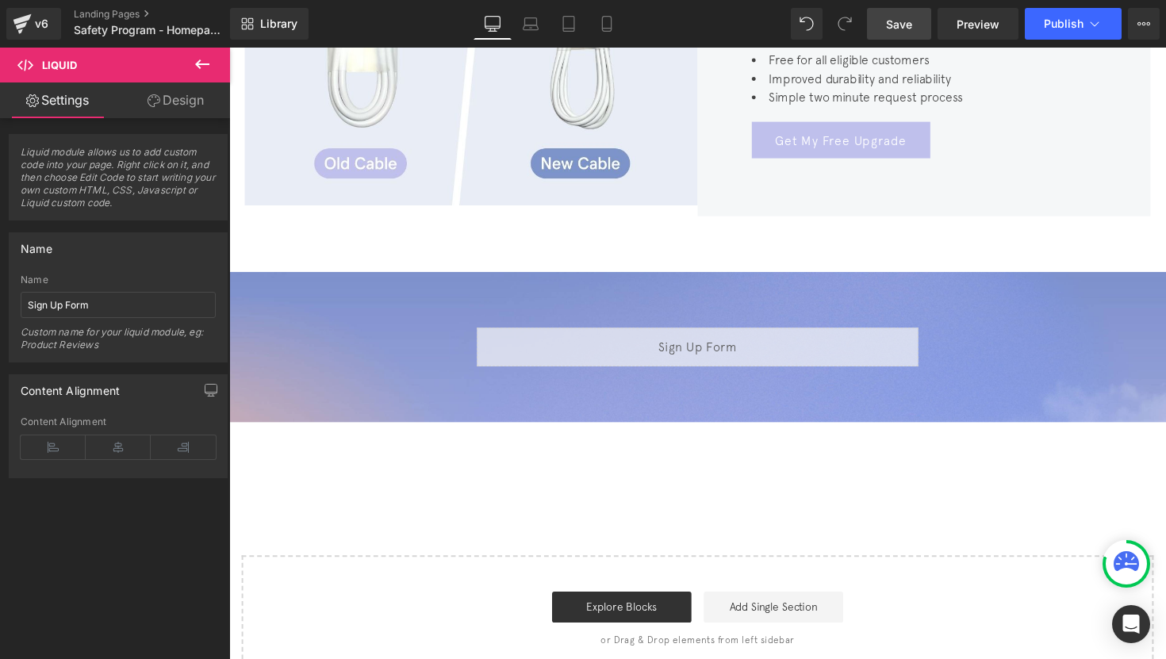
click at [898, 40] on div "Library Desktop Desktop Laptop Tablet Mobile Save Preview Publish Scheduled Vie…" at bounding box center [698, 24] width 936 height 48
click at [915, 30] on link "Save" at bounding box center [899, 24] width 64 height 32
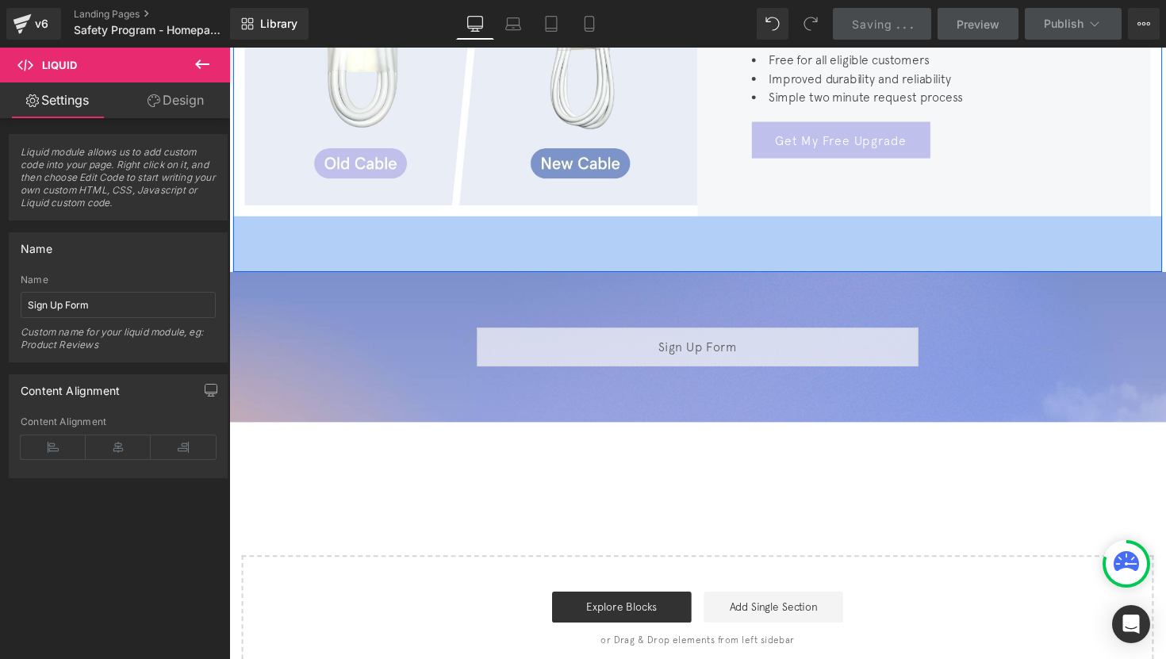
scroll to position [1703, 0]
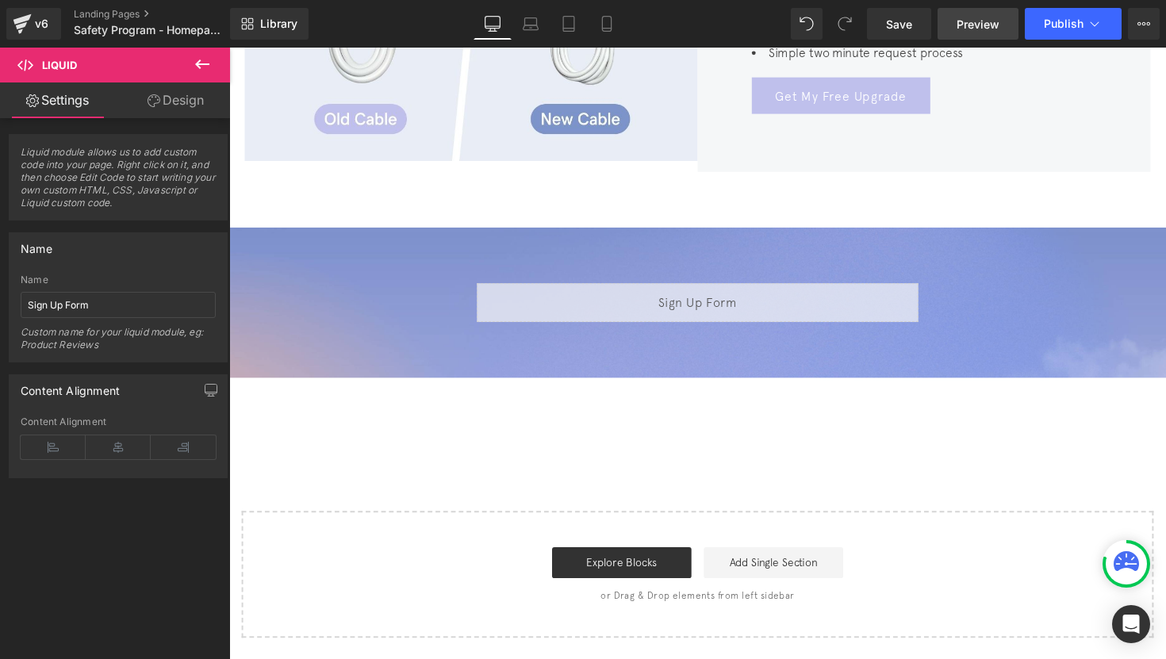
click at [953, 32] on link "Preview" at bounding box center [978, 24] width 81 height 32
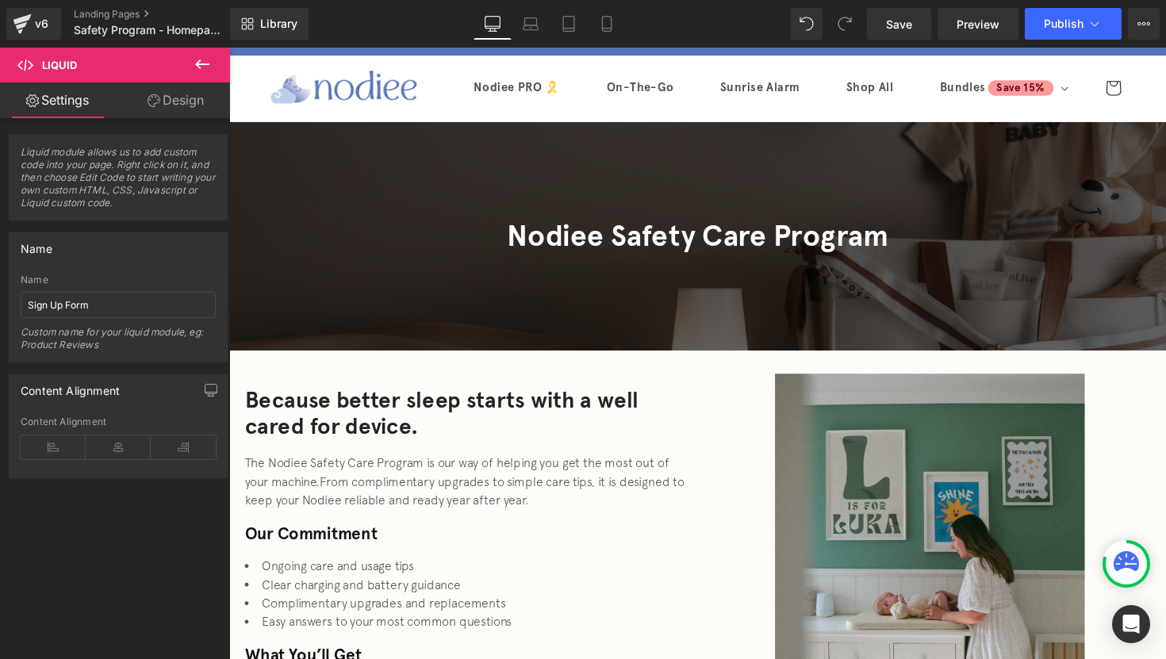
scroll to position [0, 0]
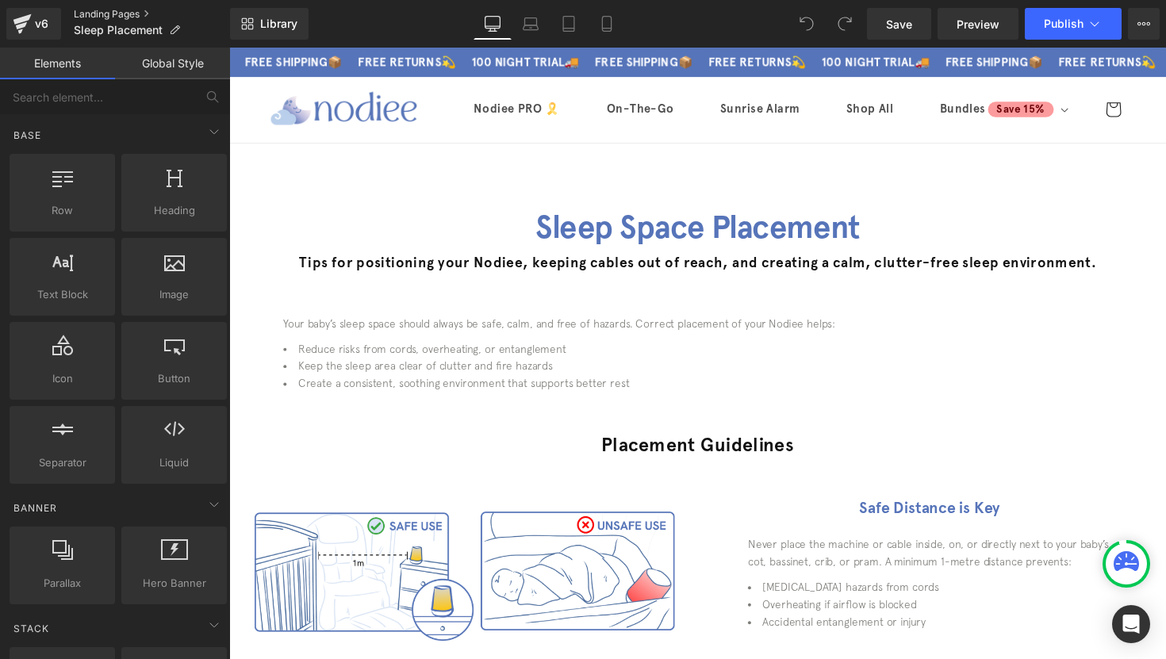
click at [124, 8] on link "Landing Pages" at bounding box center [152, 14] width 156 height 13
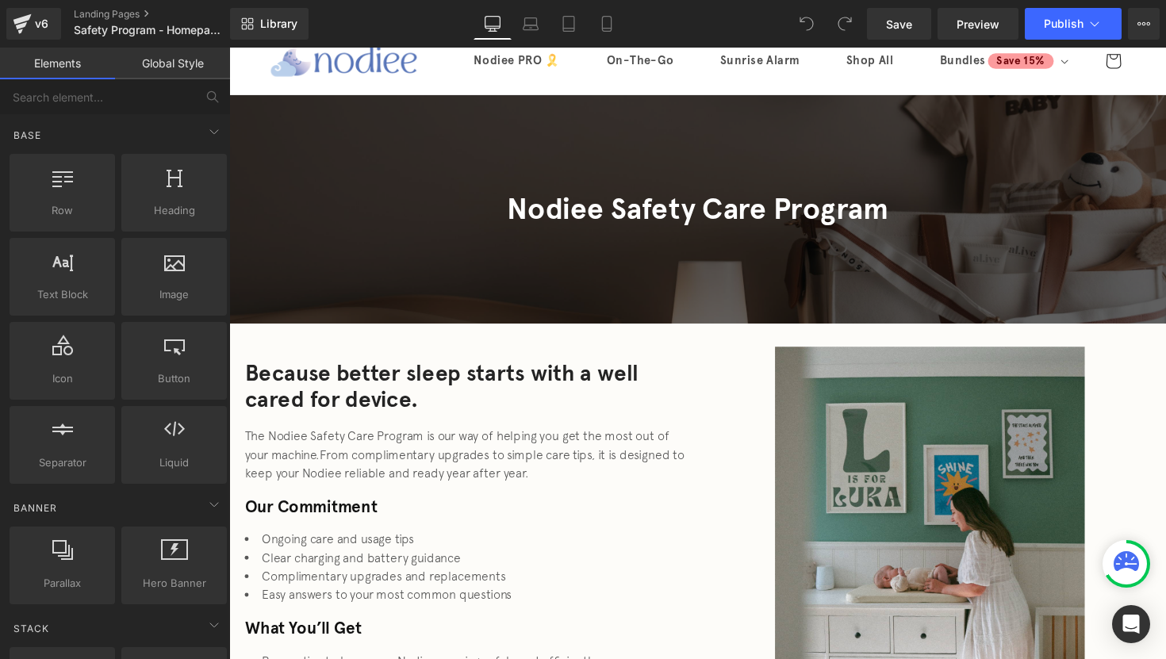
scroll to position [381, 0]
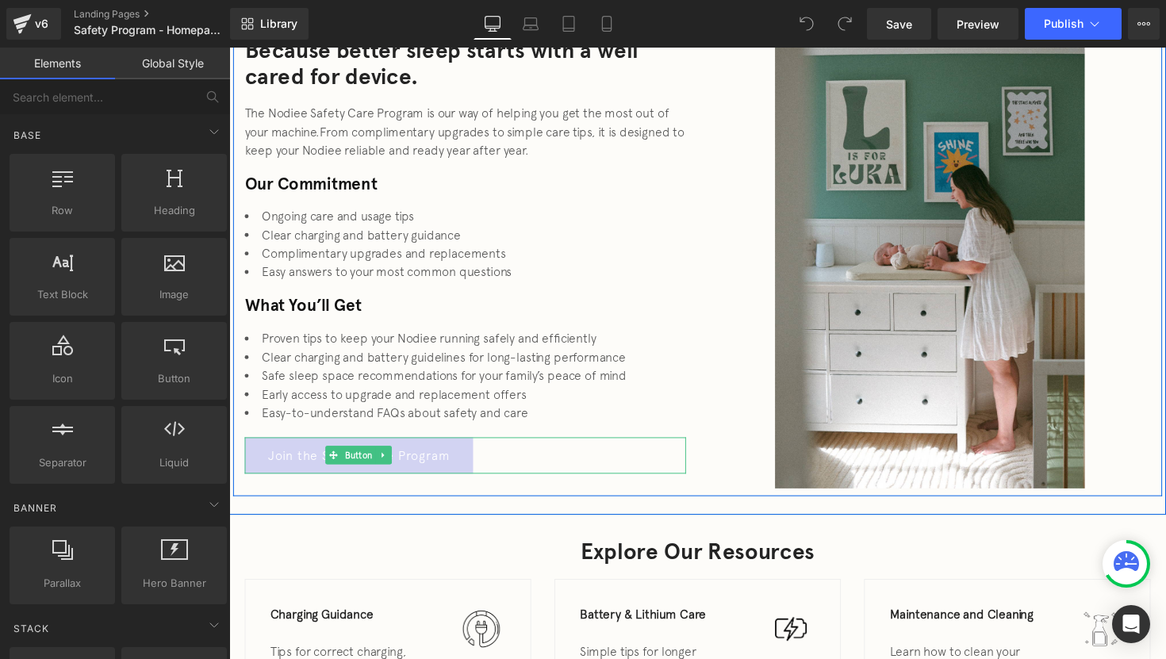
click at [377, 455] on link "Join the Safety Care Program" at bounding box center [362, 465] width 234 height 37
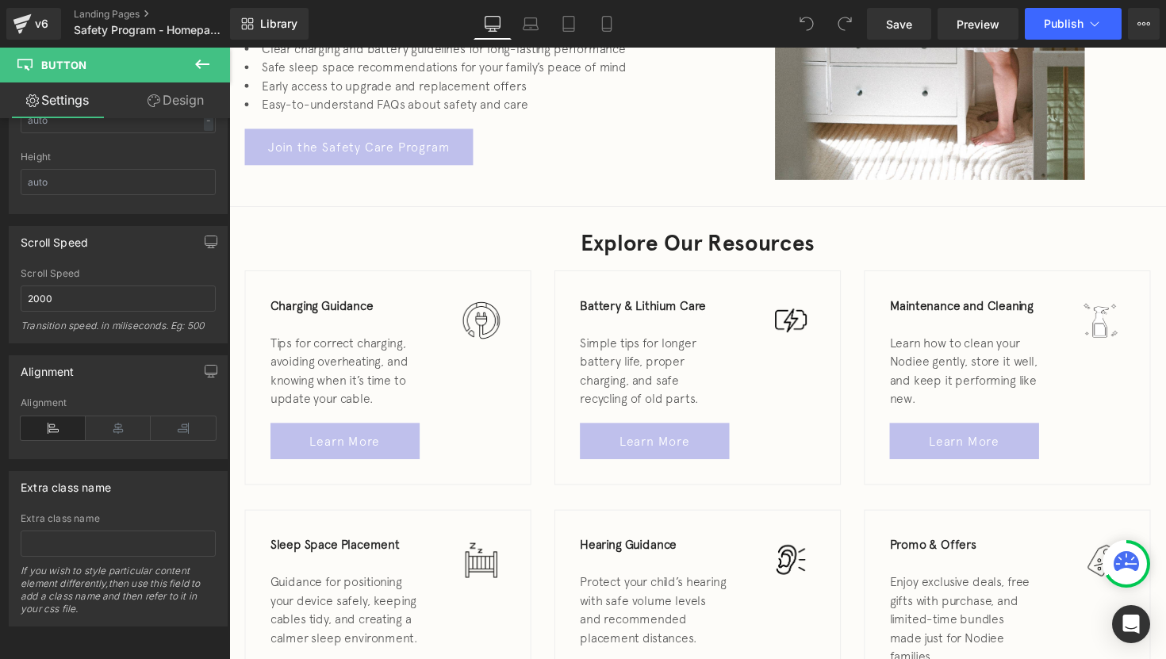
scroll to position [493, 0]
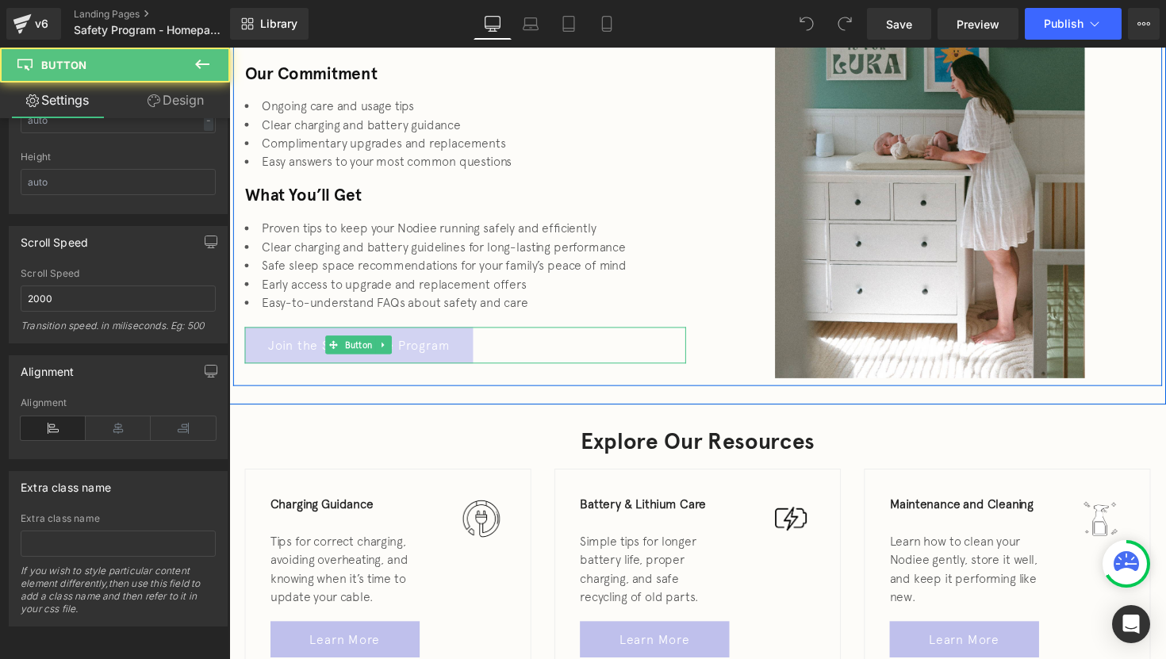
click at [425, 341] on link "Join the Safety Care Program" at bounding box center [362, 352] width 234 height 37
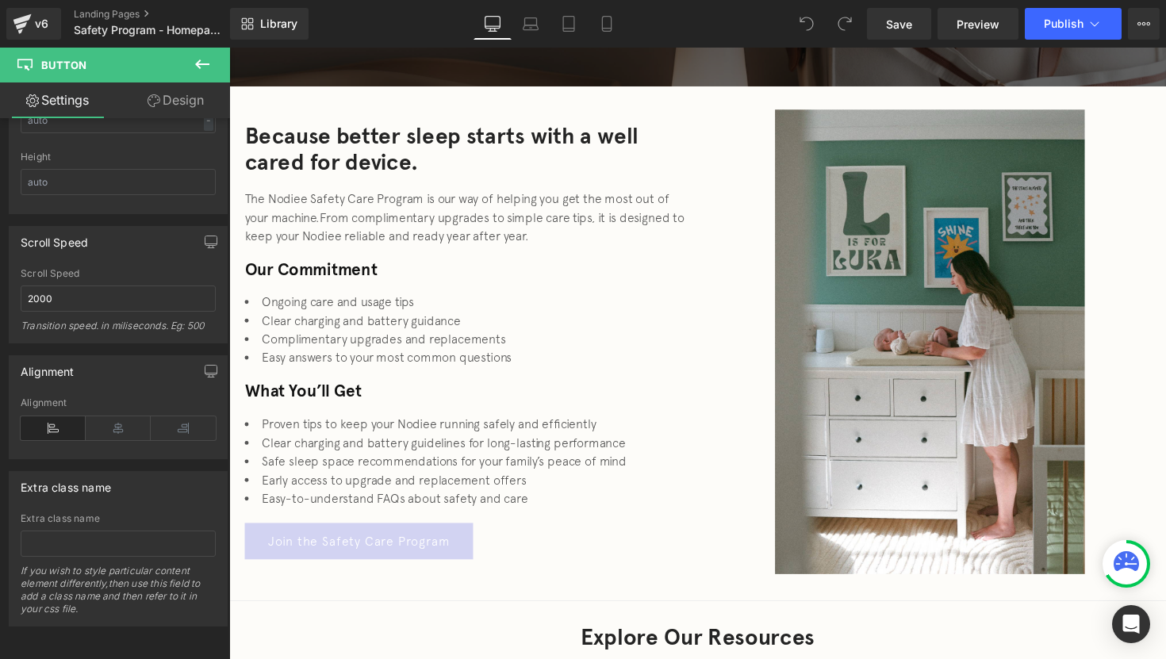
scroll to position [209, 0]
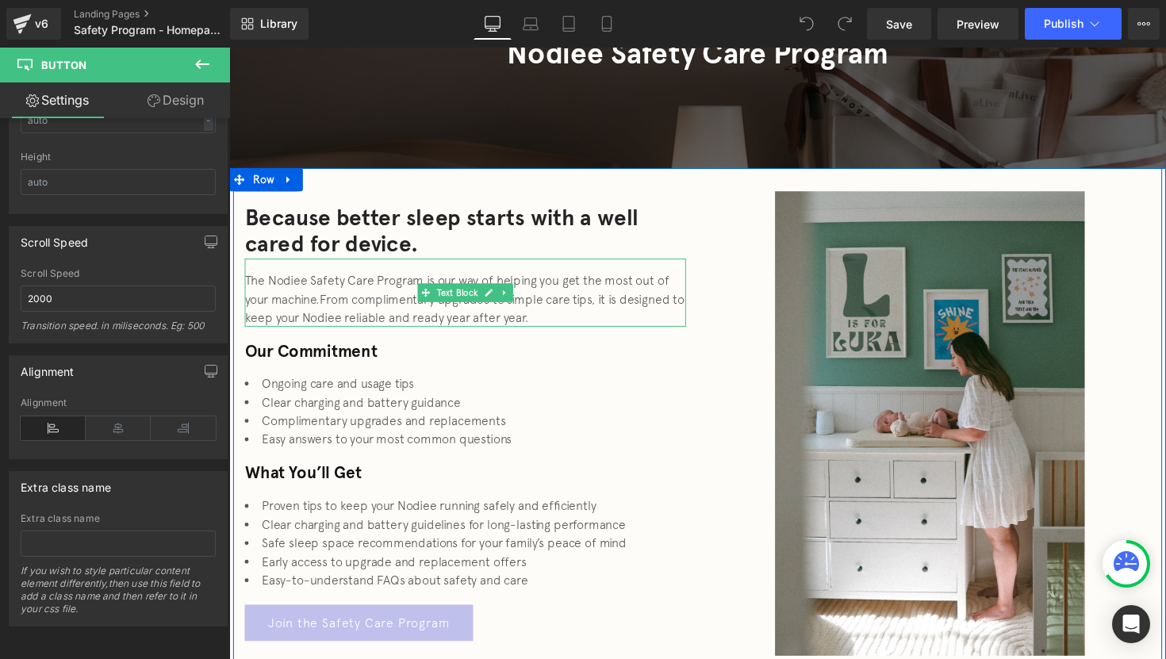
click at [316, 294] on div "The Nodiee Safety Care Program is our way of helping you get the most out of yo…" at bounding box center [471, 305] width 452 height 57
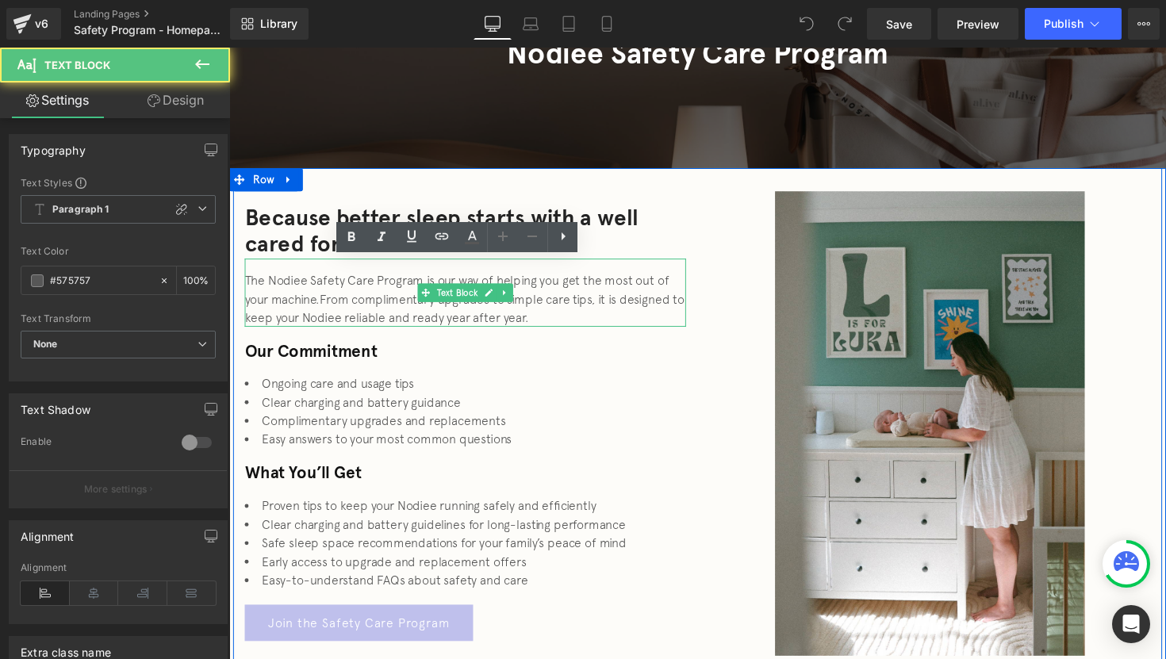
click at [316, 294] on div "The Nodiee Safety Care Program is our way of helping you get the most out of yo…" at bounding box center [471, 305] width 452 height 57
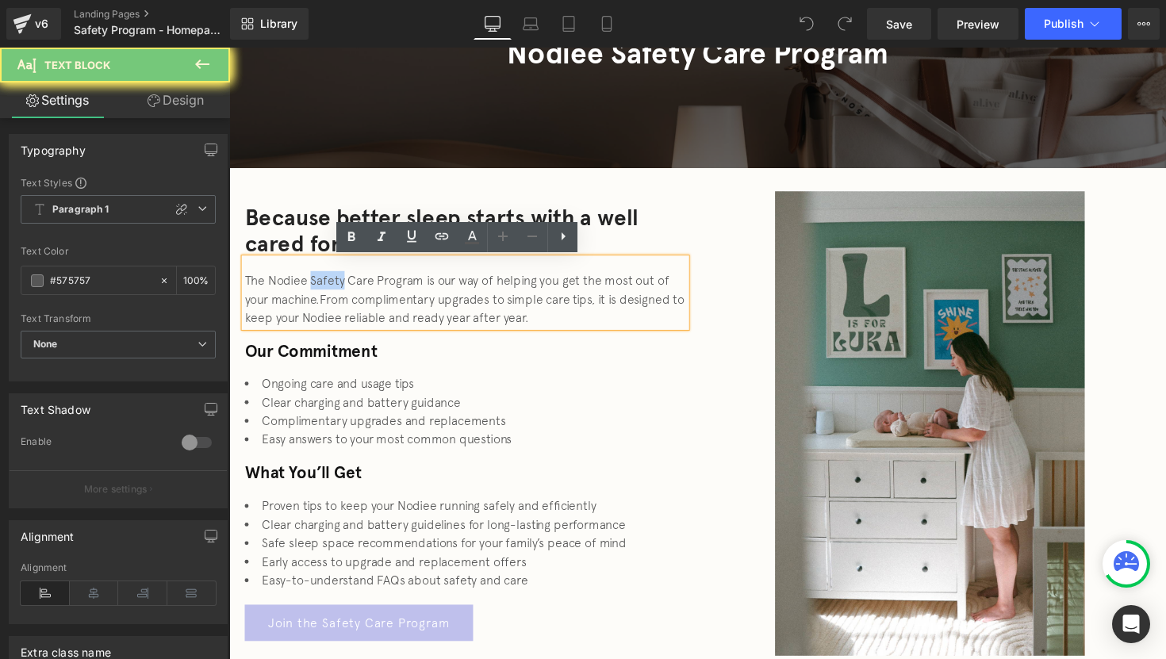
click at [316, 294] on div "The Nodiee Safety Care Program is our way of helping you get the most out of yo…" at bounding box center [471, 305] width 452 height 57
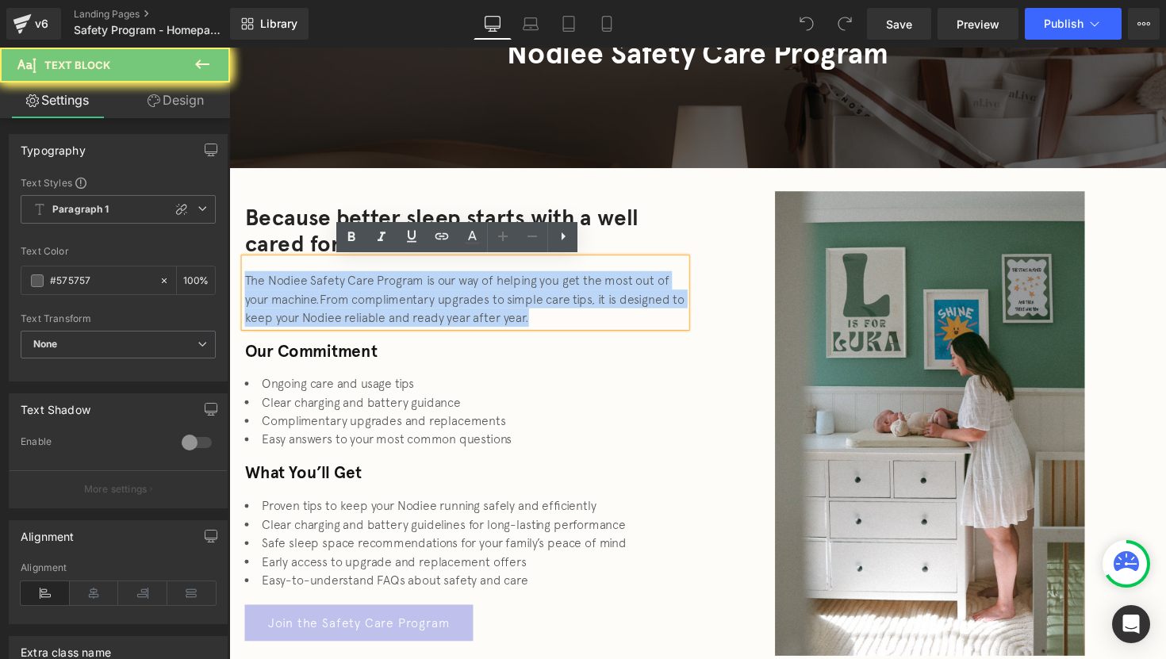
click at [316, 294] on div "The Nodiee Safety Care Program is our way of helping you get the most out of yo…" at bounding box center [471, 305] width 452 height 57
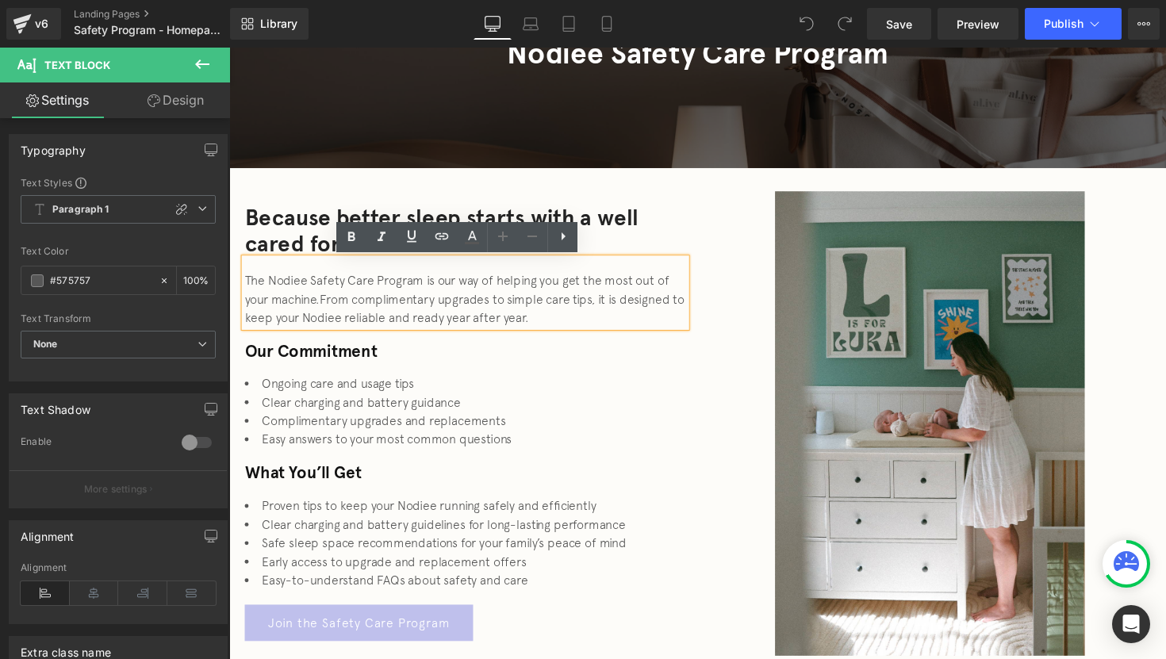
click at [316, 294] on div "The Nodiee Safety Care Program is our way of helping you get the most out of yo…" at bounding box center [471, 305] width 452 height 57
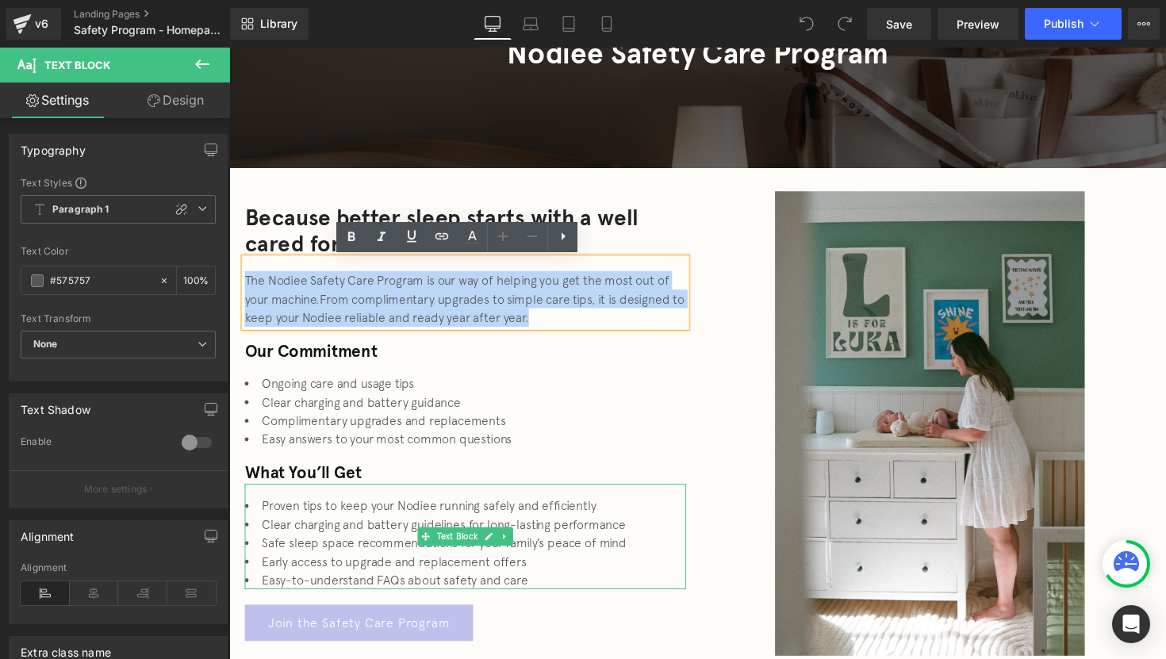
click at [342, 514] on li "Proven tips to keep your Nodiee running safely and efficiently" at bounding box center [471, 517] width 452 height 19
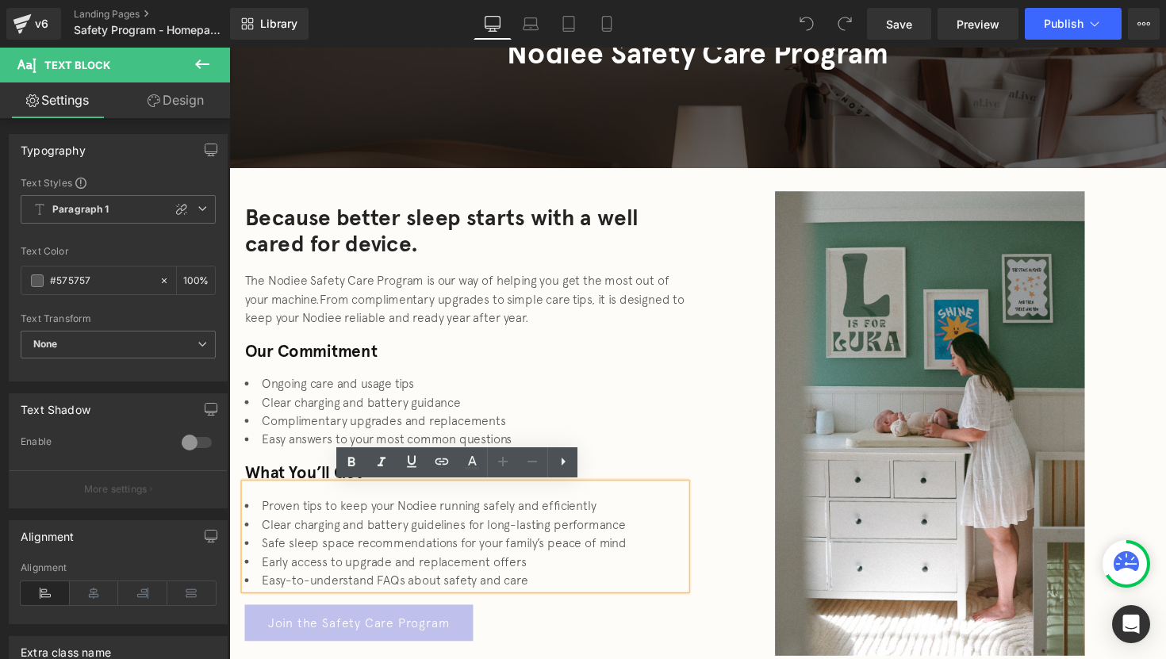
click at [347, 551] on li "Safe sleep space recommendations for your family’s peace of mind" at bounding box center [471, 555] width 452 height 19
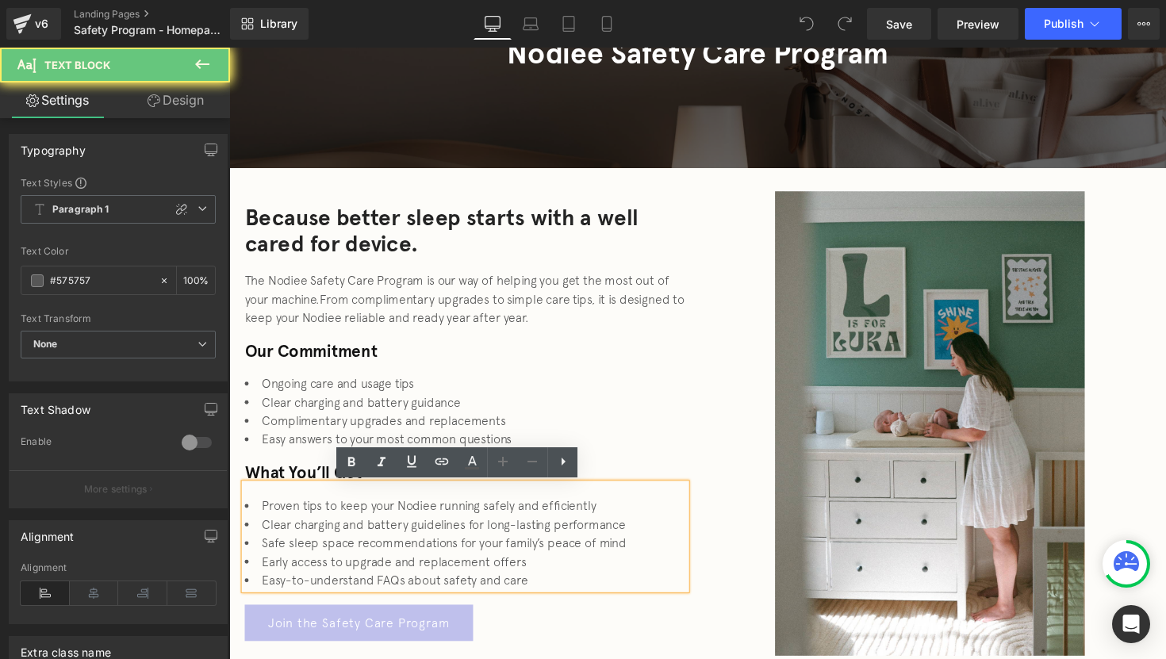
click at [347, 551] on li "Safe sleep space recommendations for your family’s peace of mind" at bounding box center [471, 555] width 452 height 19
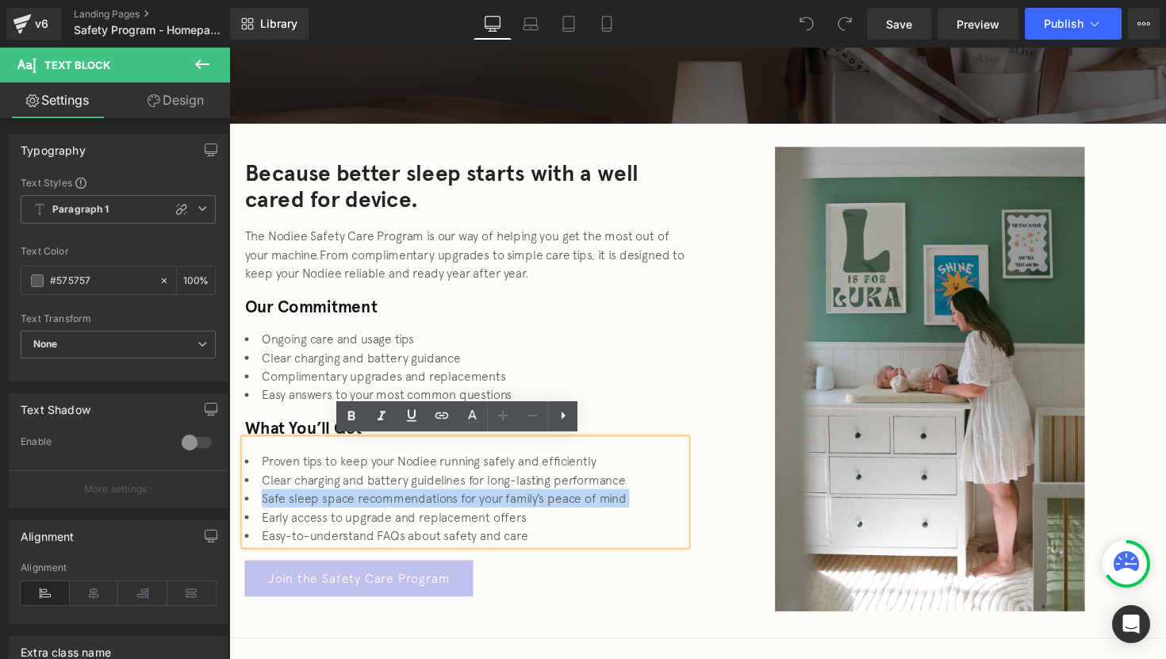
scroll to position [255, 0]
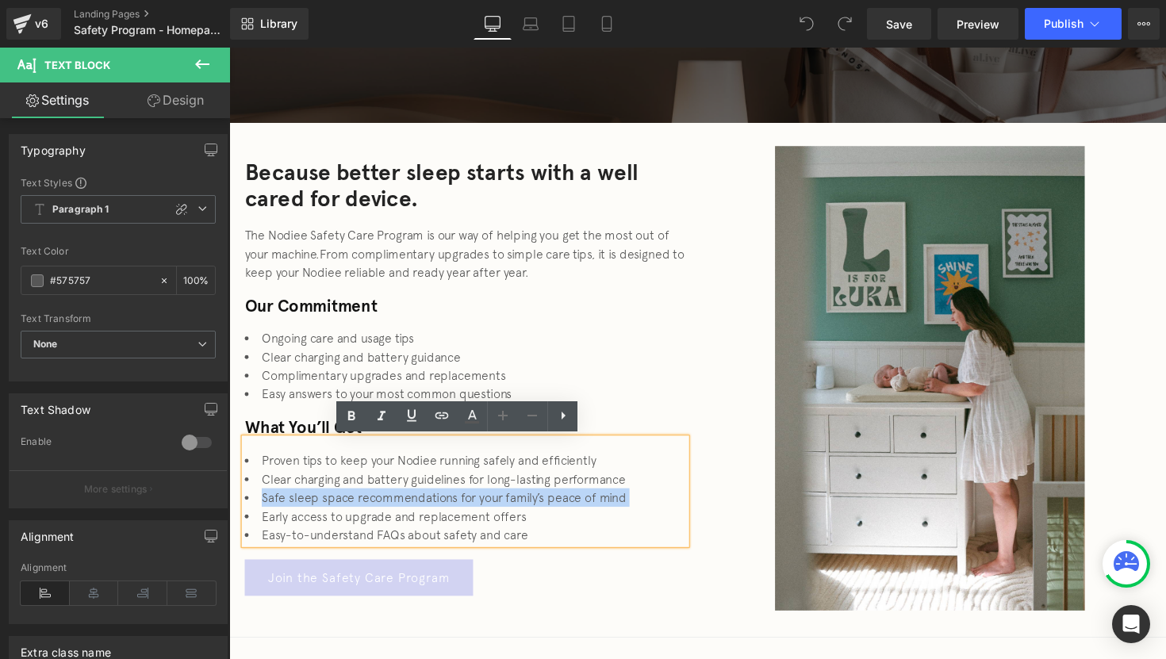
click at [426, 583] on link "Join the Safety Care Program" at bounding box center [362, 590] width 234 height 37
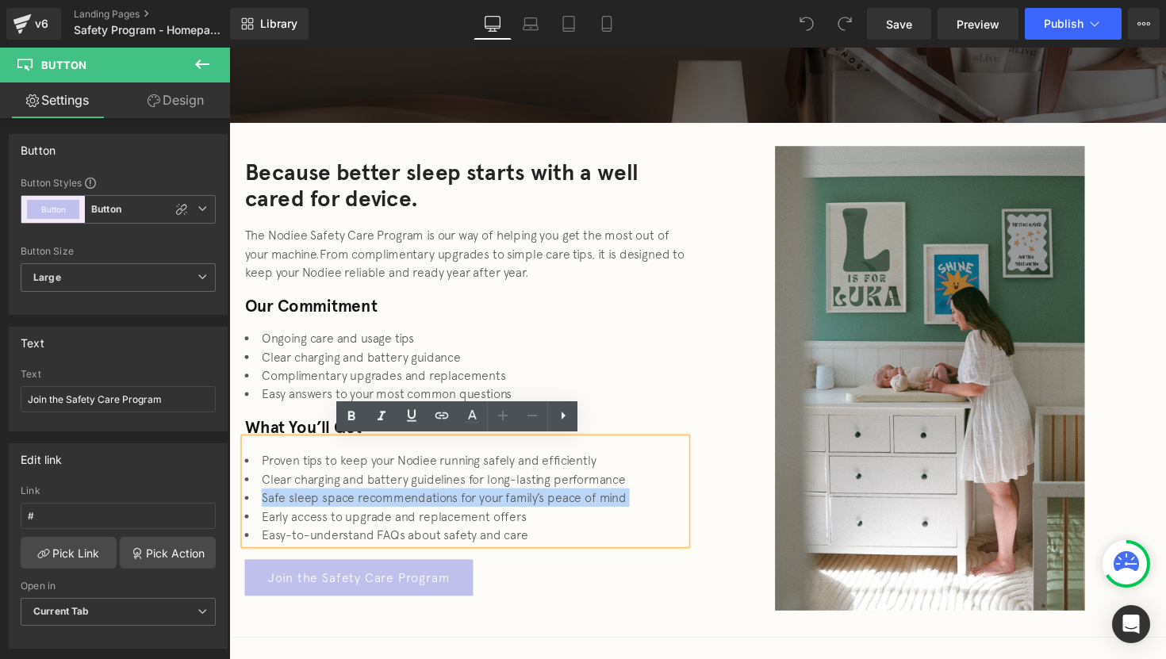
scroll to position [363, 0]
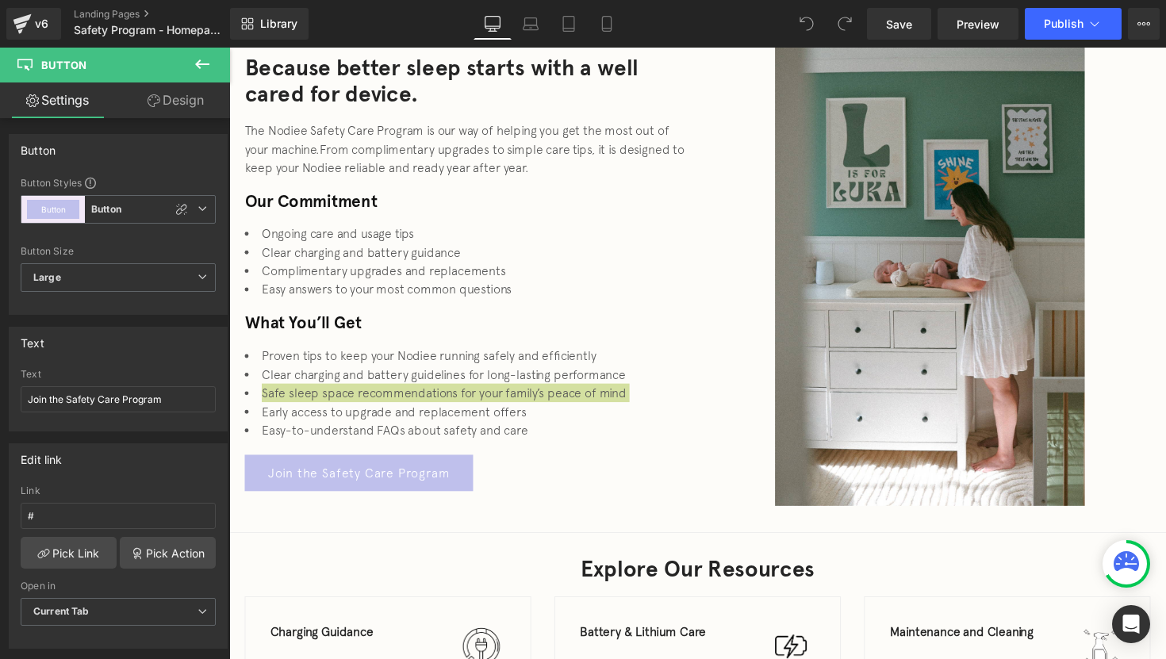
click at [205, 67] on icon at bounding box center [202, 64] width 19 height 19
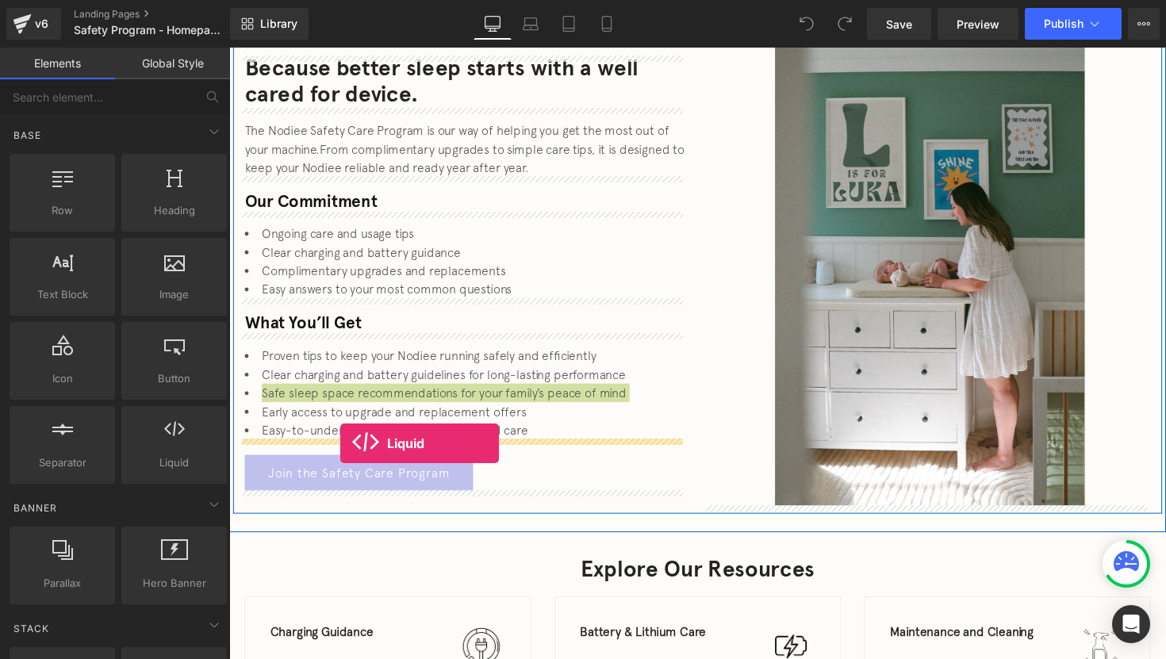
drag, startPoint x: 405, startPoint y: 497, endPoint x: 343, endPoint y: 453, distance: 76.2
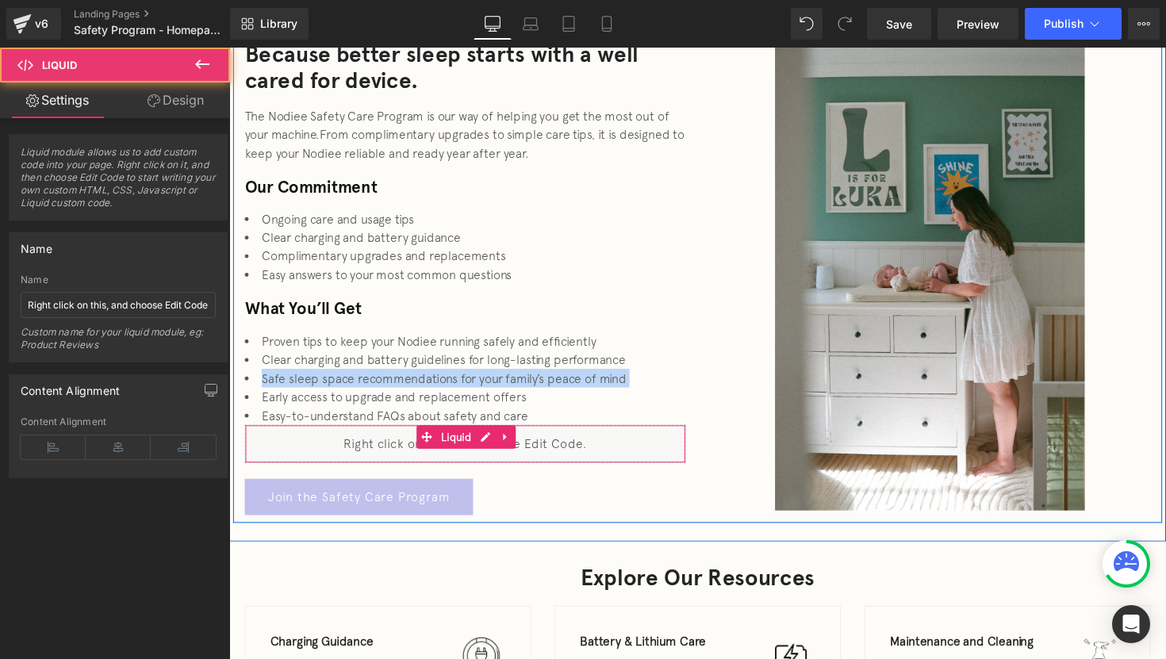
click at [344, 467] on div "Liquid" at bounding box center [471, 454] width 452 height 40
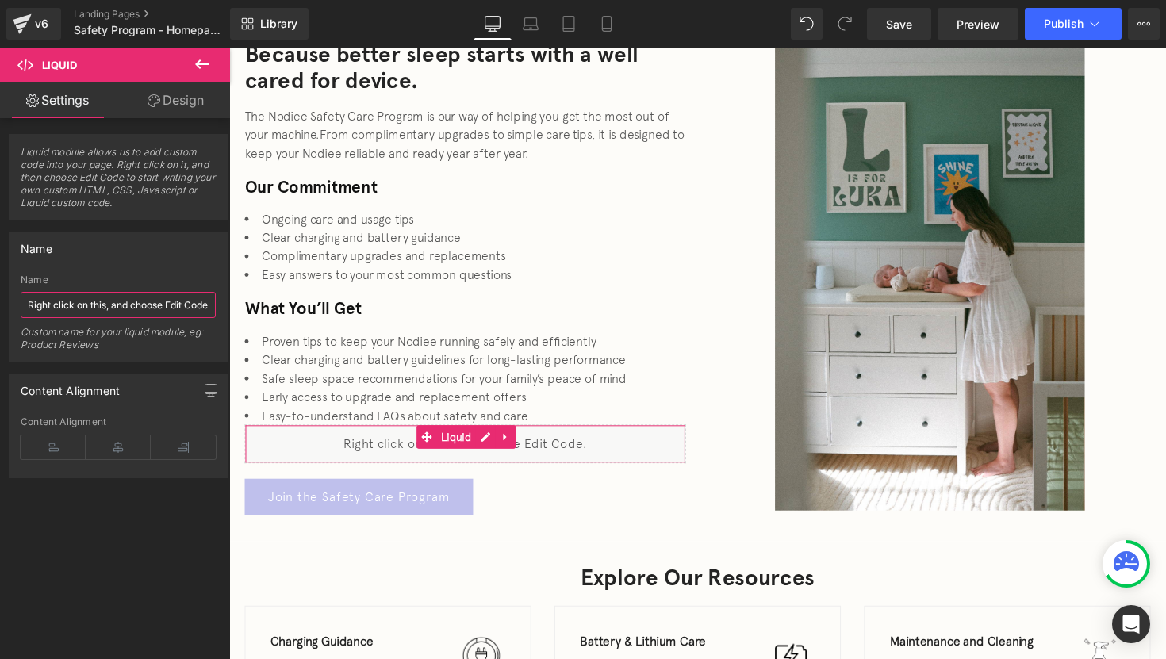
click at [123, 313] on input "Right click on this, and choose Edit Code." at bounding box center [118, 305] width 195 height 26
click at [135, 301] on input "Right click on this, and choose Edit Code." at bounding box center [118, 305] width 195 height 26
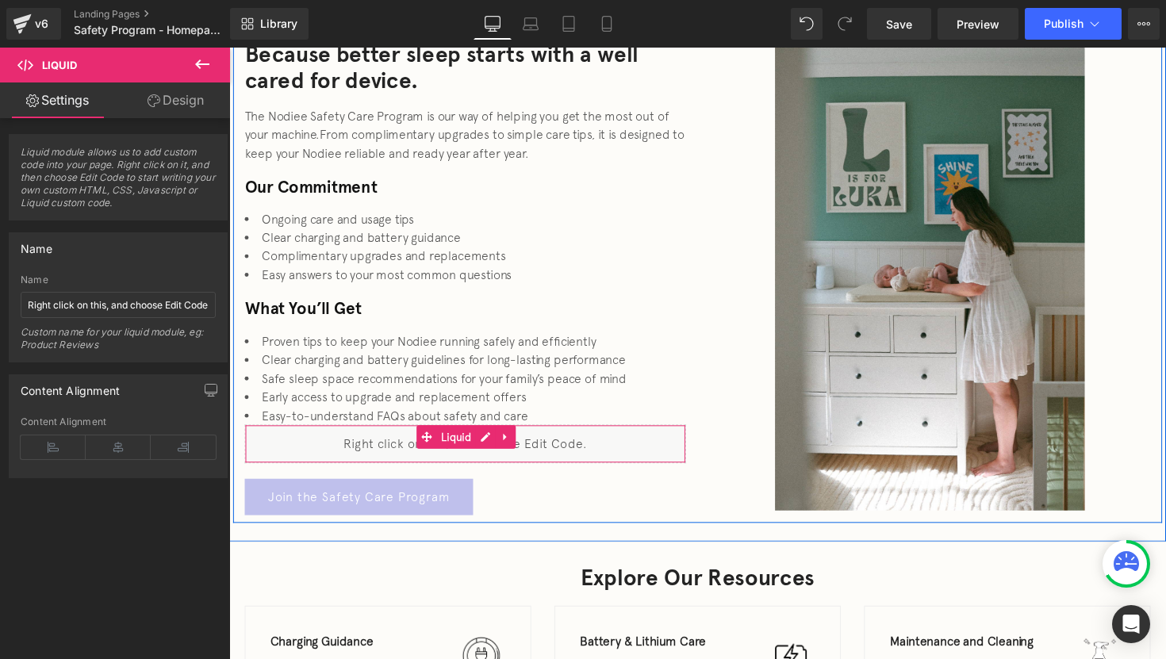
click at [341, 451] on div "Liquid" at bounding box center [471, 454] width 452 height 40
click at [478, 447] on div "Liquid" at bounding box center [471, 454] width 452 height 40
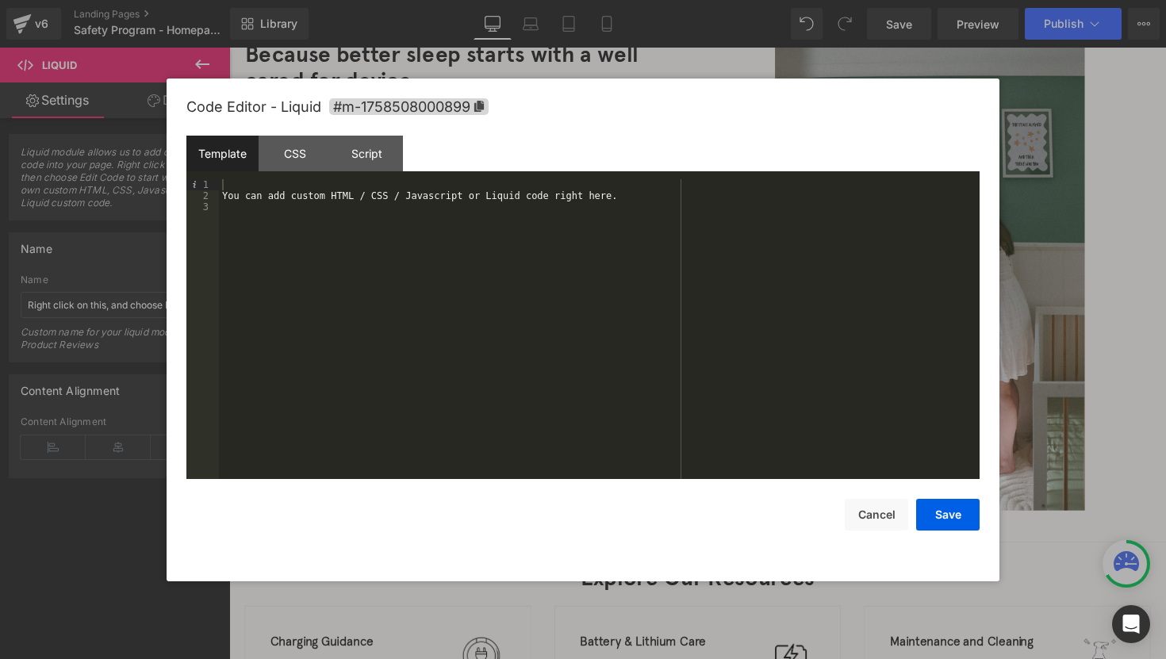
click at [368, 199] on div "You can add custom HTML / CSS / Javascript or Liquid code right here." at bounding box center [599, 340] width 761 height 322
click at [939, 515] on button "Save" at bounding box center [947, 515] width 63 height 32
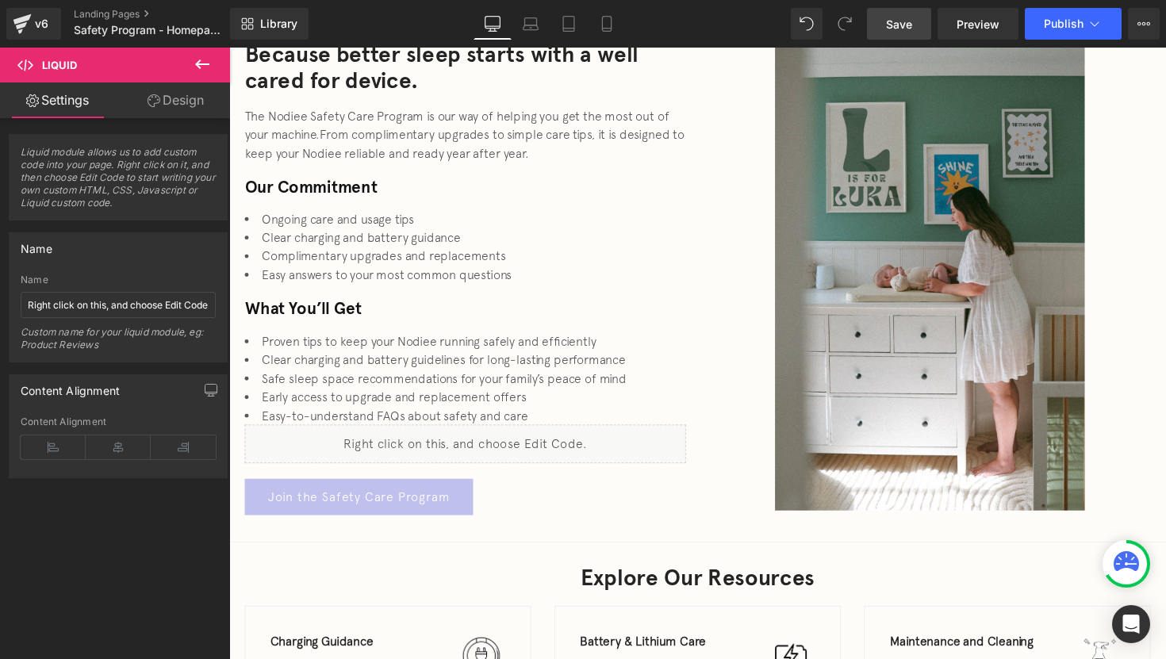
click at [900, 18] on span "Save" at bounding box center [899, 24] width 26 height 17
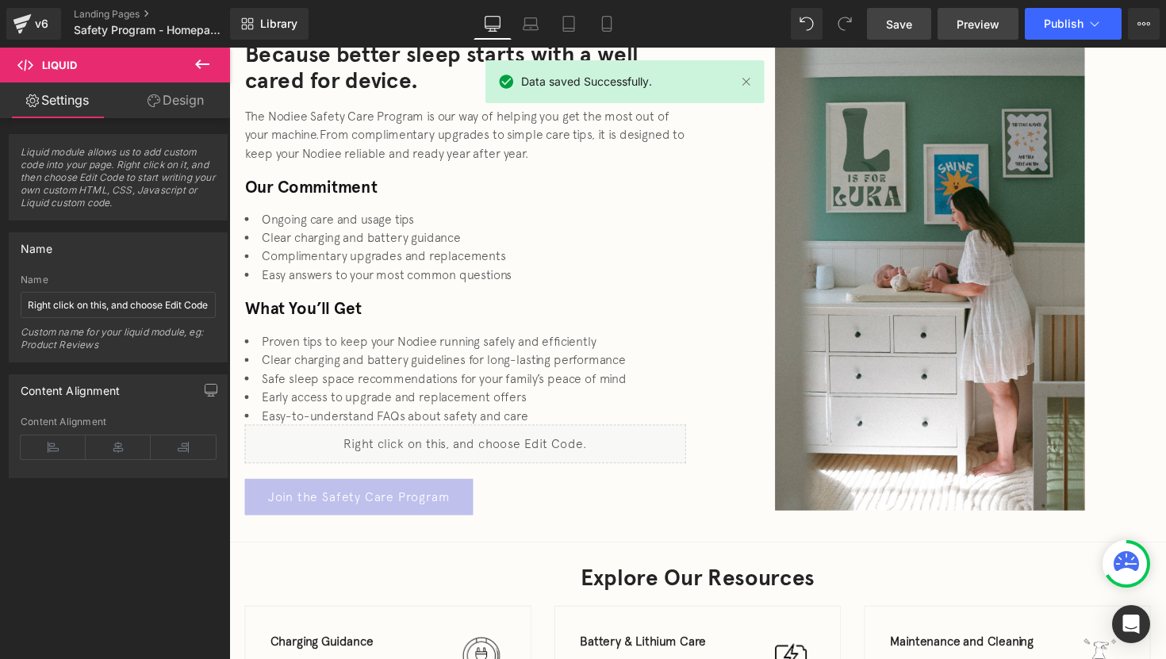
click at [984, 33] on link "Preview" at bounding box center [978, 24] width 81 height 32
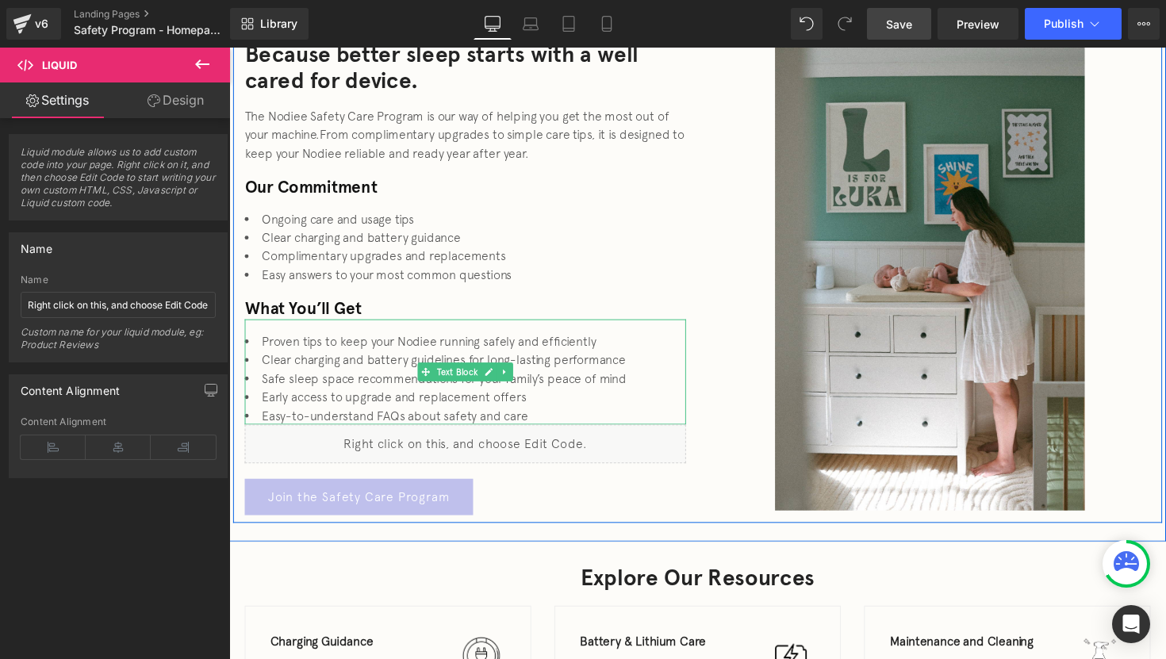
click at [316, 360] on li "Clear charging and battery guidelines for long-lasting performance" at bounding box center [471, 367] width 452 height 19
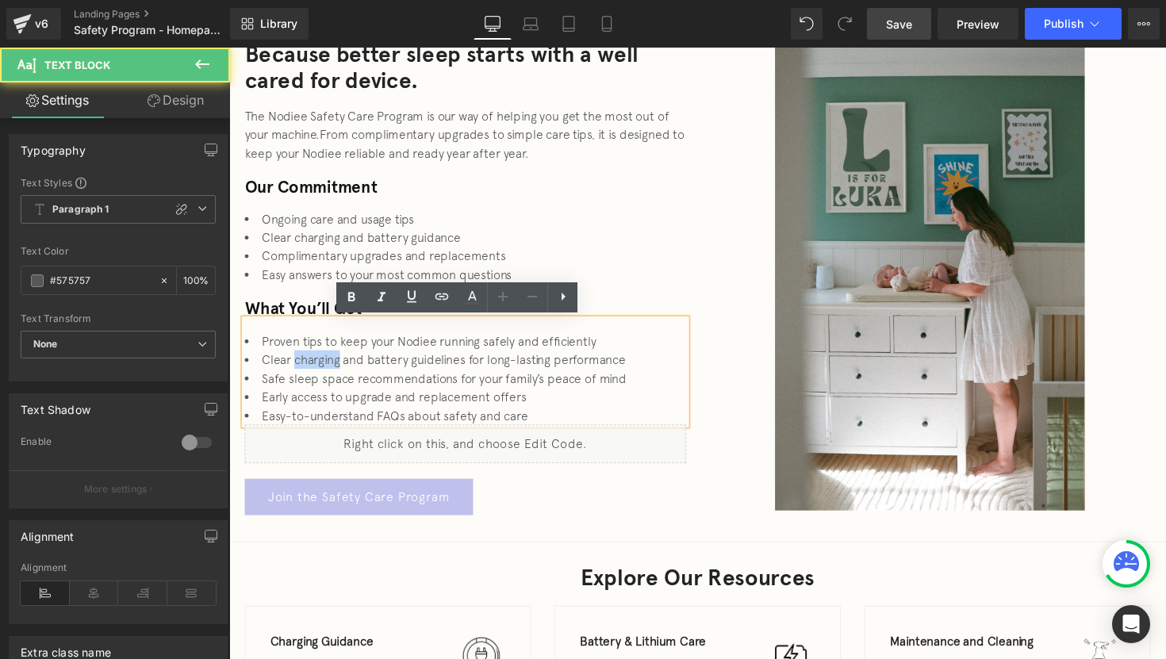
click at [316, 360] on li "Clear charging and battery guidelines for long-lasting performance" at bounding box center [471, 367] width 452 height 19
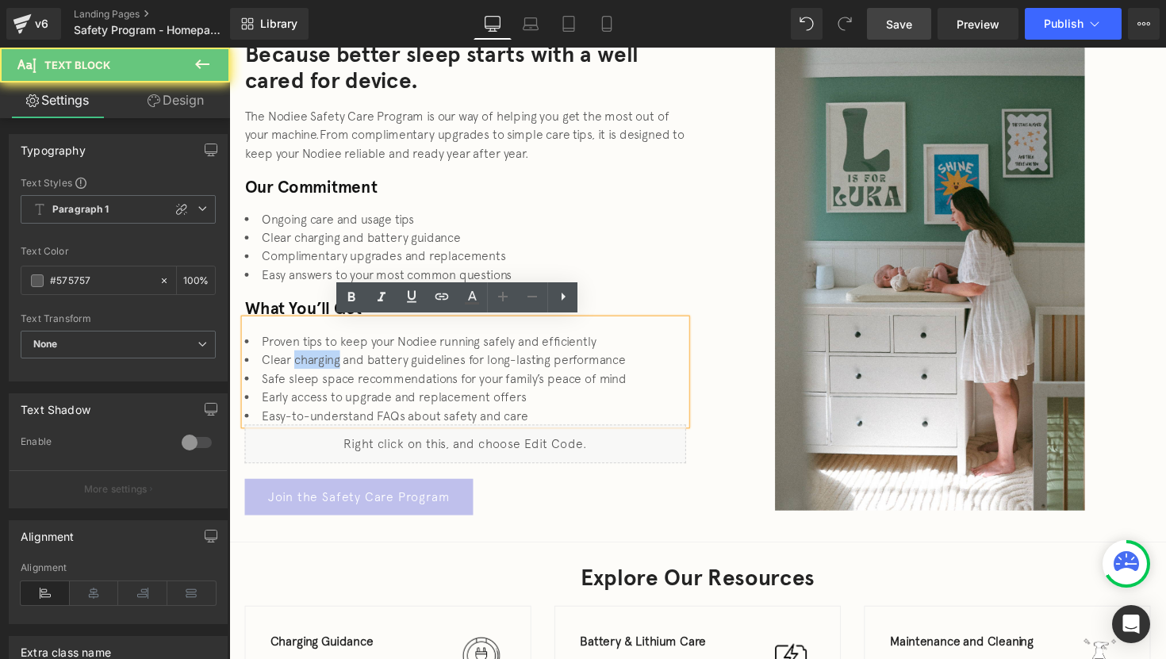
click at [316, 360] on li "Clear charging and battery guidelines for long-lasting performance" at bounding box center [471, 367] width 452 height 19
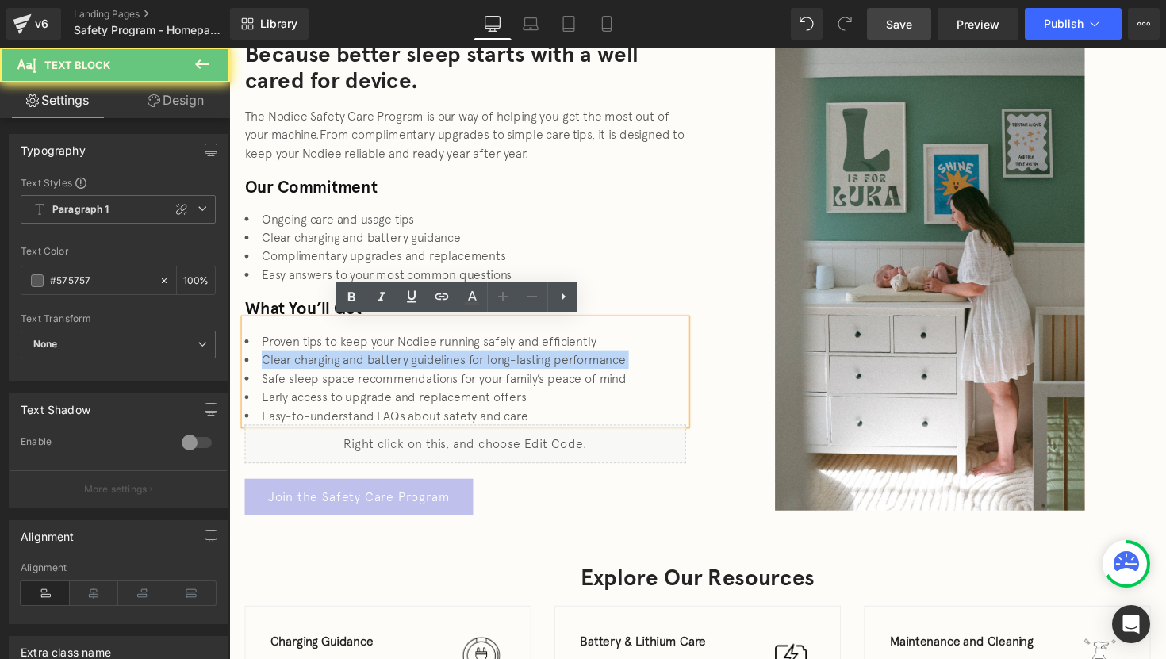
click at [316, 360] on li "Clear charging and battery guidelines for long-lasting performance" at bounding box center [471, 367] width 452 height 19
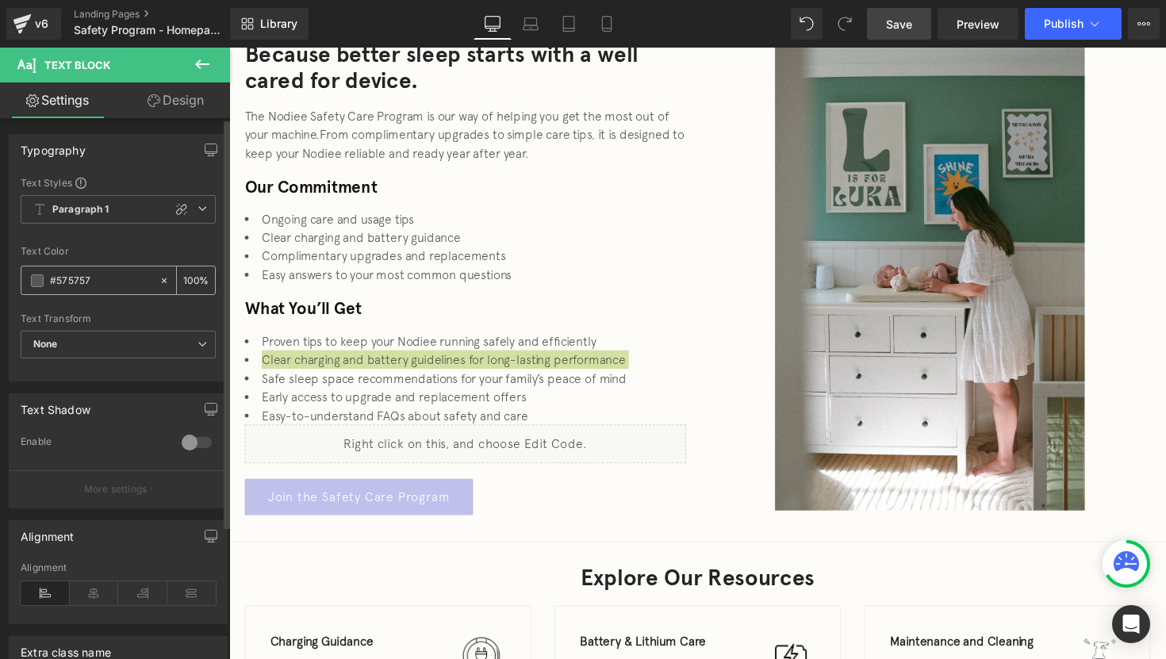
click at [74, 280] on input "#575757" at bounding box center [101, 280] width 102 height 17
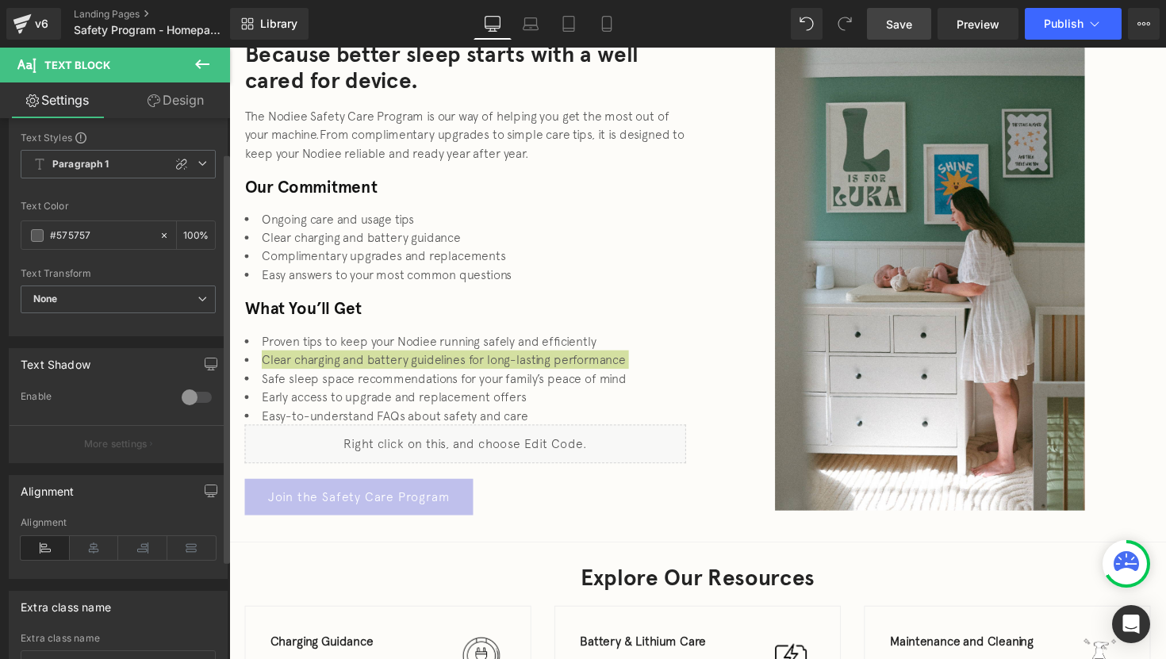
scroll to position [0, 0]
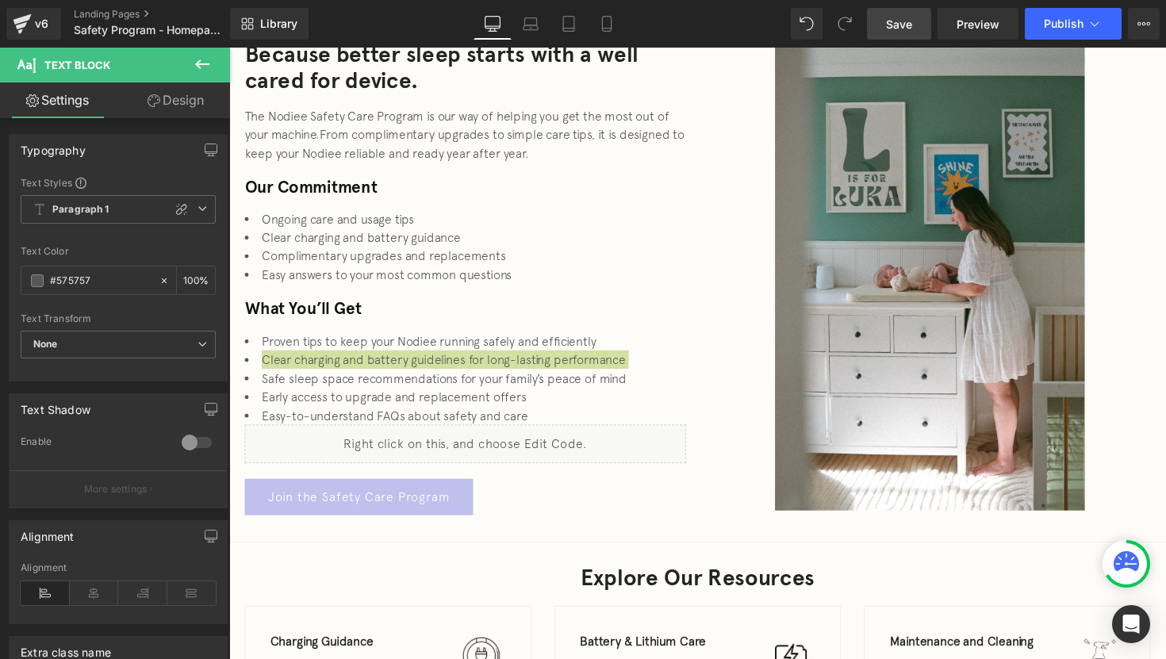
click at [160, 109] on link "Design" at bounding box center [175, 100] width 115 height 36
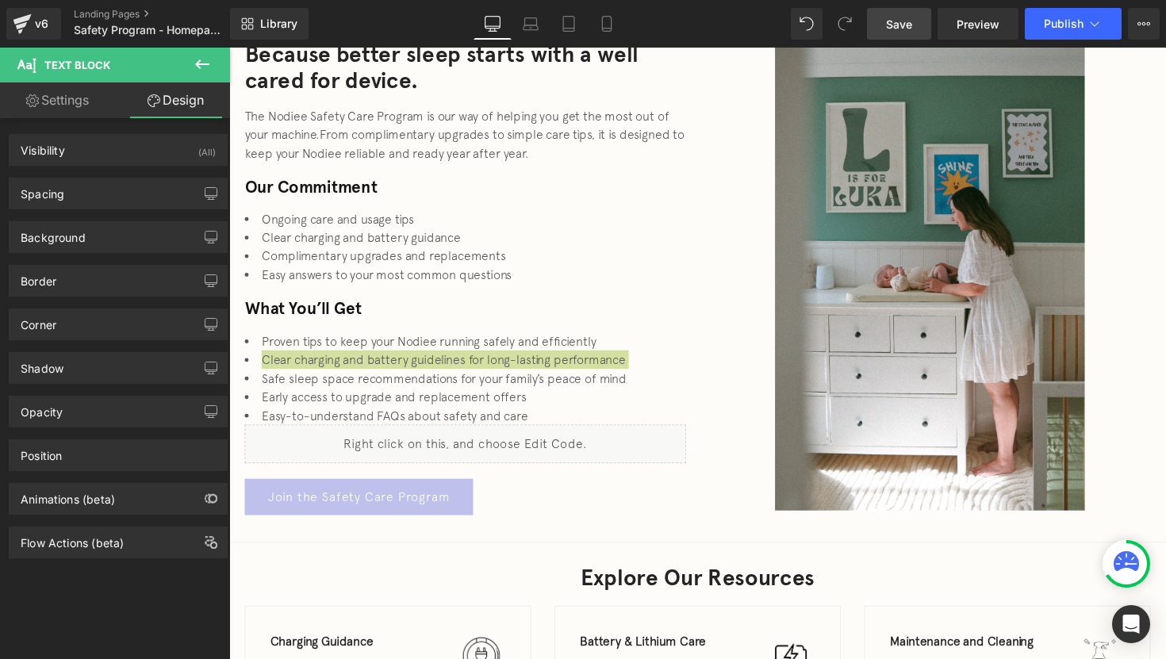
click at [68, 100] on link "Settings" at bounding box center [57, 100] width 115 height 36
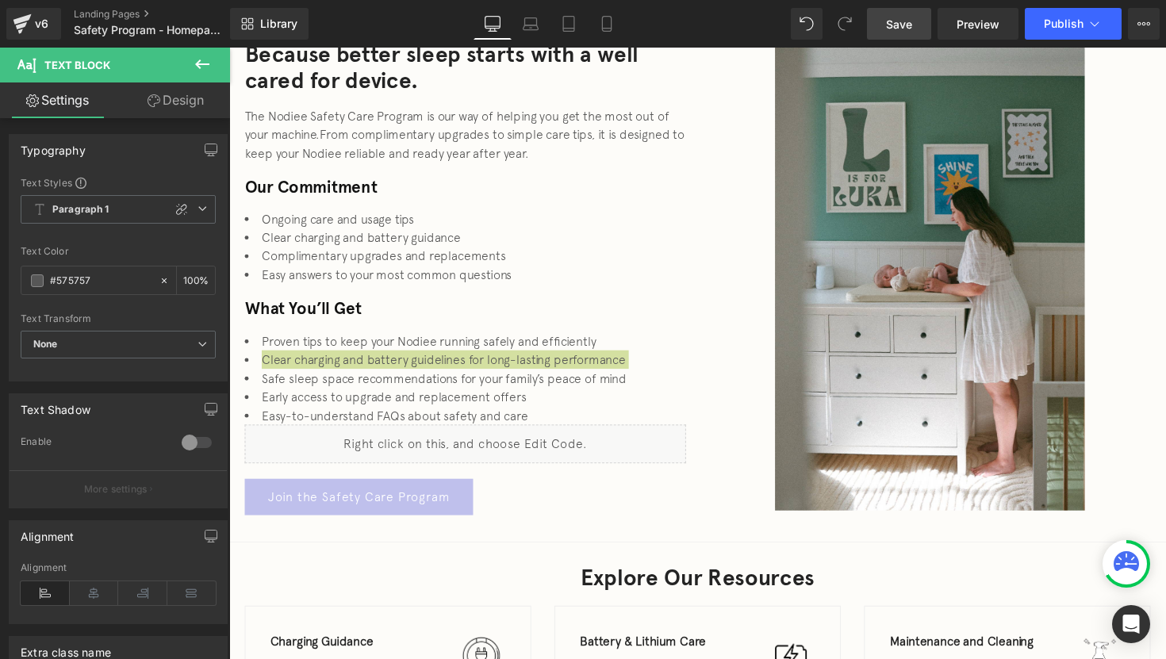
click at [902, 35] on link "Save" at bounding box center [899, 24] width 64 height 32
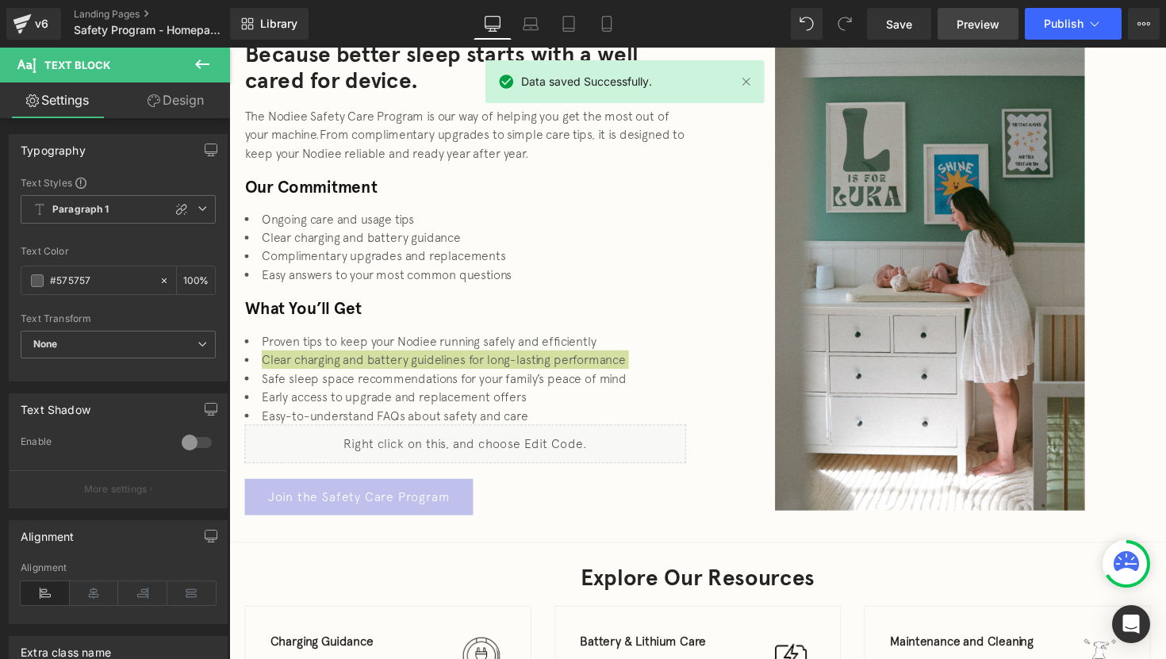
click at [985, 21] on span "Preview" at bounding box center [978, 24] width 43 height 17
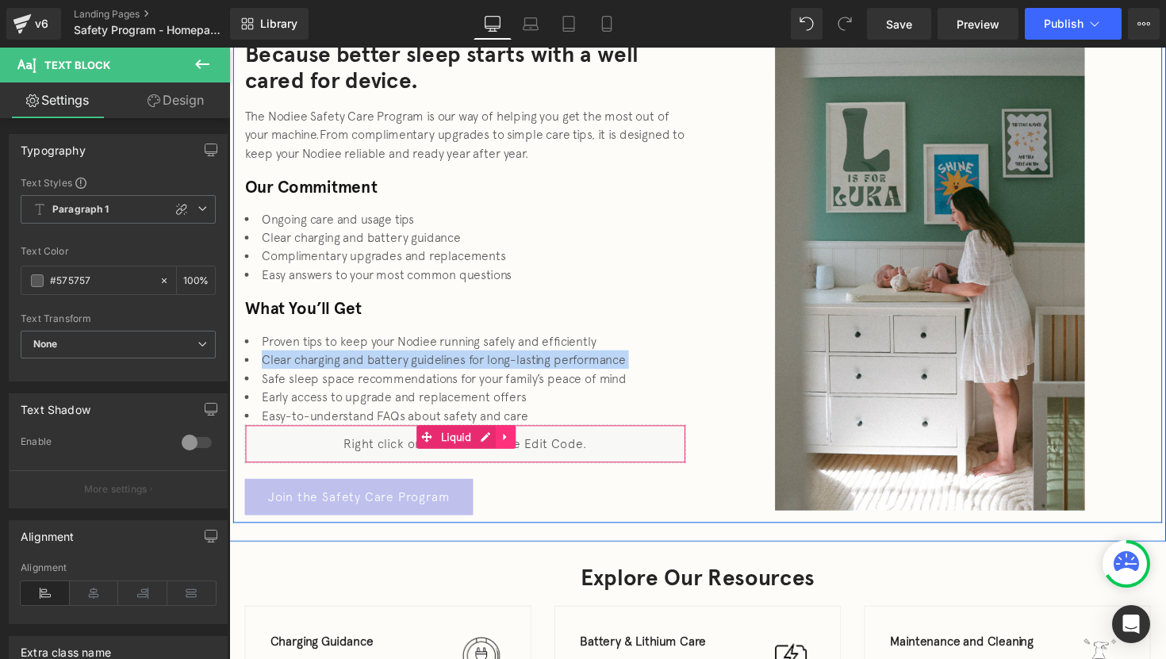
click at [510, 443] on icon at bounding box center [512, 447] width 11 height 12
click at [517, 449] on icon at bounding box center [522, 446] width 11 height 11
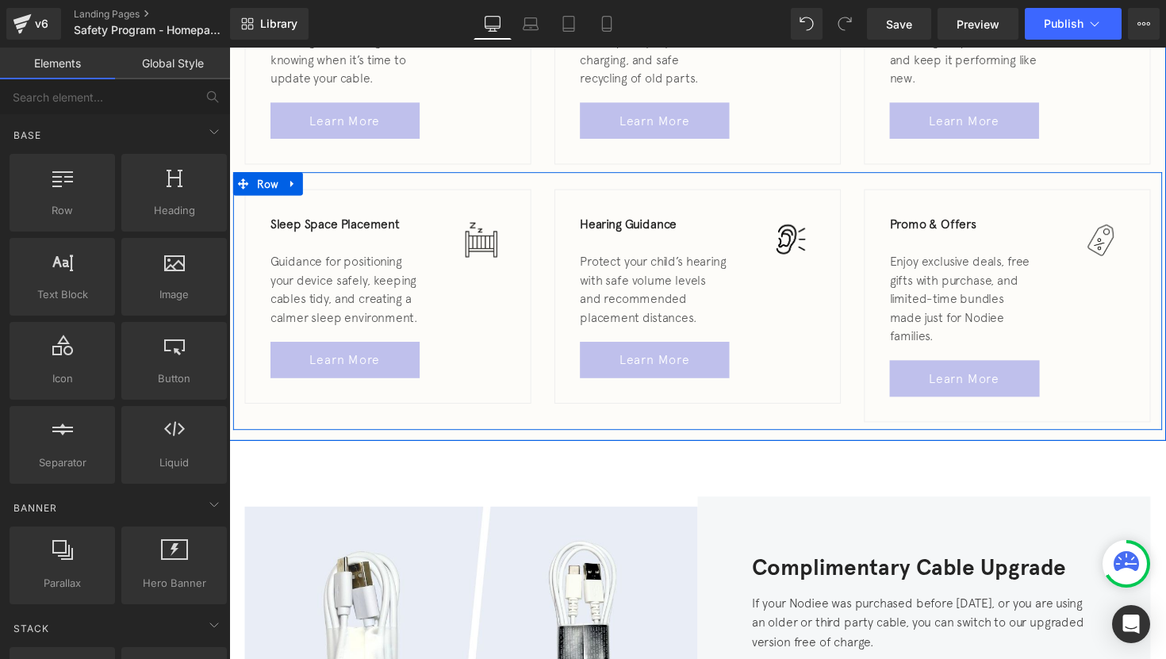
scroll to position [1009, 0]
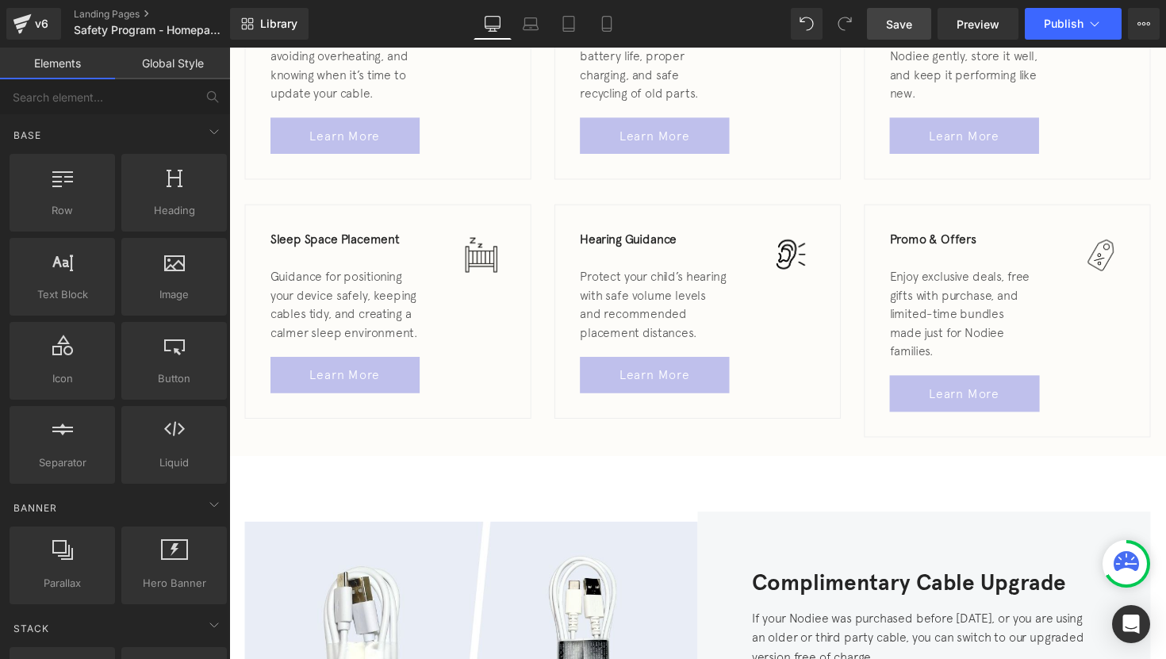
click at [905, 26] on span "Save" at bounding box center [899, 24] width 26 height 17
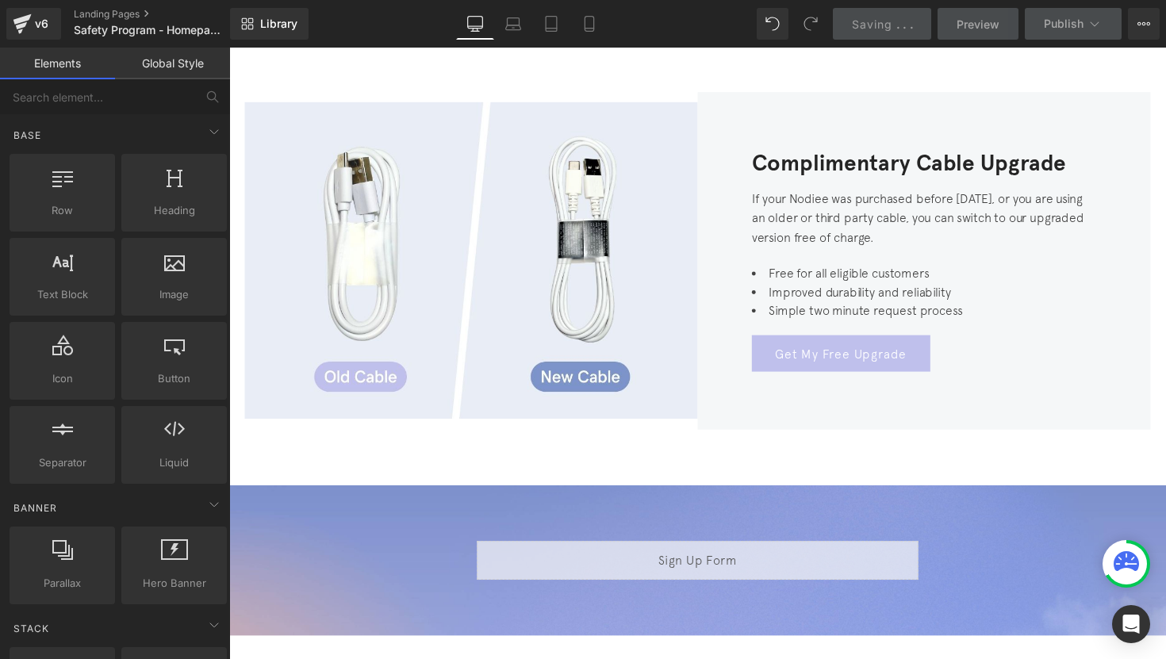
scroll to position [1302, 0]
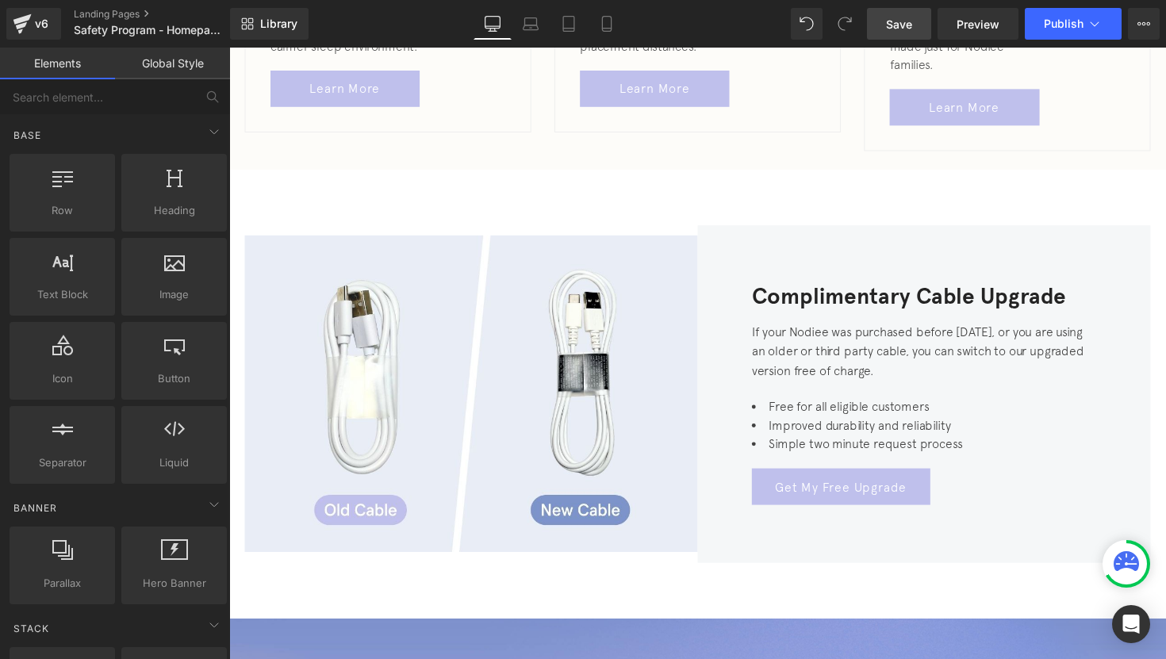
click at [880, 13] on link "Save" at bounding box center [899, 24] width 64 height 32
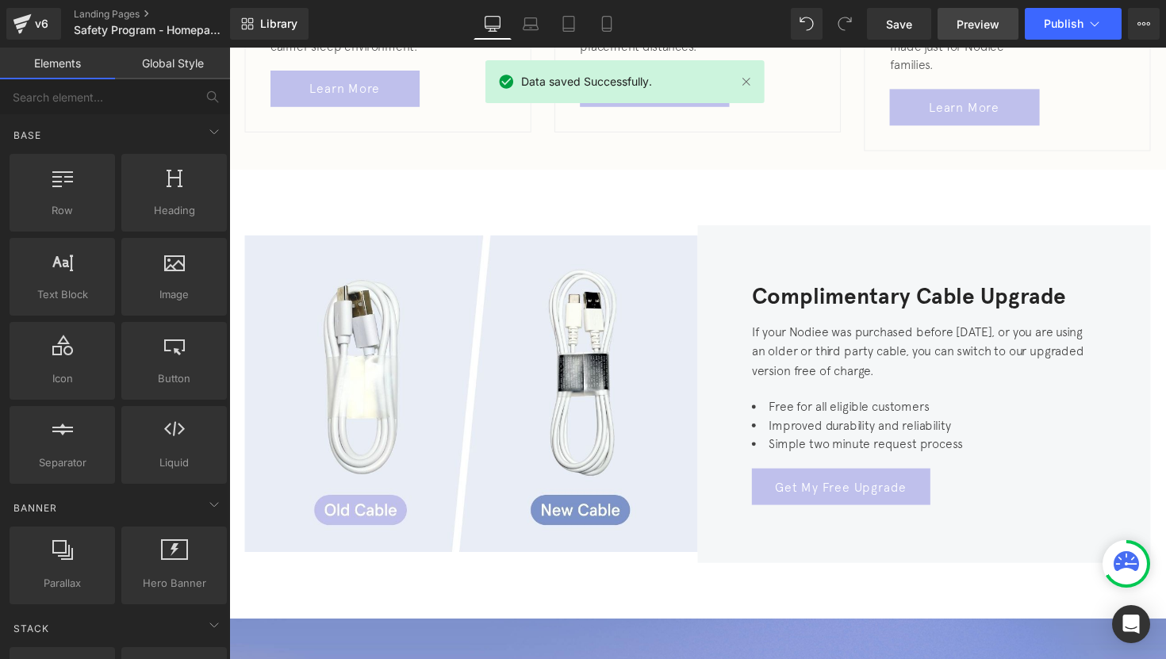
click at [962, 24] on span "Preview" at bounding box center [978, 24] width 43 height 17
